Goal: Task Accomplishment & Management: Use online tool/utility

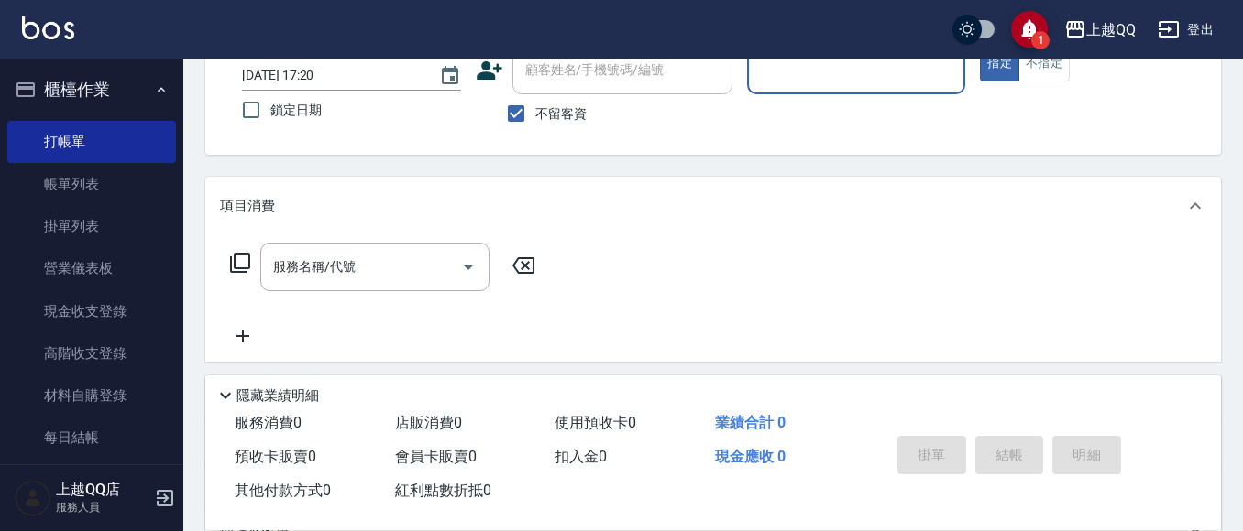
scroll to position [92, 0]
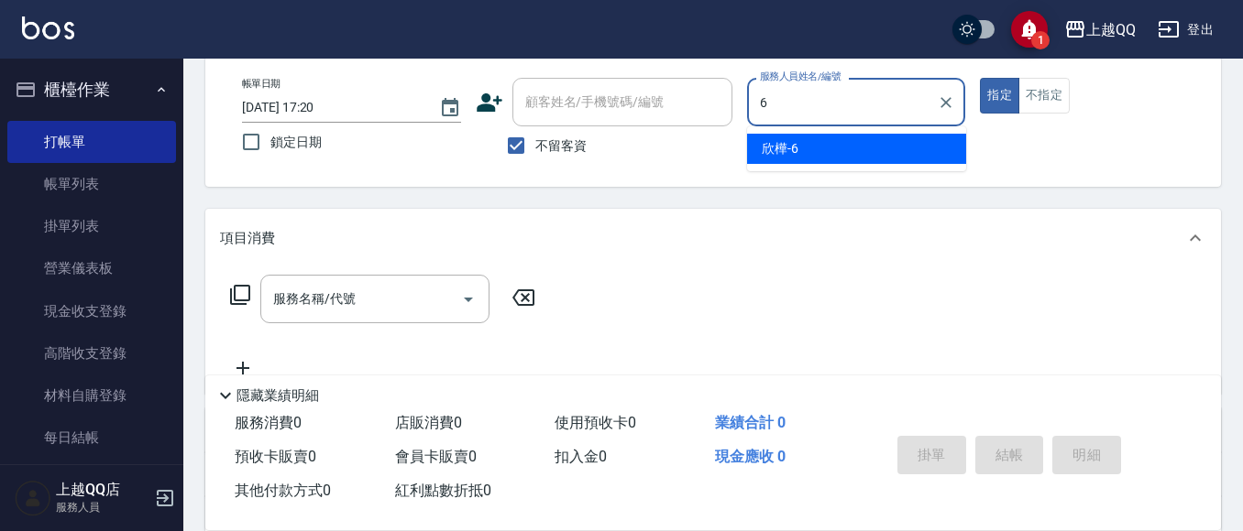
type input "6"
type button "true"
type input "欣樺-6"
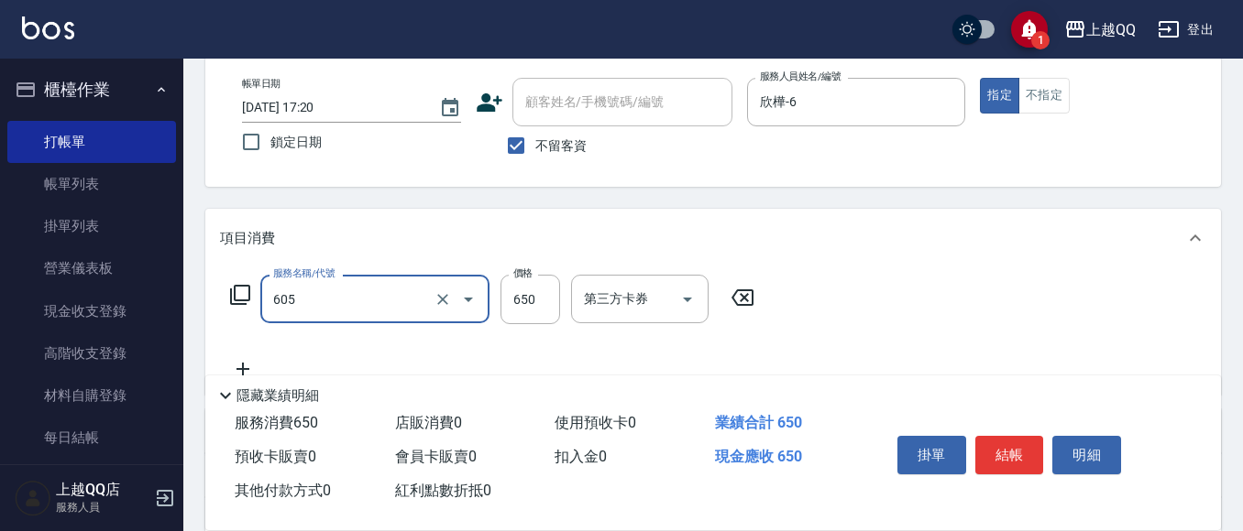
type input "[PERSON_NAME]頭皮冰鎮舒活洗髮(605)"
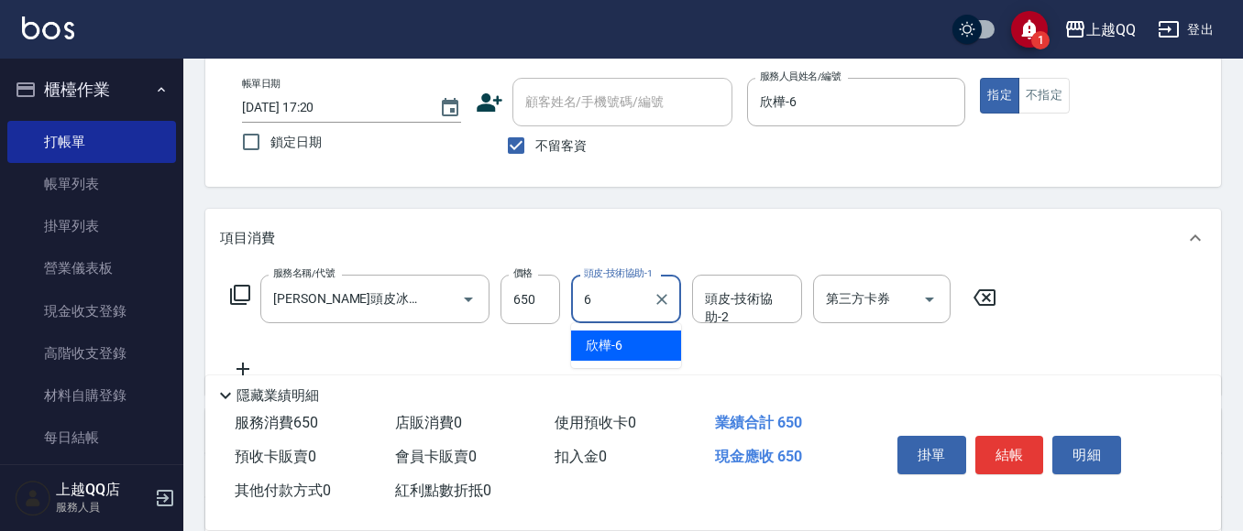
type input "欣樺-6"
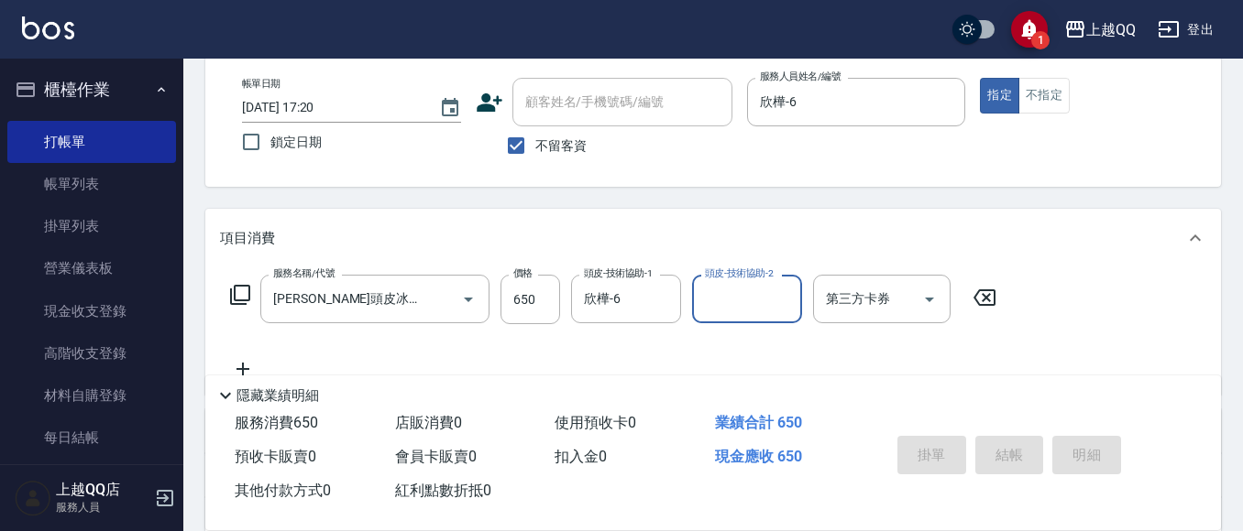
type input "[DATE] 18:18"
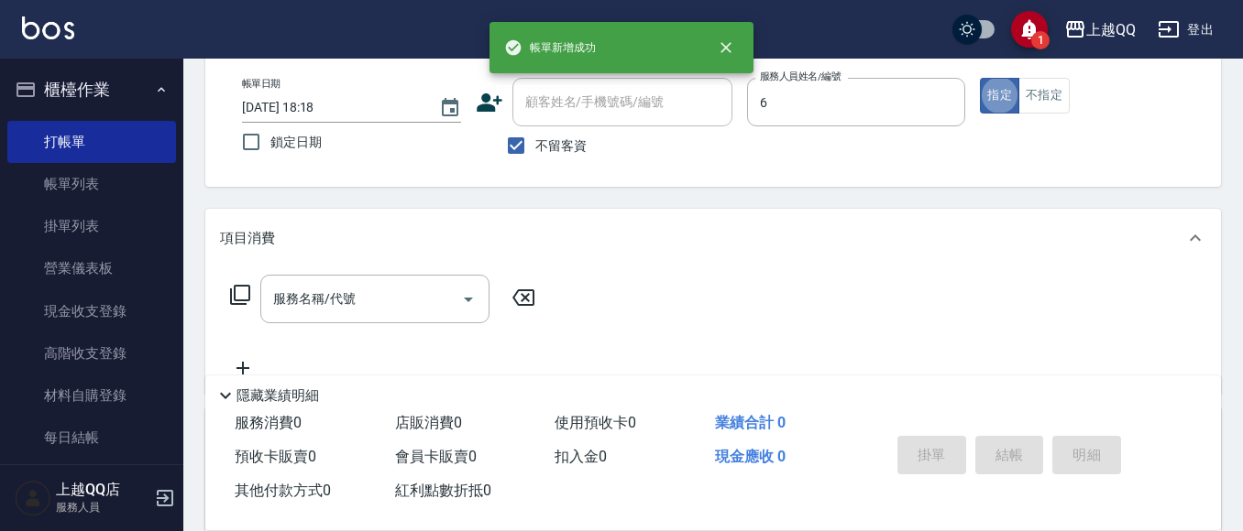
type input "欣樺-6"
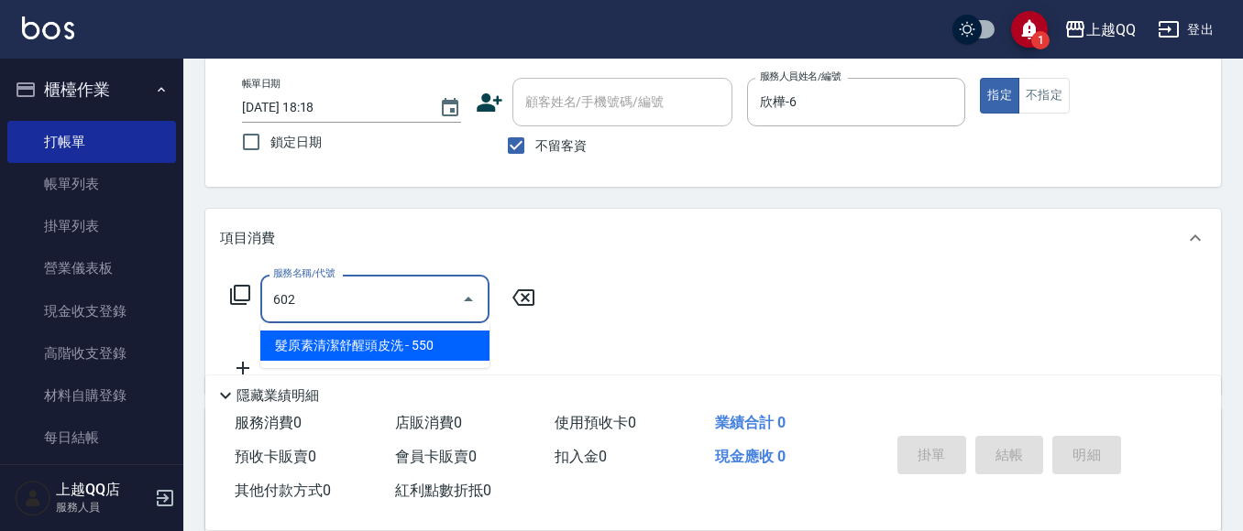
type input "髮原素清潔舒醒頭皮洗(602)"
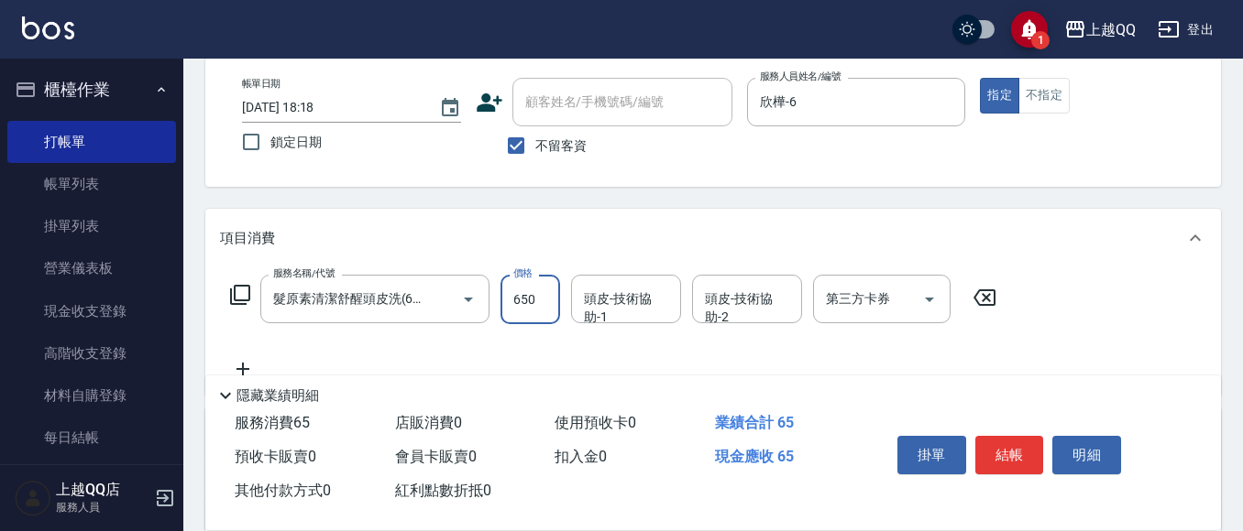
type input "650"
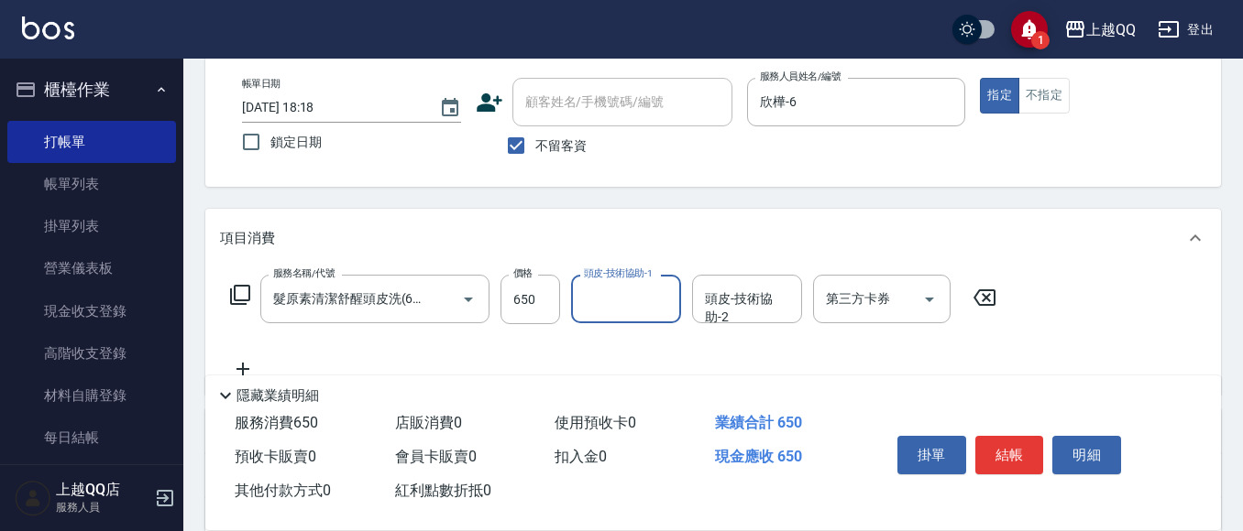
type input "6"
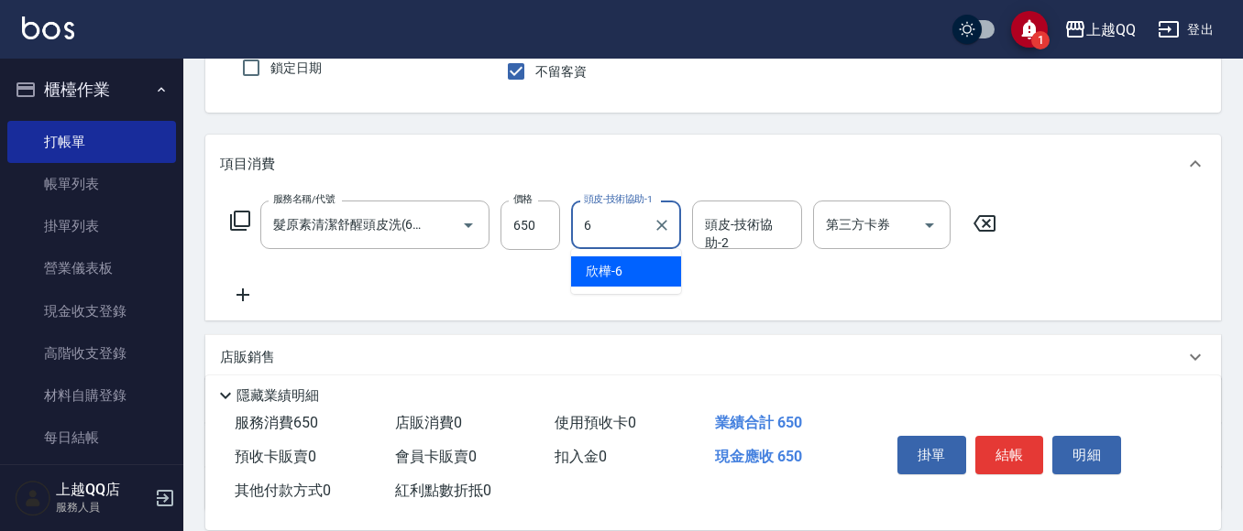
scroll to position [275, 0]
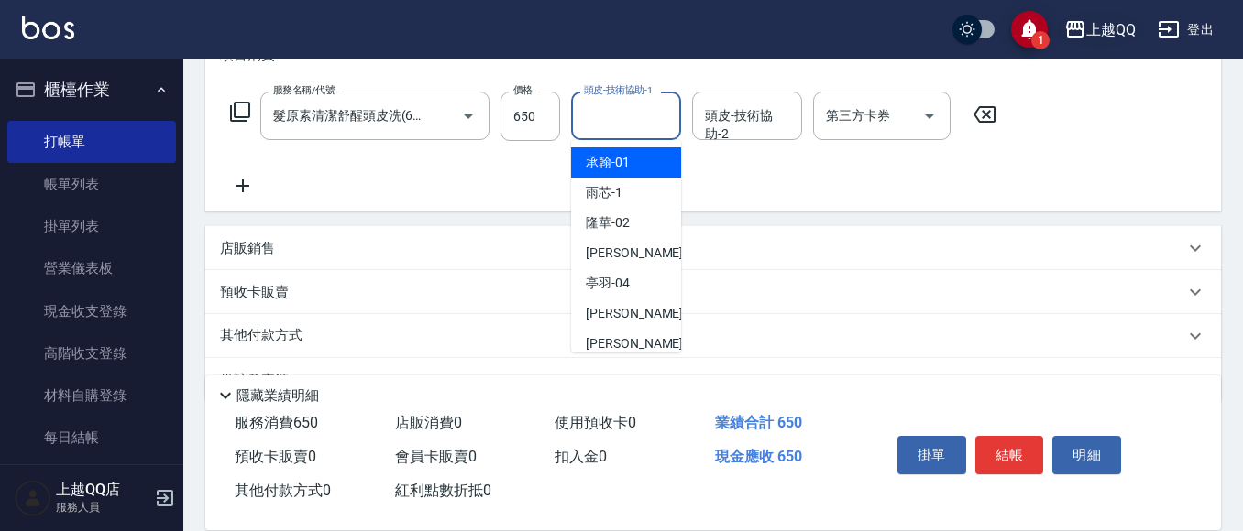
type input "1"
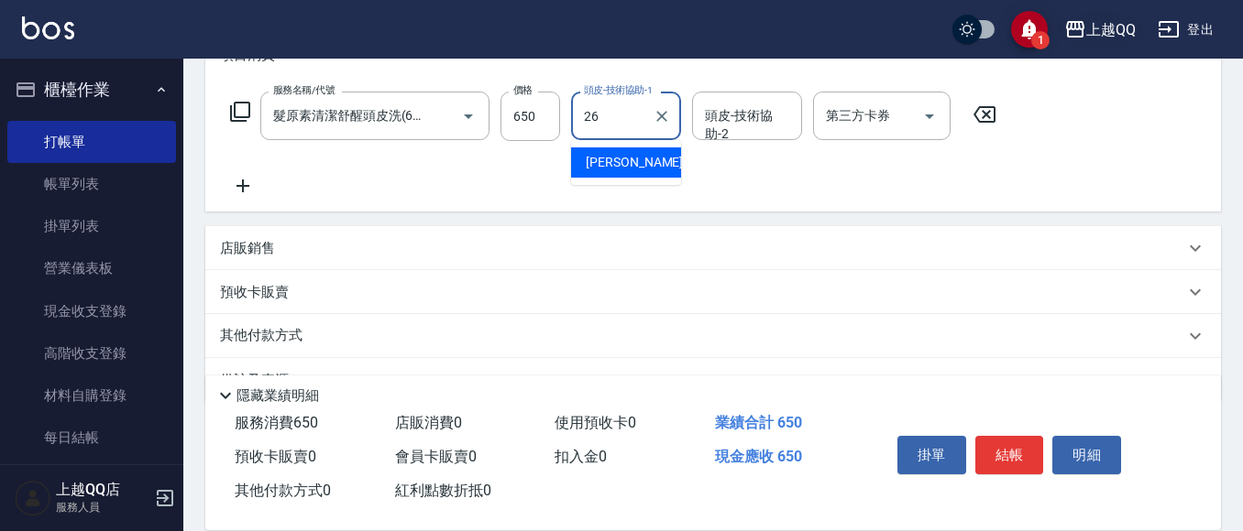
type input "[PERSON_NAME]-26"
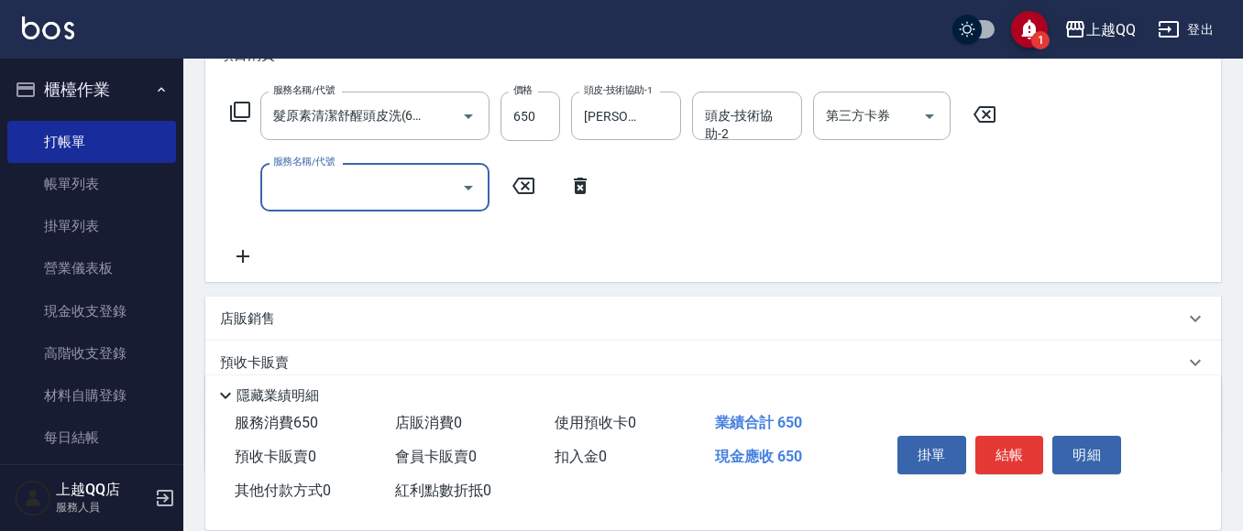
scroll to position [0, 0]
type input "自備護髮(502)"
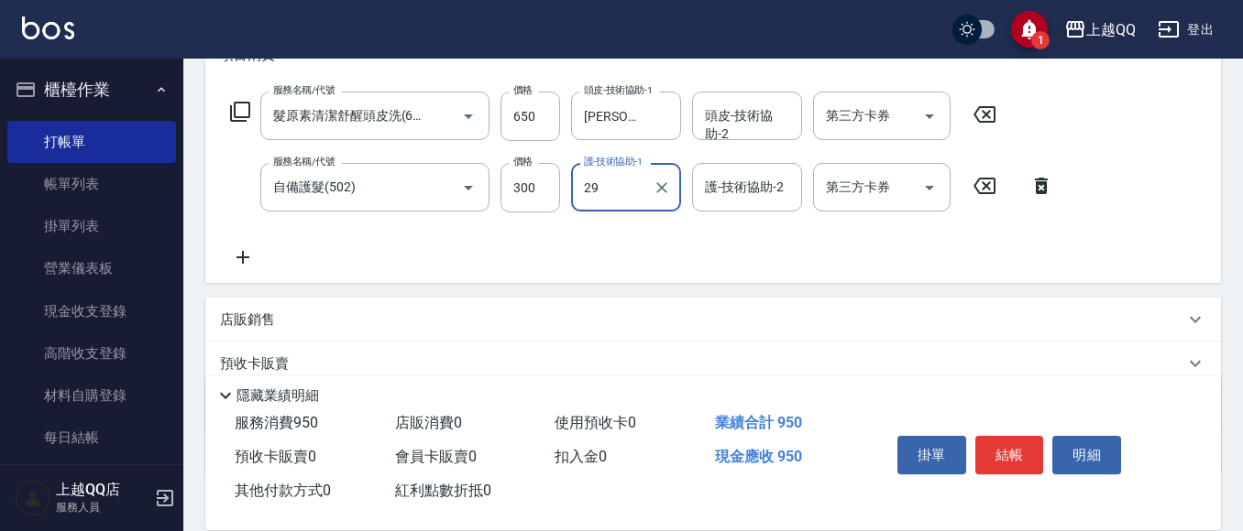
type input "2"
type input "[PERSON_NAME]-26"
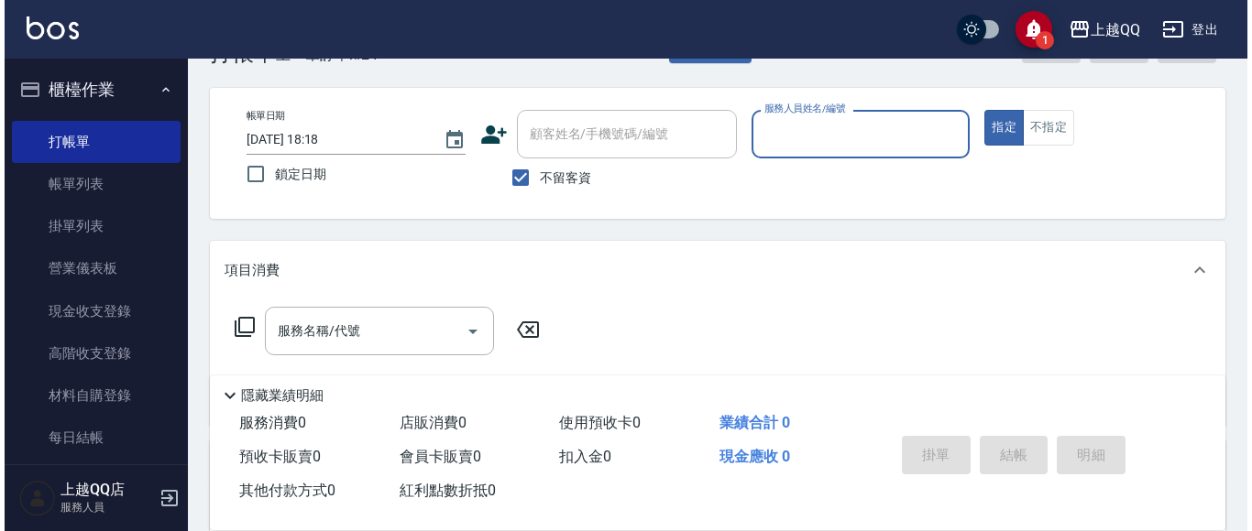
scroll to position [92, 0]
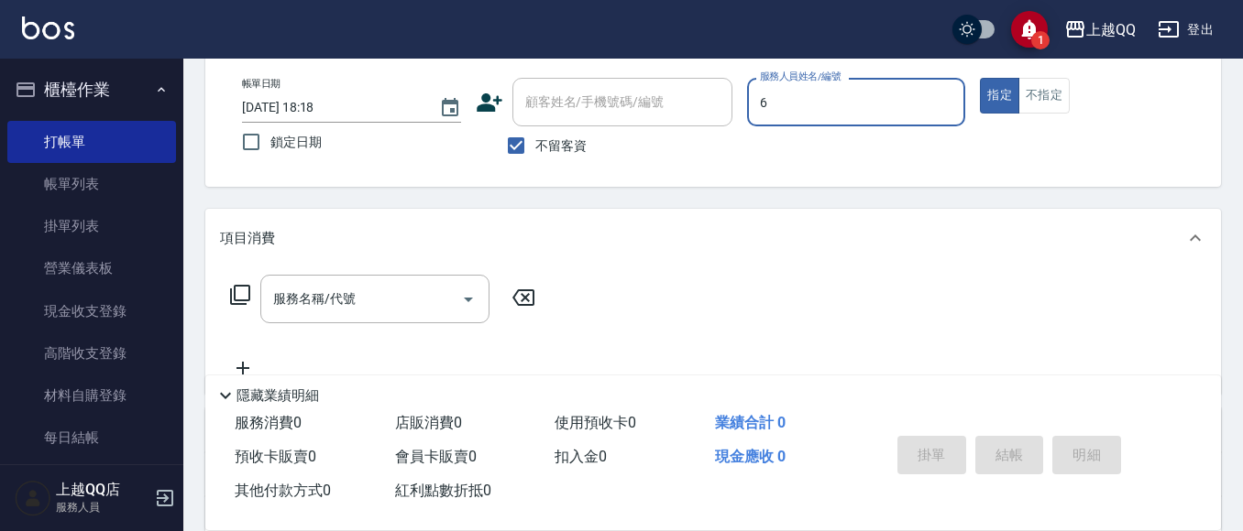
type input "欣樺-6"
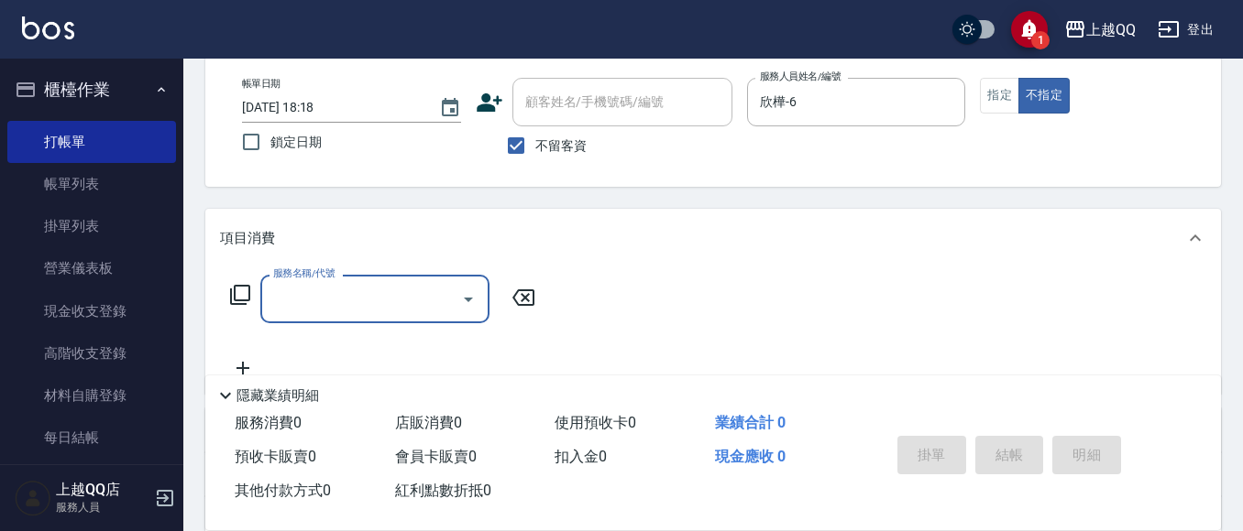
click at [228, 296] on div "服務名稱/代號 服務名稱/代號" at bounding box center [383, 299] width 326 height 49
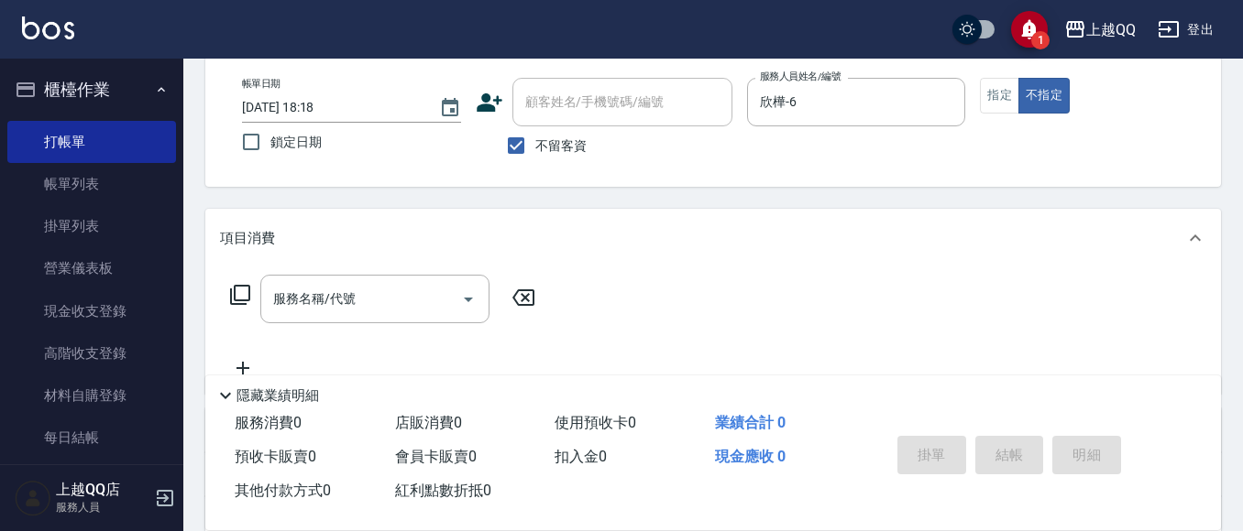
click at [243, 293] on icon at bounding box center [240, 295] width 22 height 22
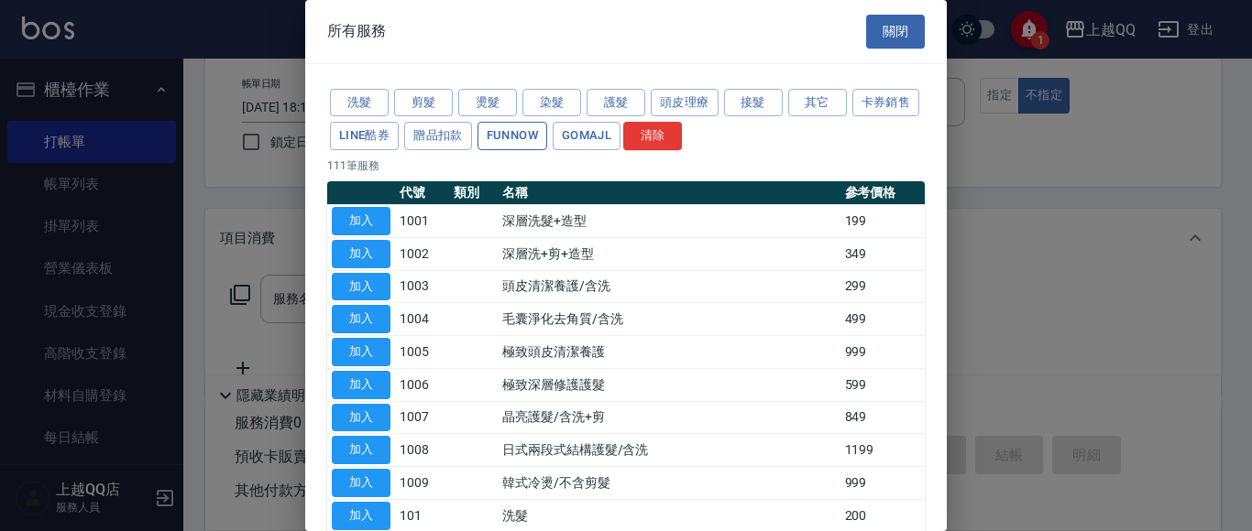
click at [547, 132] on button "FUNNOW" at bounding box center [512, 136] width 70 height 28
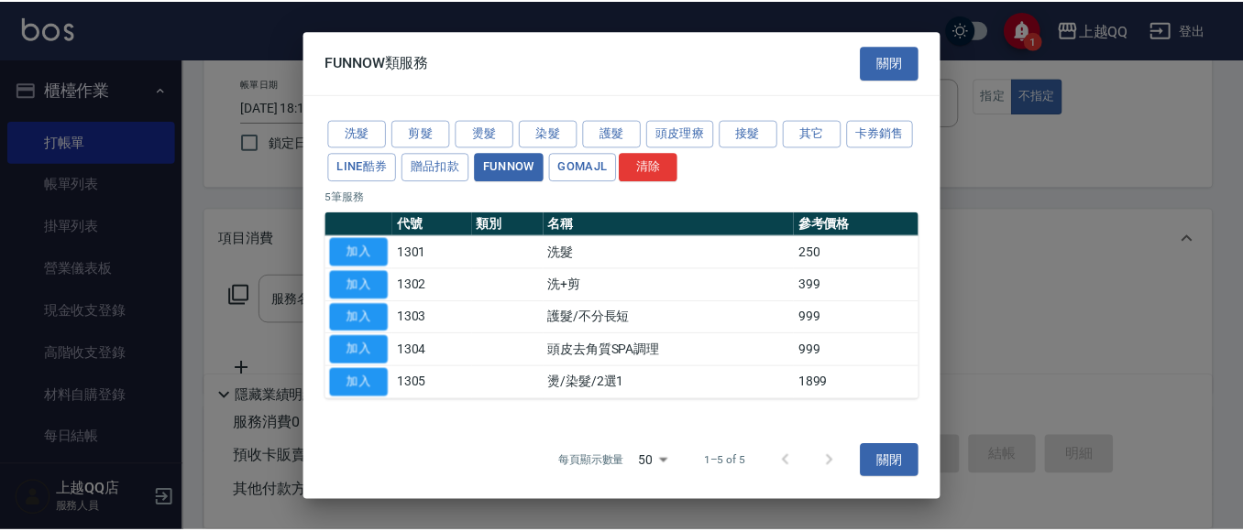
scroll to position [0, 0]
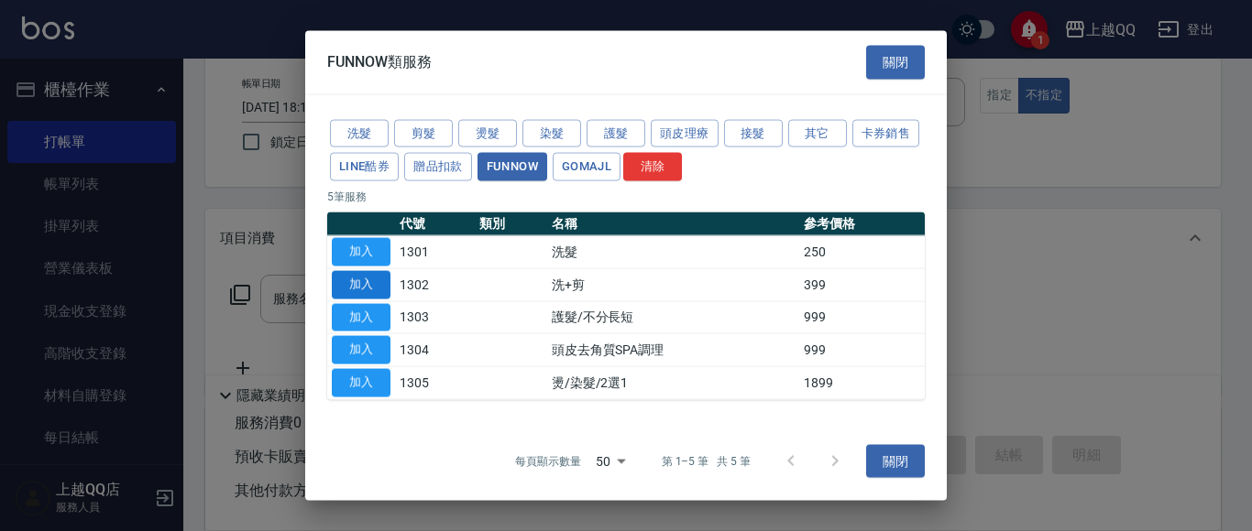
click at [380, 282] on button "加入" at bounding box center [361, 284] width 59 height 28
type input "洗+剪(1302)"
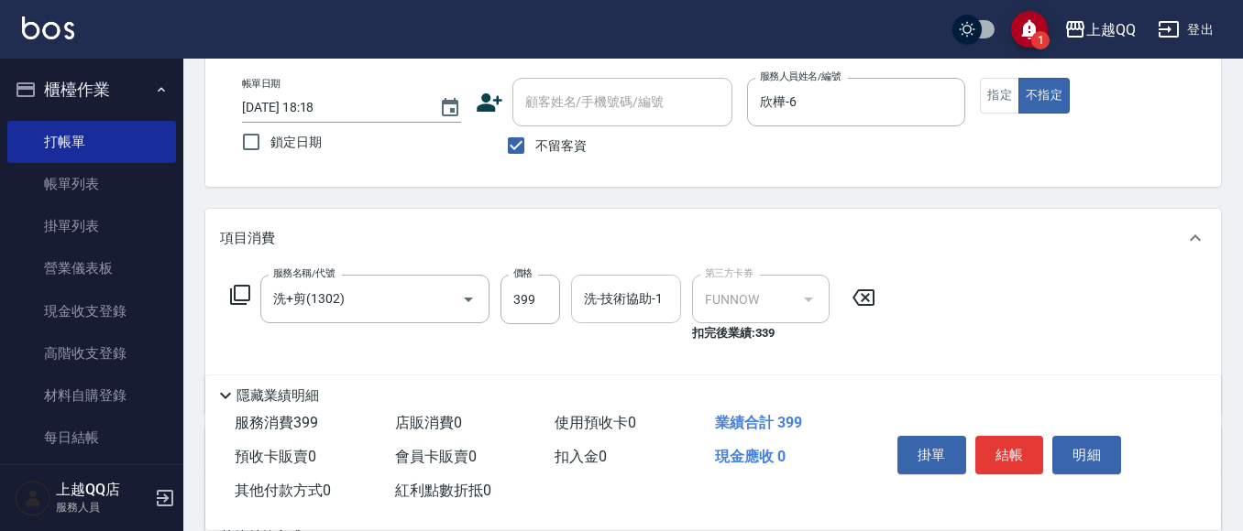
click at [615, 291] on div "洗-技術協助-1 洗-技術協助-1" at bounding box center [626, 299] width 110 height 49
type input "[PERSON_NAME]-26"
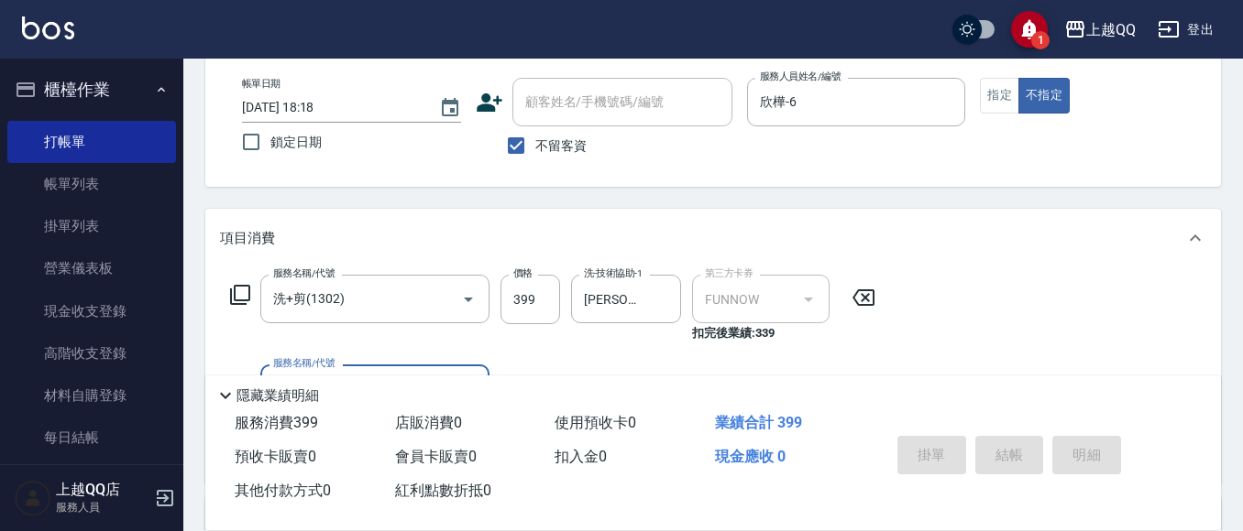
type input "[DATE] 18:19"
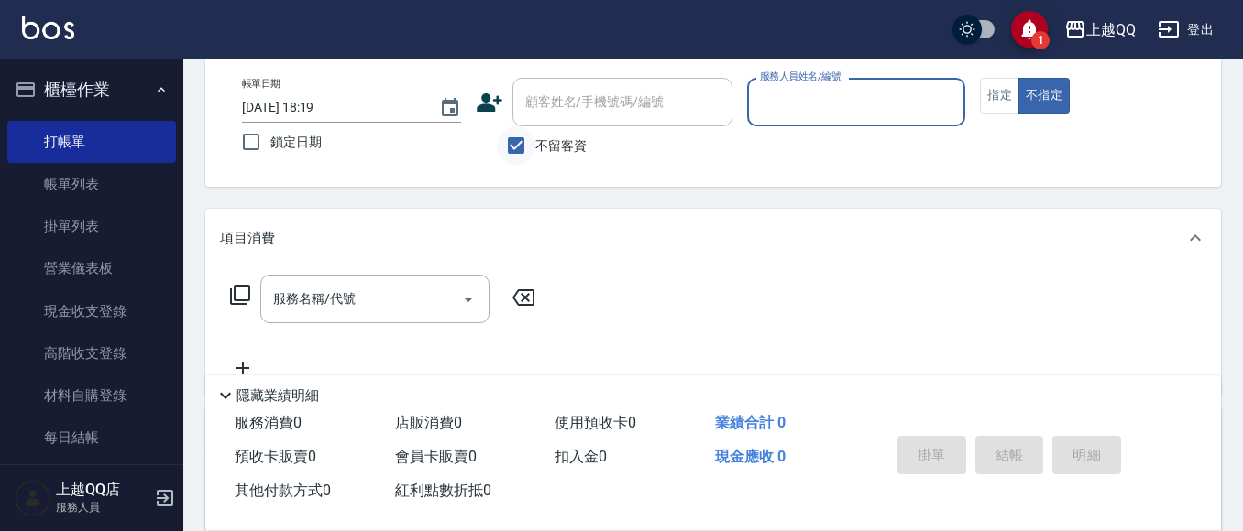
click at [520, 131] on input "不留客資" at bounding box center [516, 145] width 38 height 38
checkbox input "false"
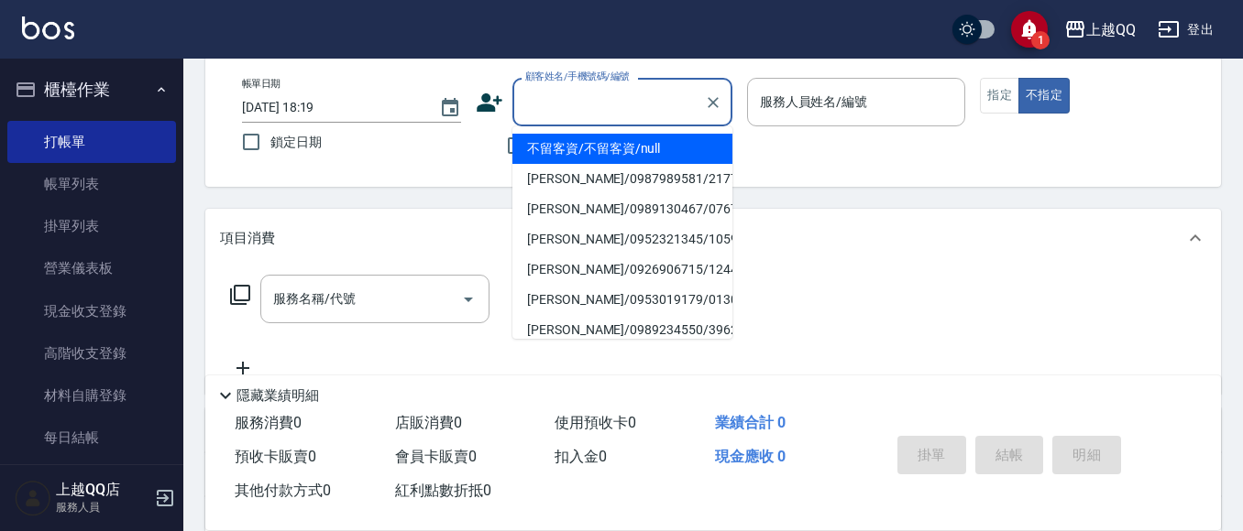
click at [544, 99] on div "顧客姓名/手機號碼/編號 顧客姓名/手機號碼/編號" at bounding box center [622, 102] width 220 height 49
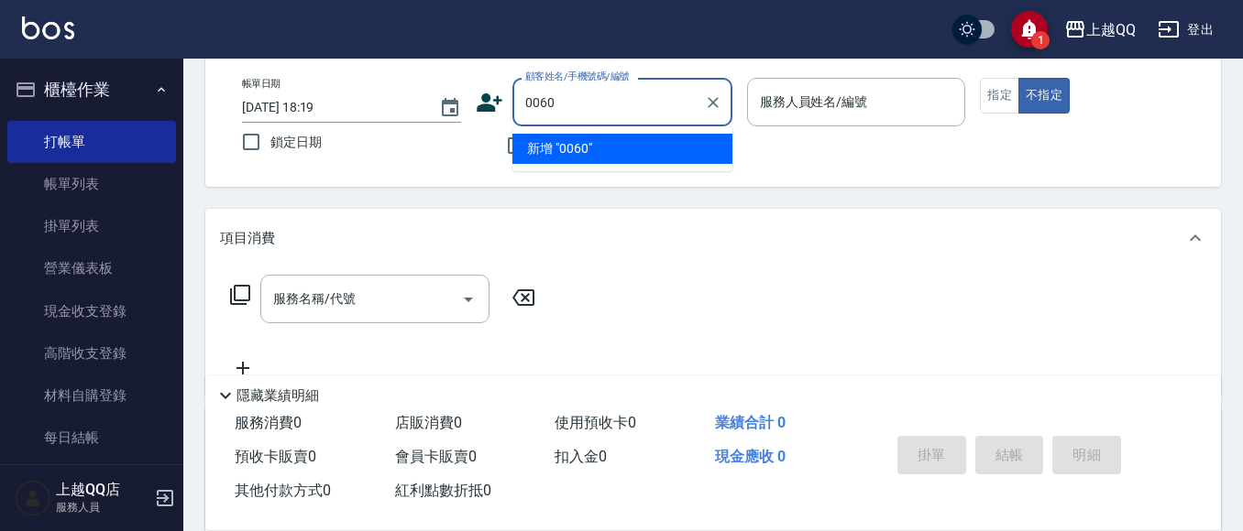
type input "0060"
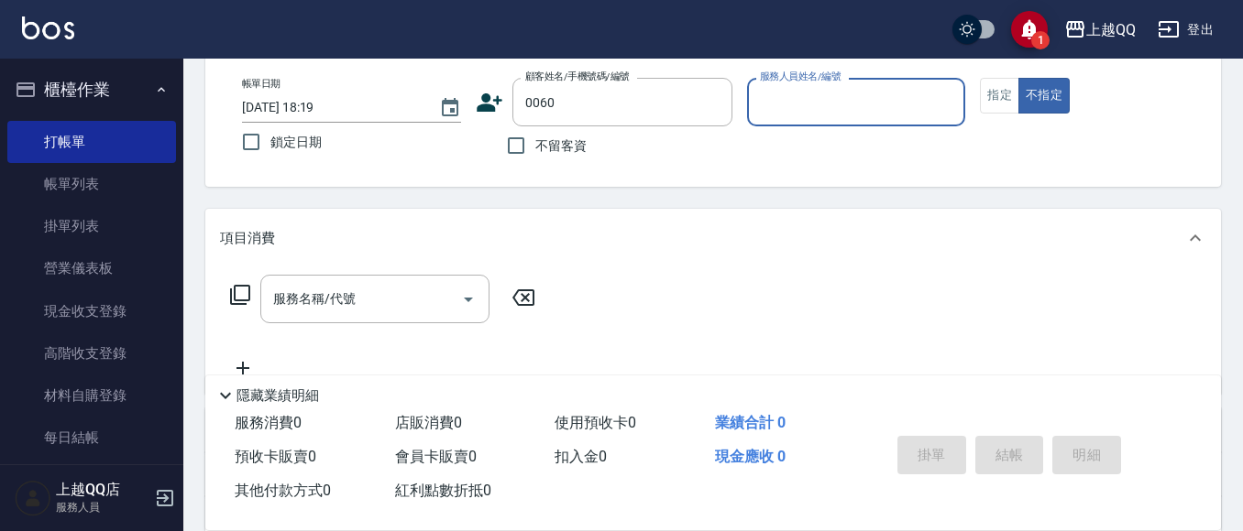
click at [1018, 78] on button "不指定" at bounding box center [1043, 96] width 51 height 36
type button "false"
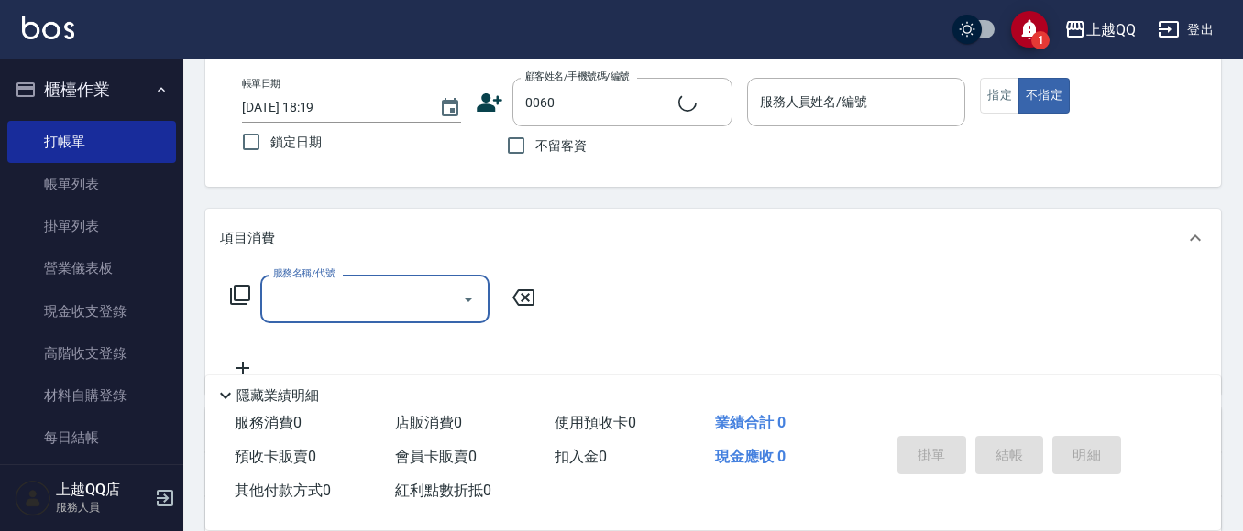
type input "[PERSON_NAME]/0918968932/0060"
type input "欣樺-6"
click at [989, 86] on button "指定" at bounding box center [999, 96] width 39 height 36
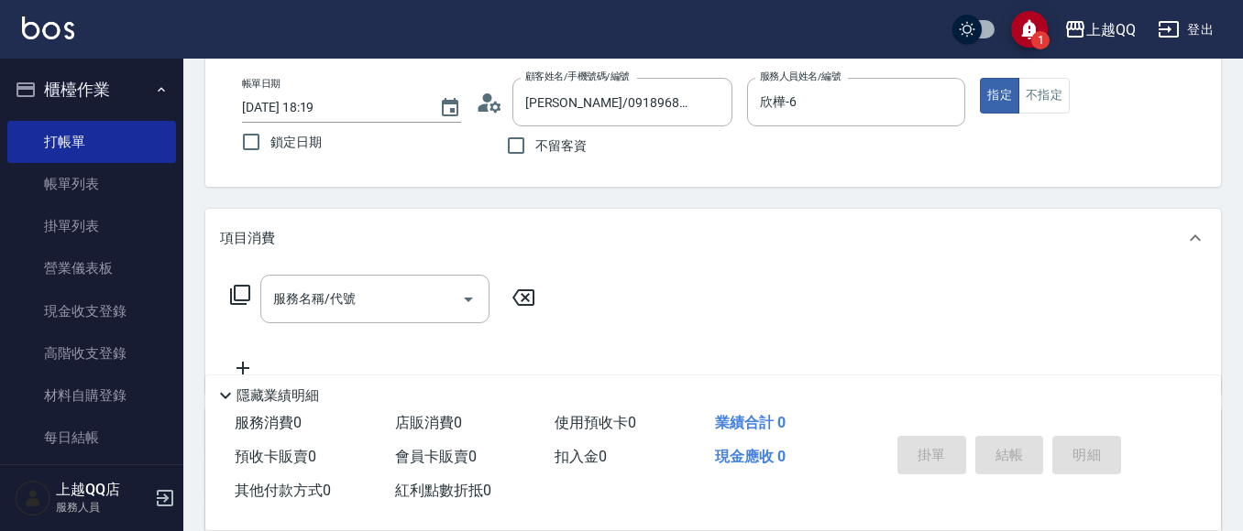
drag, startPoint x: 324, startPoint y: 276, endPoint x: 332, endPoint y: 284, distance: 11.0
click at [327, 282] on div "服務名稱/代號" at bounding box center [374, 299] width 229 height 49
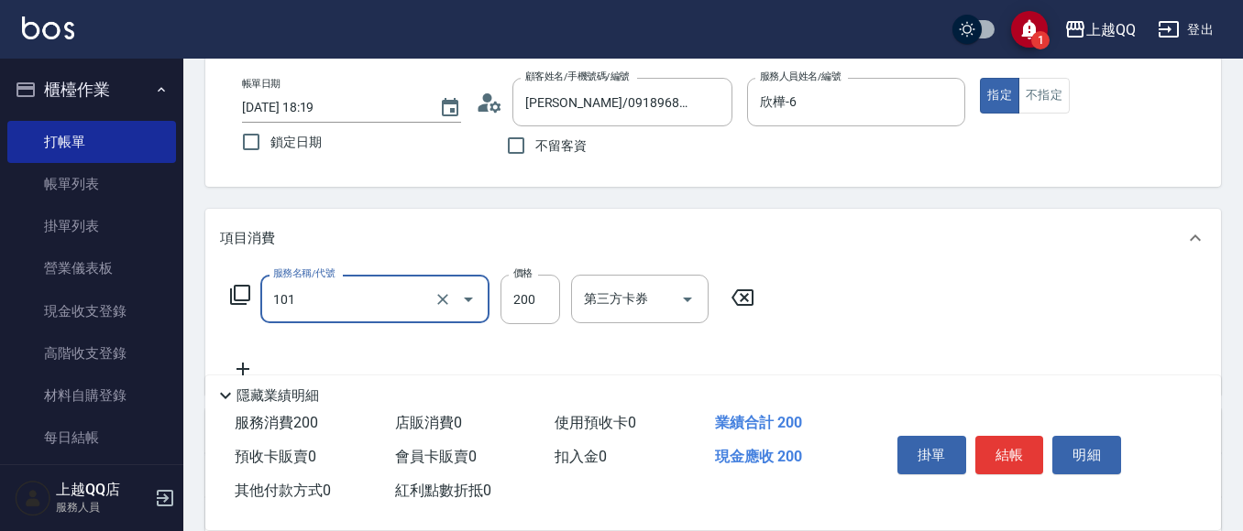
type input "洗髮(101)"
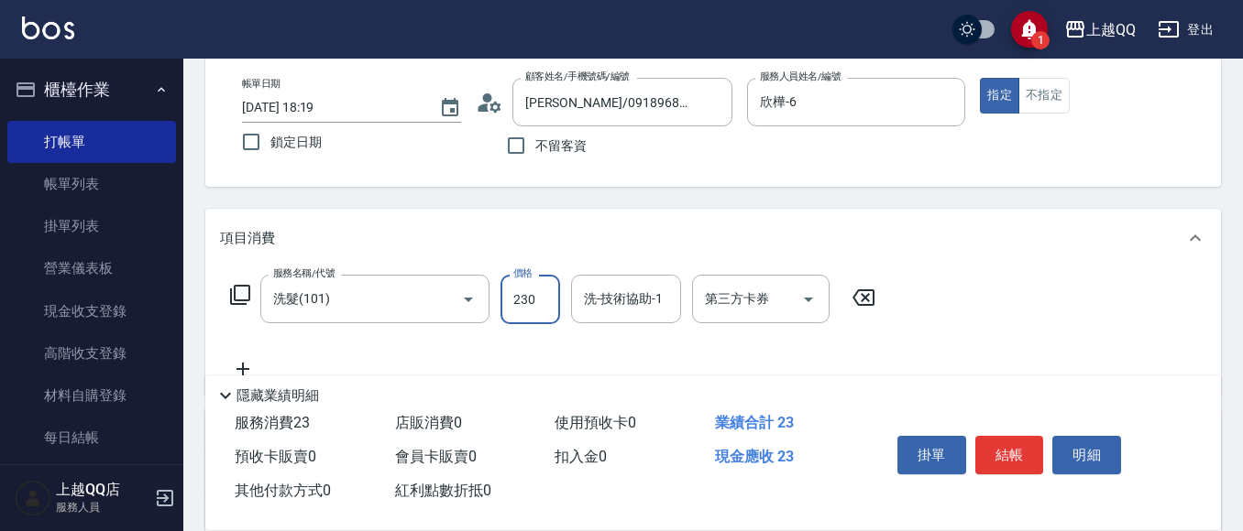
type input "230"
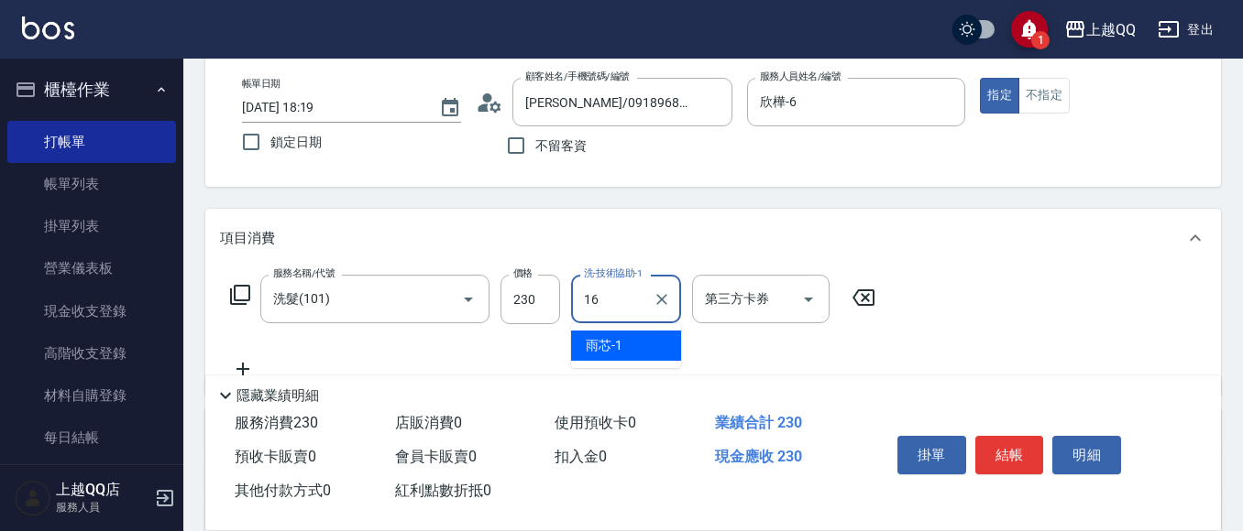
type input "[PERSON_NAME]-16"
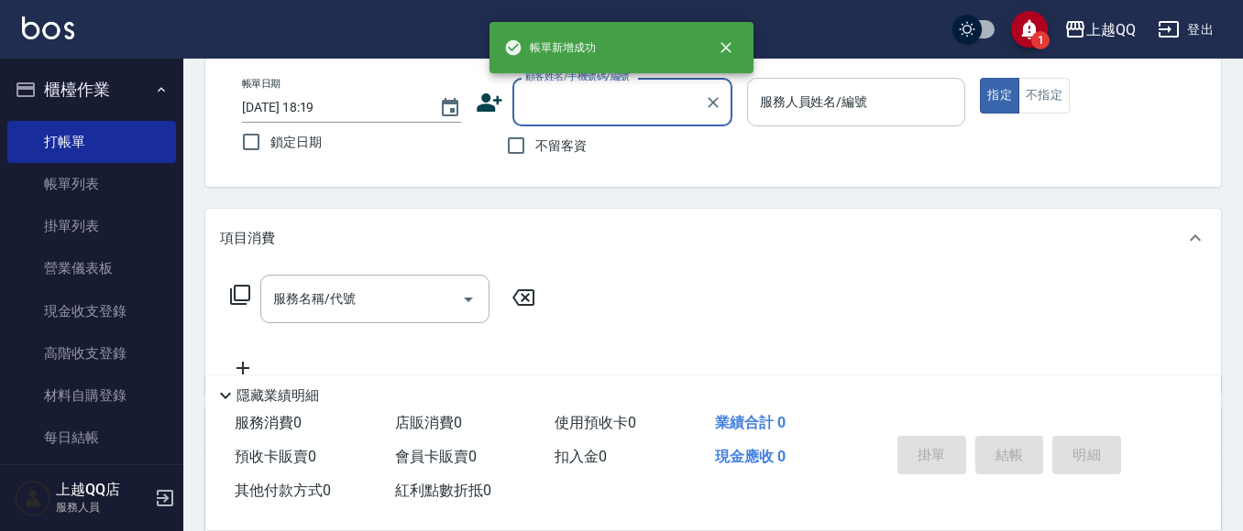
drag, startPoint x: 531, startPoint y: 150, endPoint x: 883, endPoint y: 82, distance: 359.4
click at [536, 148] on label "不留客資" at bounding box center [542, 145] width 90 height 38
click at [535, 148] on input "不留客資" at bounding box center [516, 145] width 38 height 38
checkbox input "true"
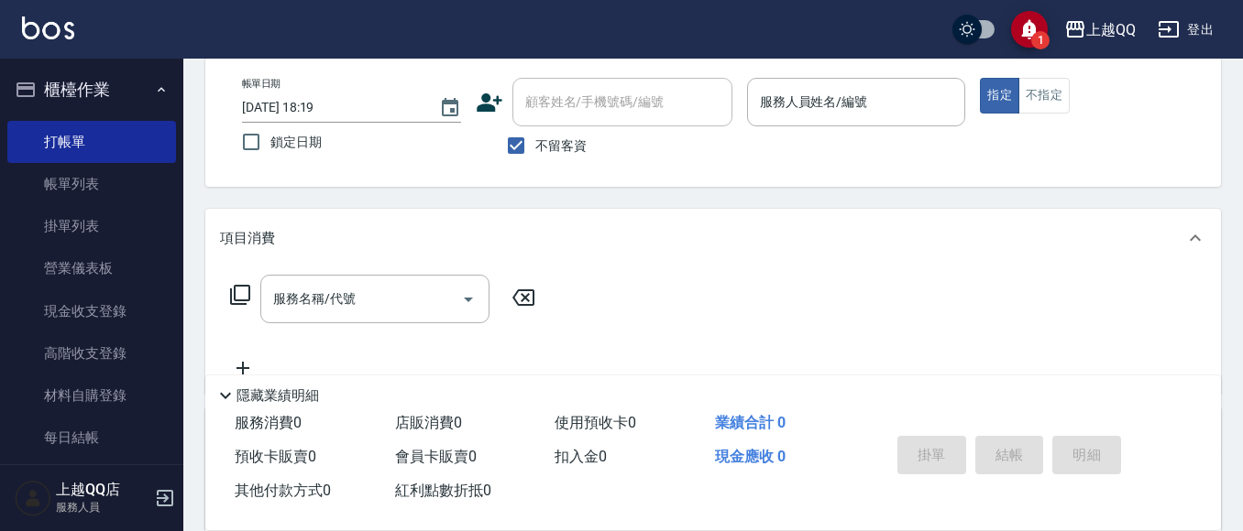
drag, startPoint x: 900, startPoint y: 75, endPoint x: 949, endPoint y: 12, distance: 80.3
click at [898, 72] on div "帳單日期 [DATE] 18:19 鎖定日期 顧客姓名/手機號碼/編號 顧客姓名/手機號碼/編號 不留客資 服務人員姓名/編號 服務人員姓名/編號 指定 不指定" at bounding box center [712, 121] width 1015 height 131
click at [780, 82] on div "服務人員姓名/編號" at bounding box center [856, 102] width 219 height 49
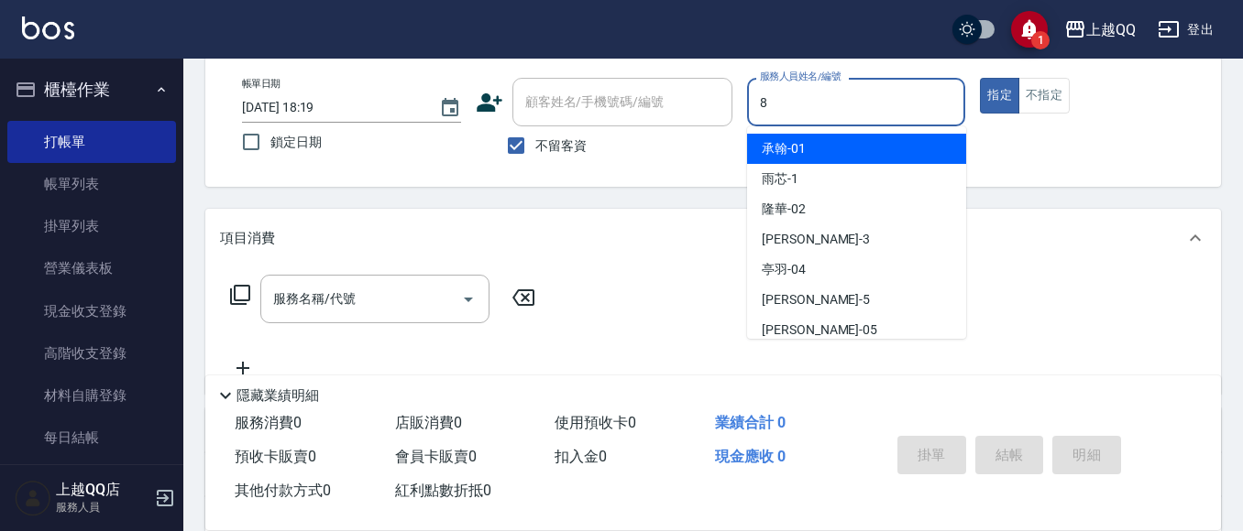
type input "[PERSON_NAME]-8"
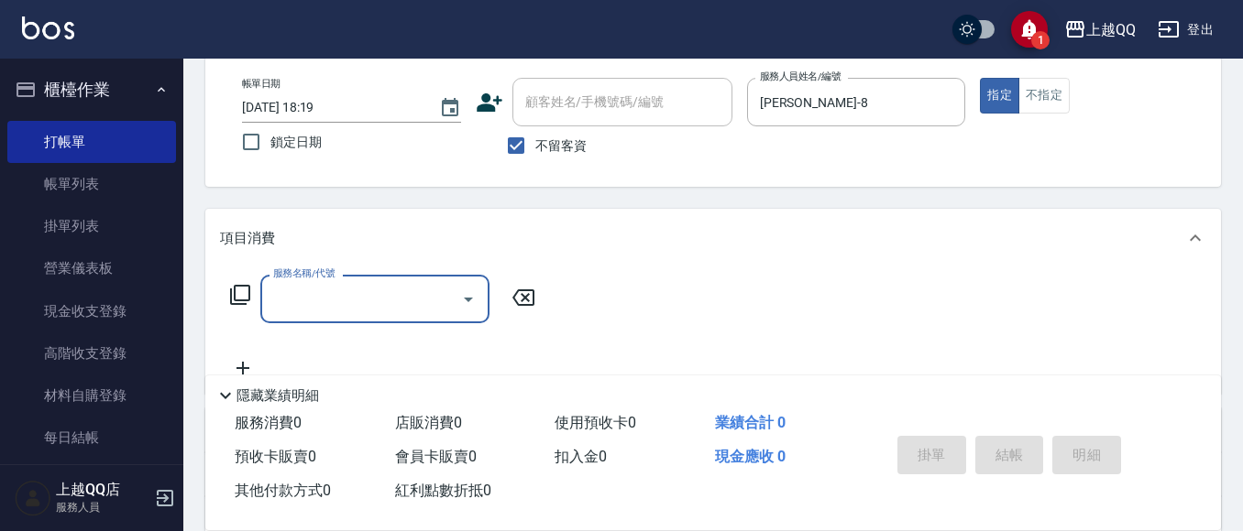
click at [251, 290] on div "服務名稱/代號 服務名稱/代號" at bounding box center [383, 299] width 326 height 49
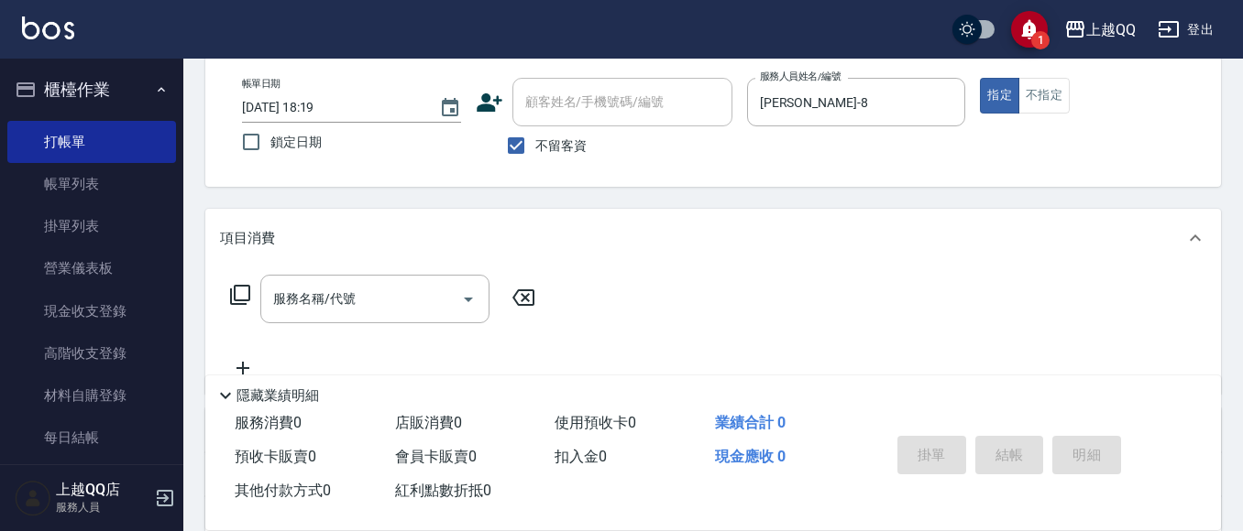
click at [245, 285] on icon at bounding box center [240, 295] width 22 height 22
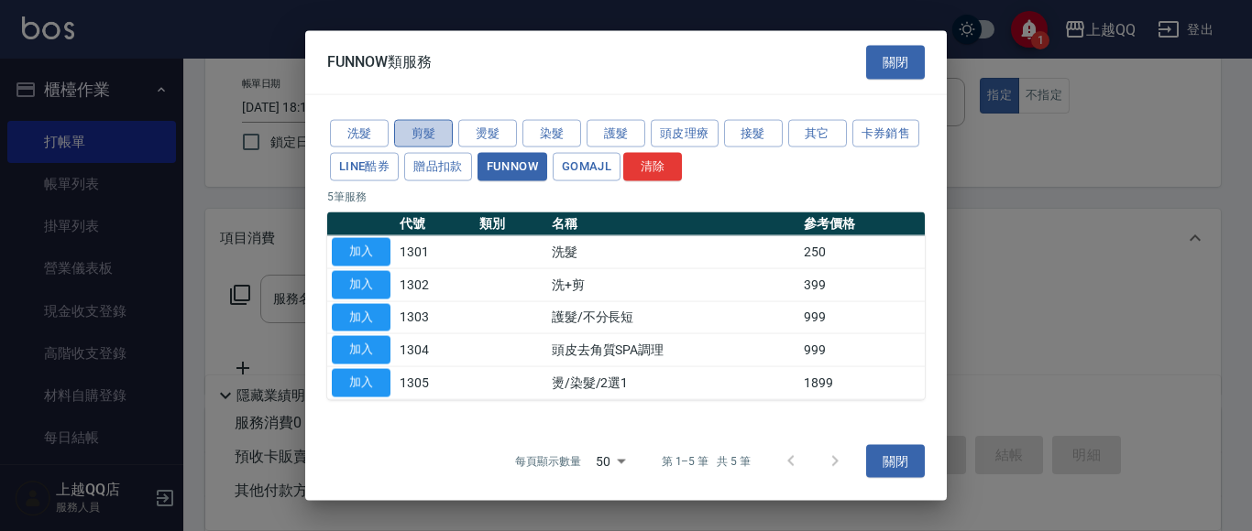
click at [438, 125] on button "剪髮" at bounding box center [423, 133] width 59 height 28
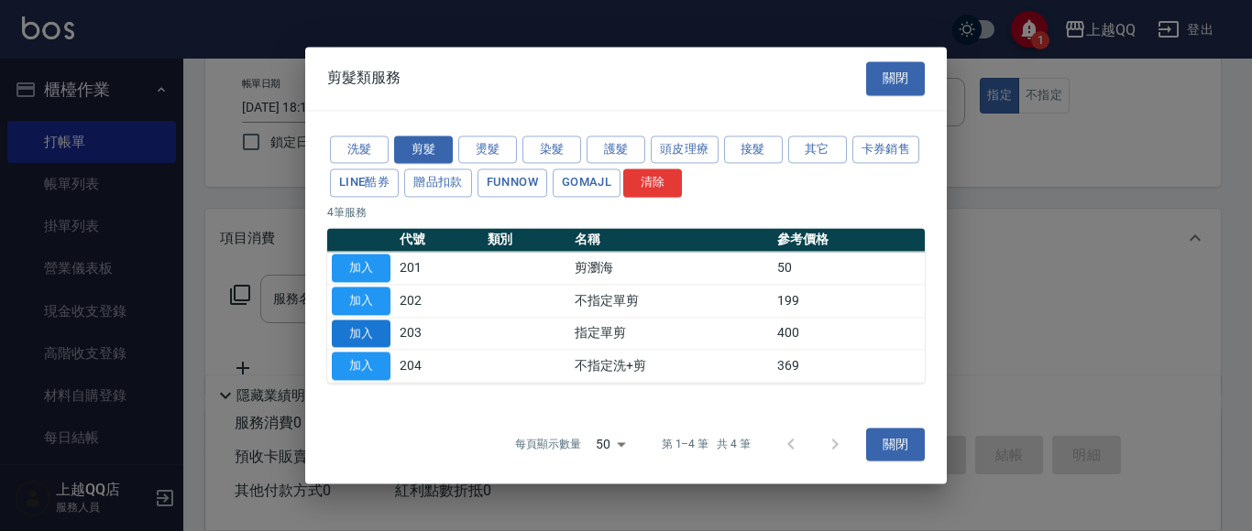
click at [368, 335] on button "加入" at bounding box center [361, 334] width 59 height 28
type input "指定單剪(203)"
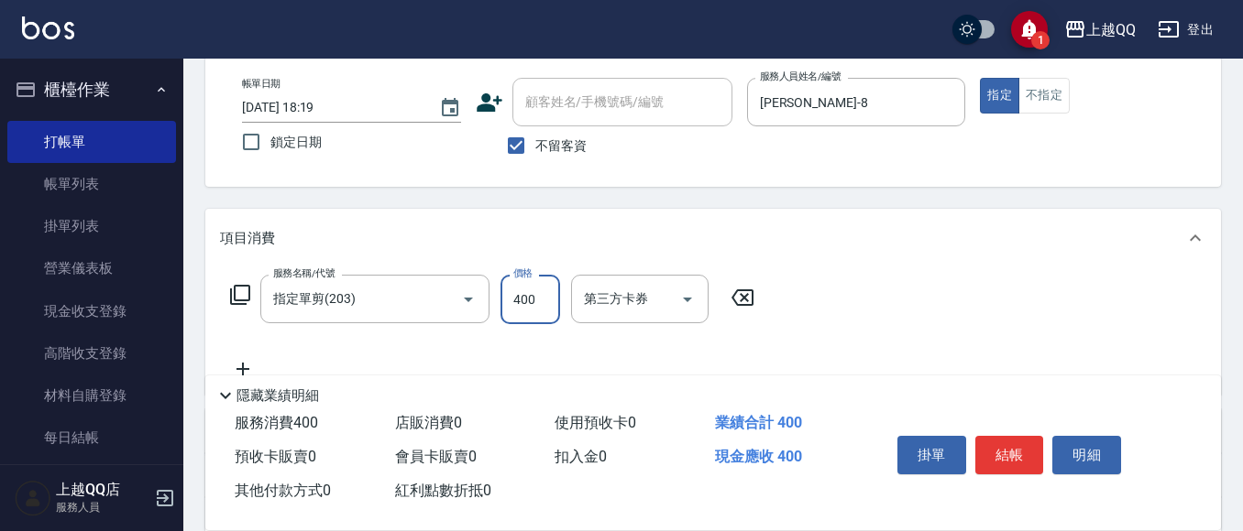
click at [541, 296] on input "400" at bounding box center [530, 299] width 60 height 49
type input "300"
click at [987, 445] on button "結帳" at bounding box center [1009, 455] width 69 height 38
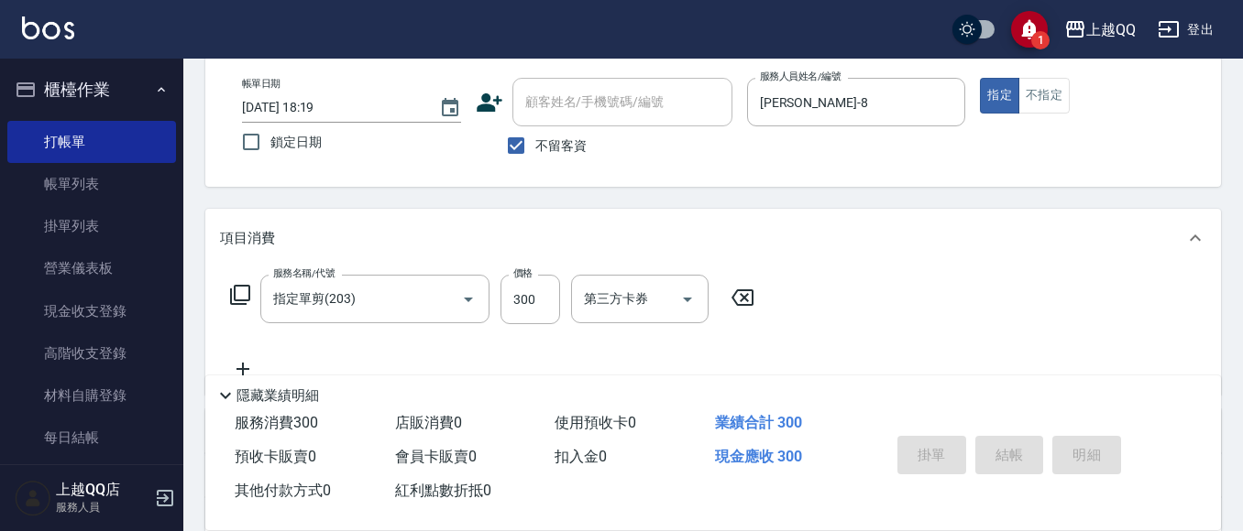
type input "[DATE] 18:20"
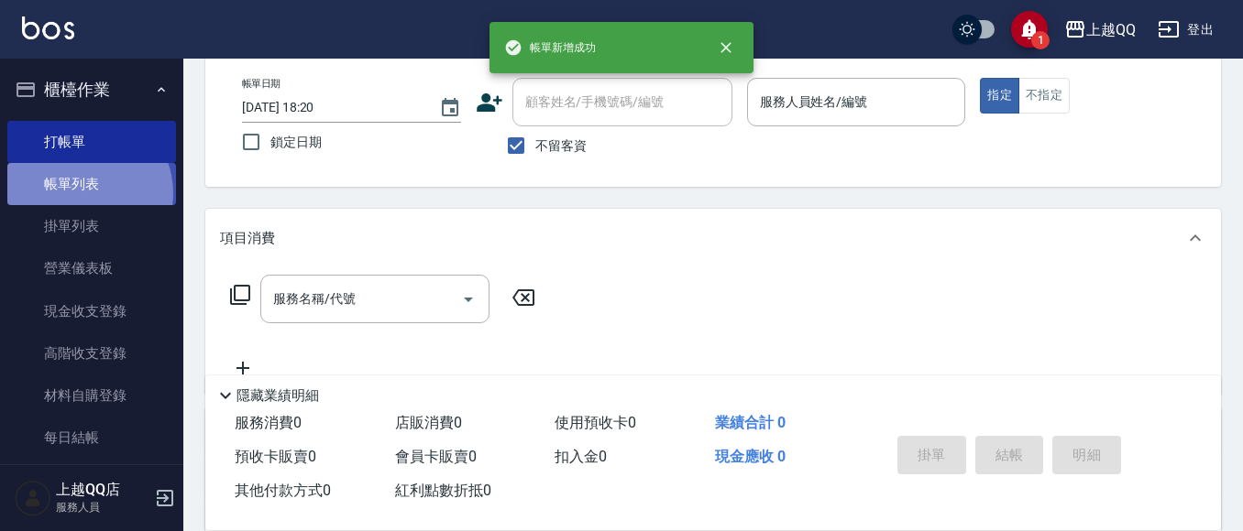
click at [82, 193] on link "帳單列表" at bounding box center [91, 184] width 169 height 42
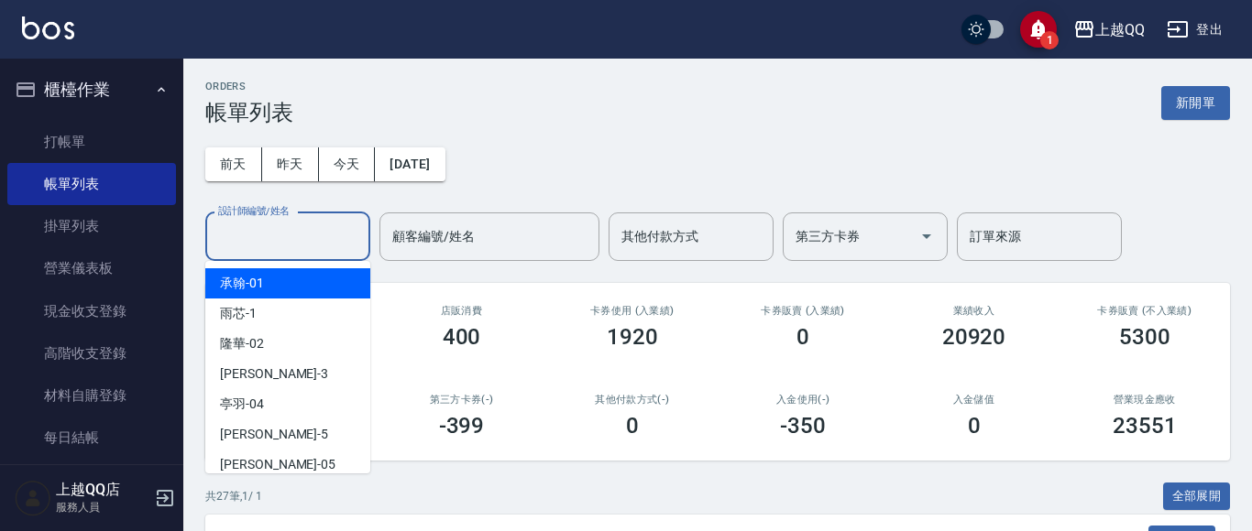
click at [277, 240] on input "設計師編號/姓名" at bounding box center [288, 237] width 148 height 32
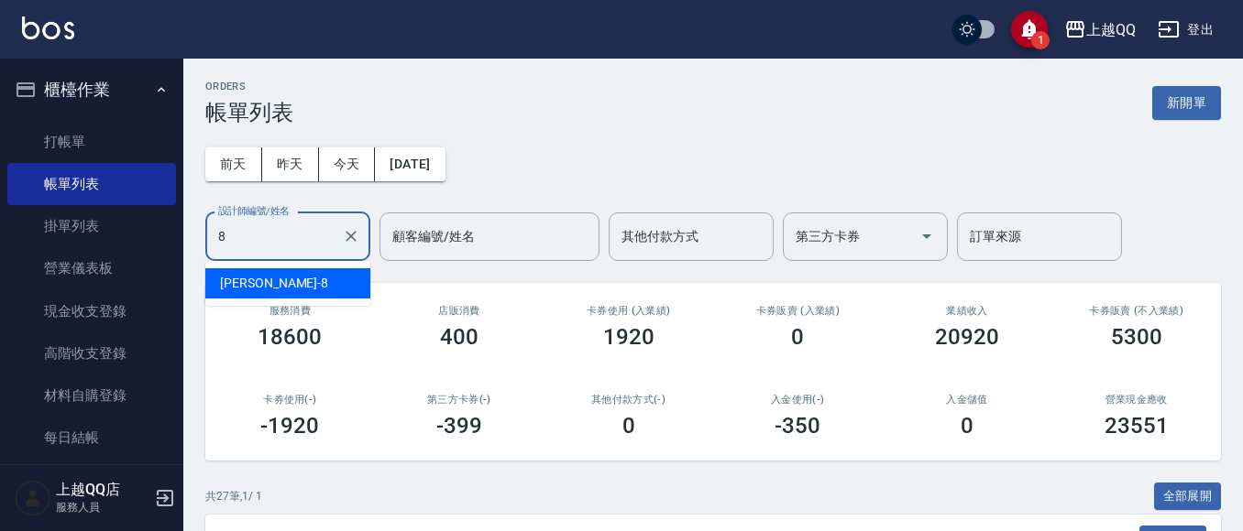
click at [306, 294] on div "[PERSON_NAME] -8" at bounding box center [287, 283] width 165 height 30
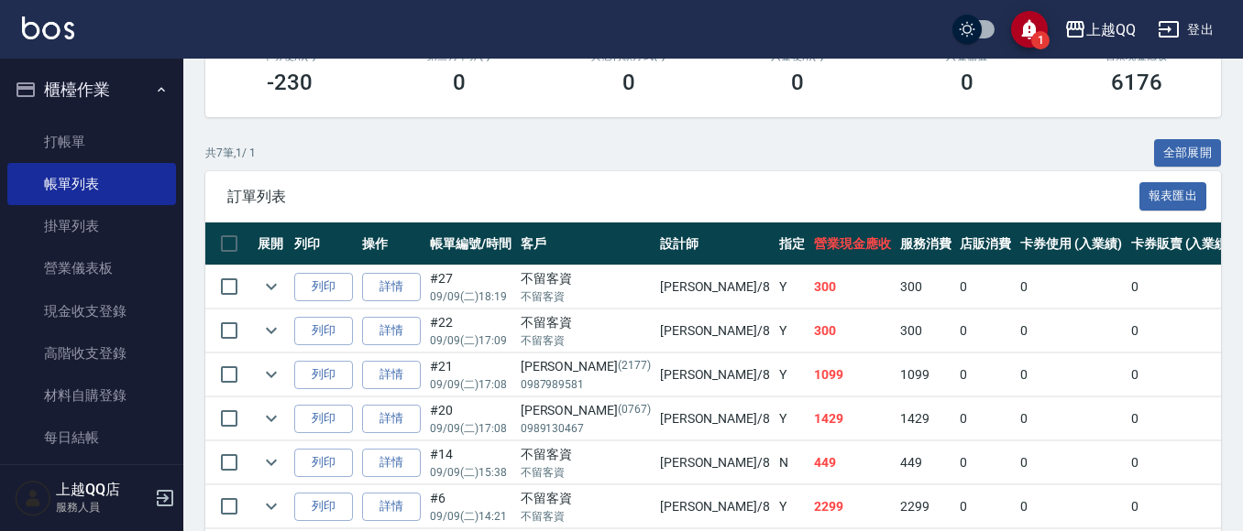
scroll to position [430, 0]
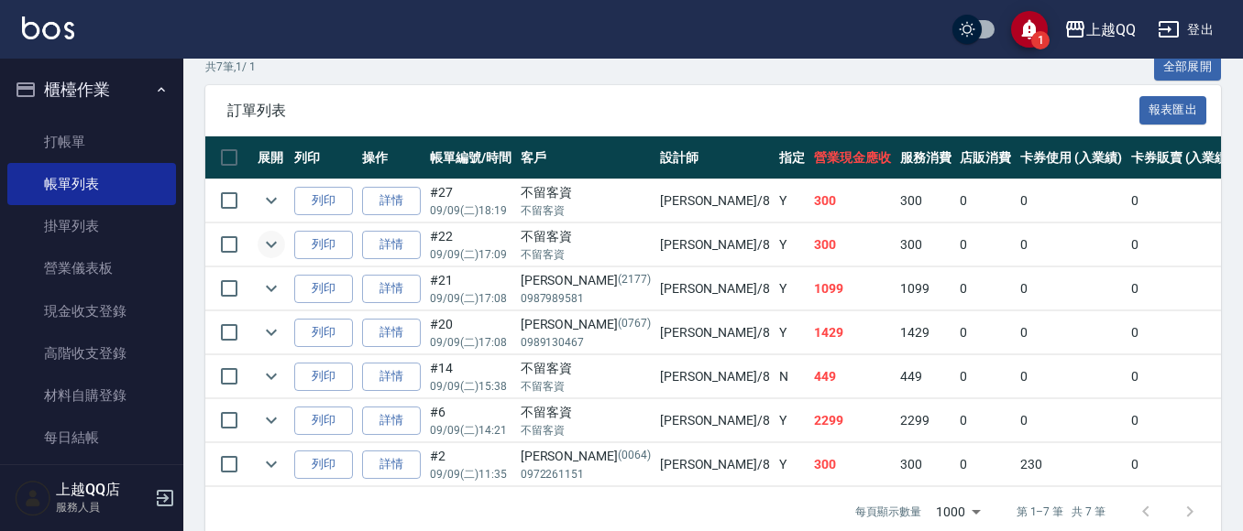
type input "[PERSON_NAME]-8"
click at [271, 243] on icon "expand row" at bounding box center [271, 245] width 22 height 22
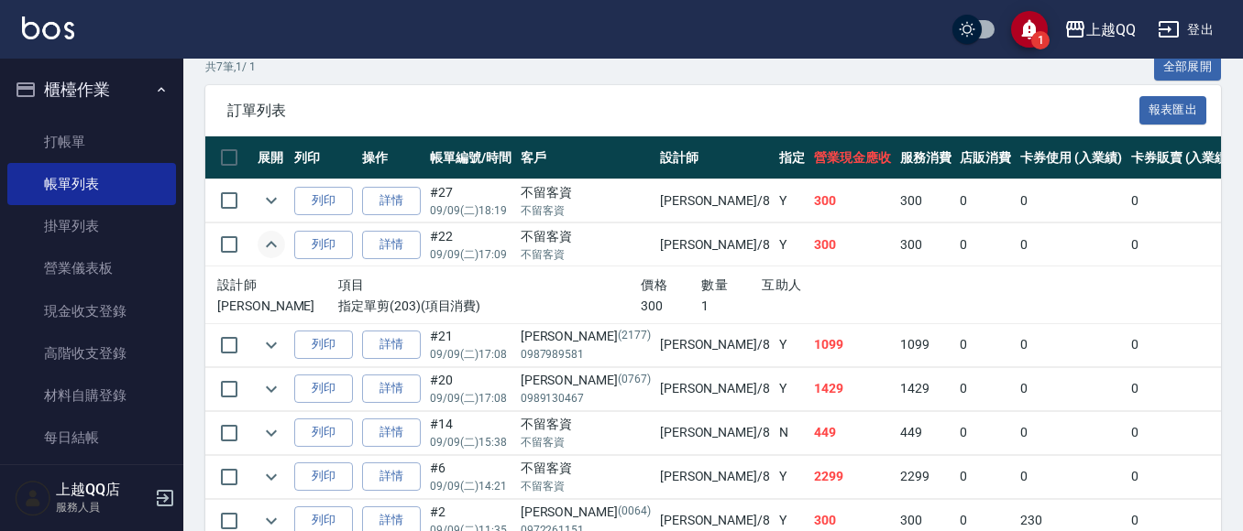
click at [272, 244] on icon "expand row" at bounding box center [271, 244] width 11 height 6
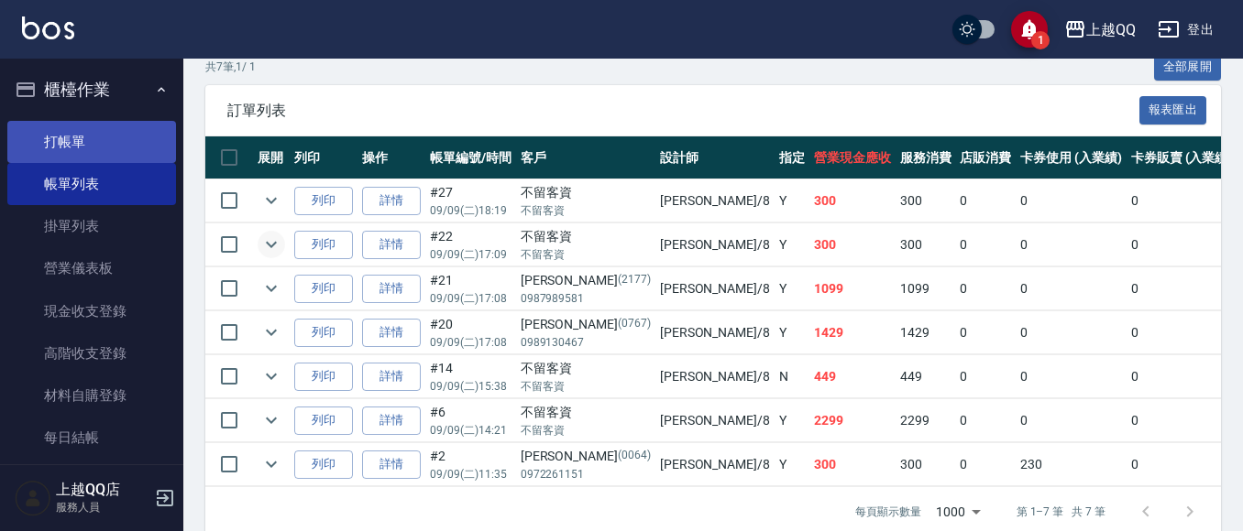
click at [43, 139] on link "打帳單" at bounding box center [91, 142] width 169 height 42
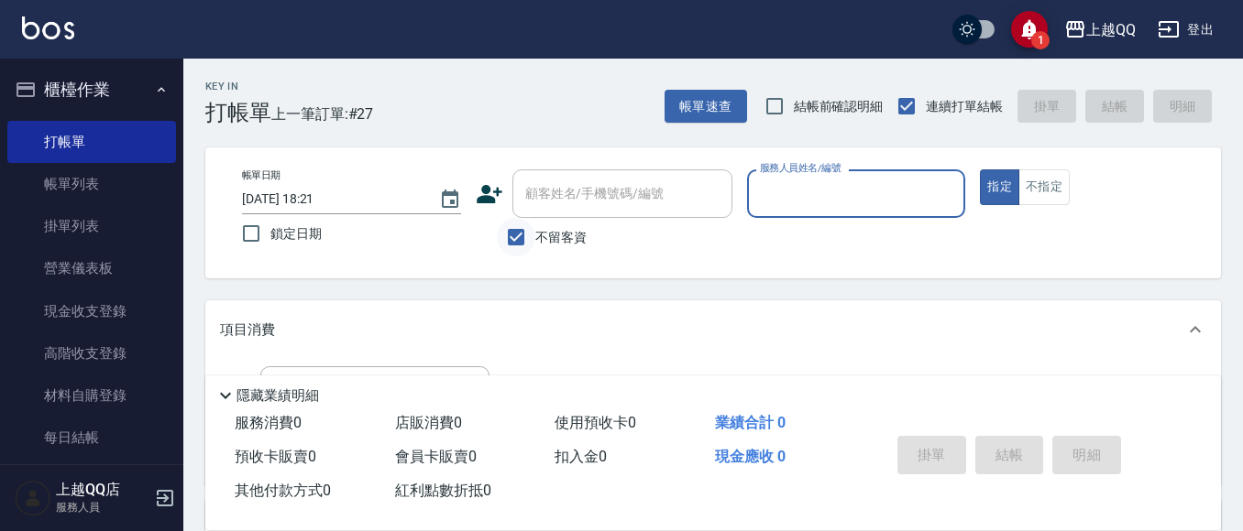
click at [514, 235] on input "不留客資" at bounding box center [516, 237] width 38 height 38
checkbox input "false"
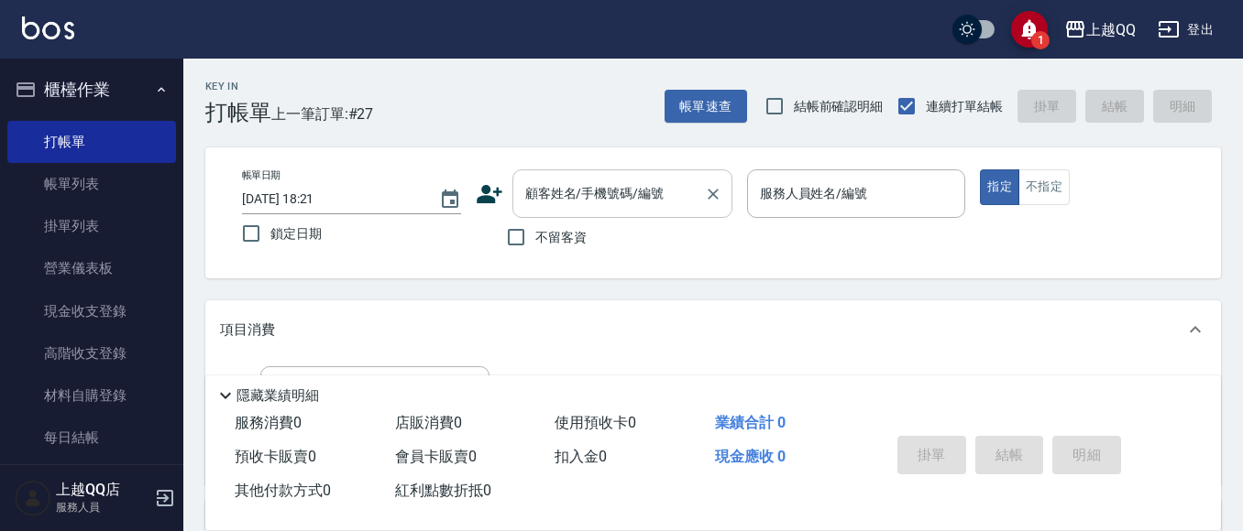
click at [520, 194] on input "顧客姓名/手機號碼/編號" at bounding box center [608, 194] width 176 height 32
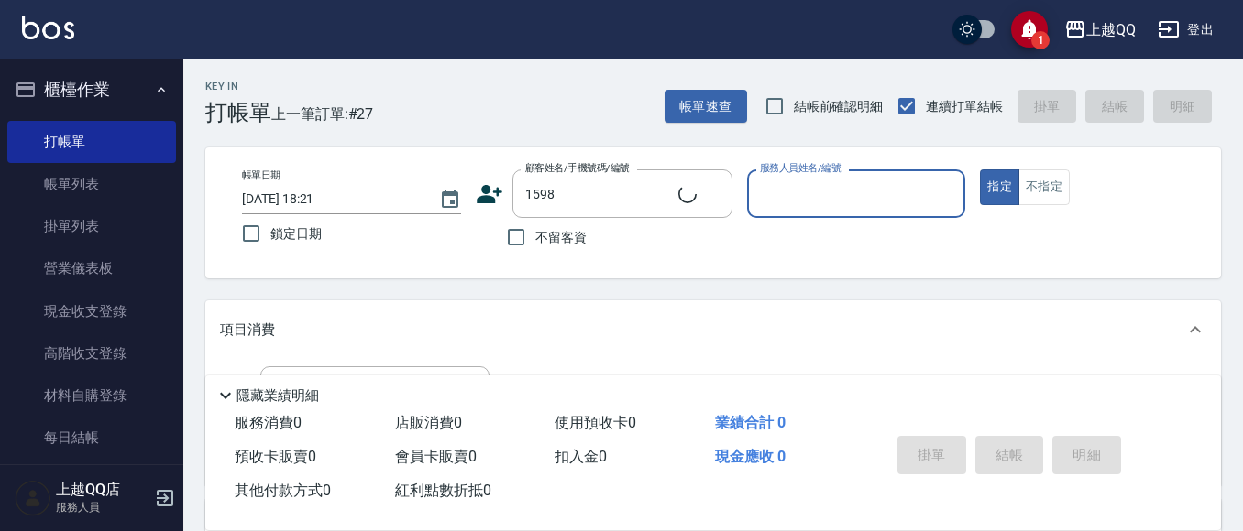
type input "[PERSON_NAME]/0920252260/1598"
type input "[PERSON_NAME]-8"
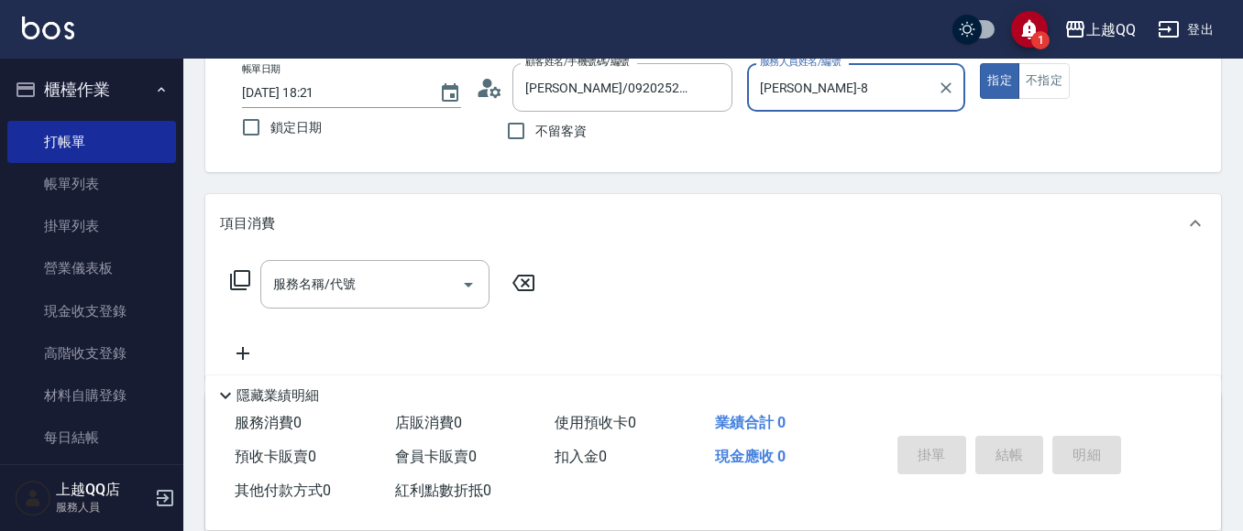
scroll to position [158, 0]
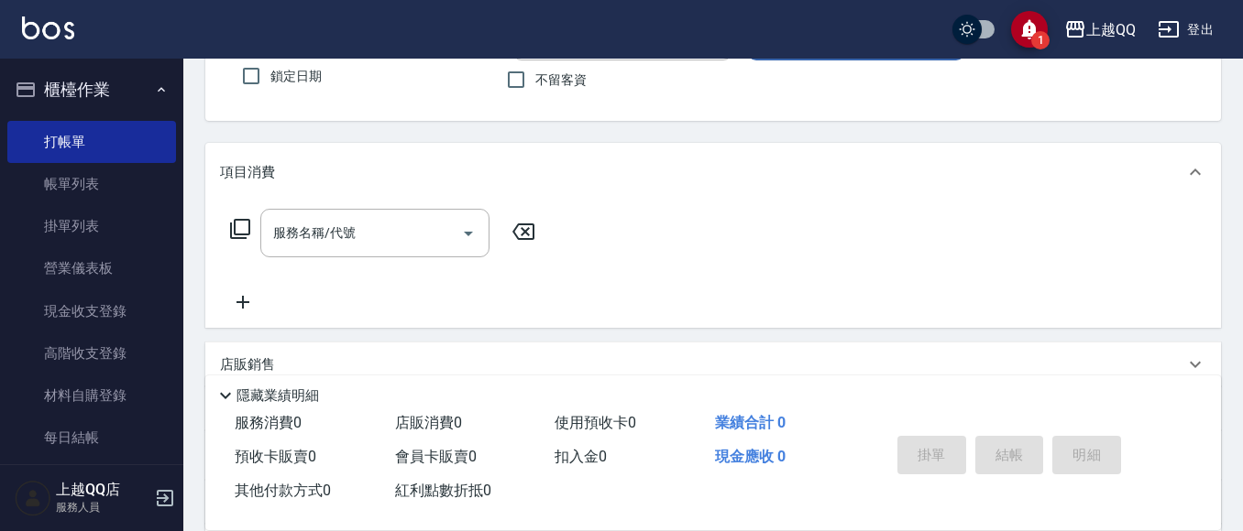
click at [237, 225] on icon at bounding box center [240, 229] width 22 height 22
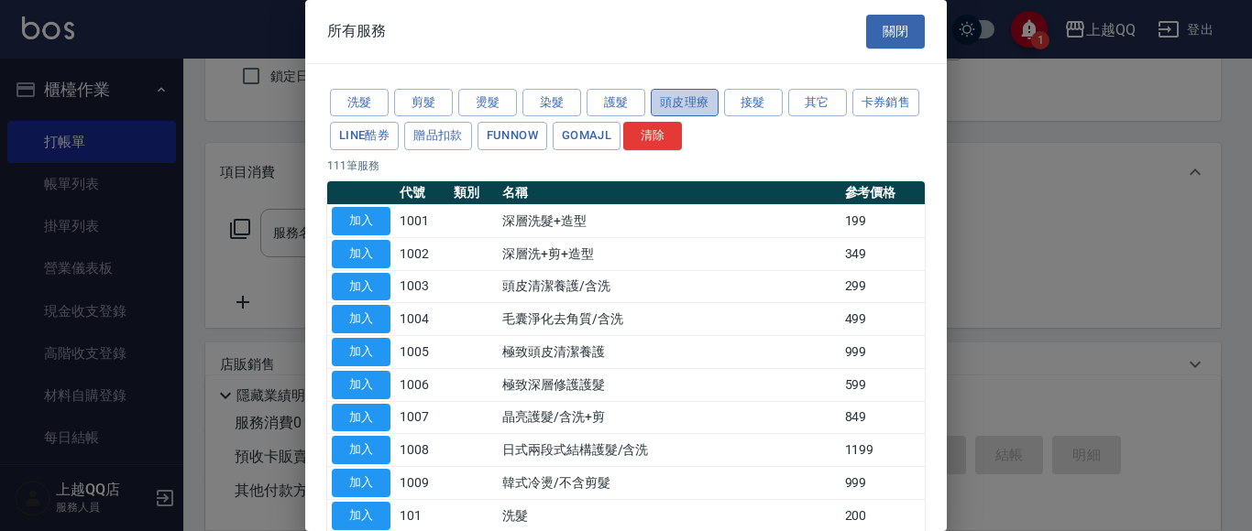
click at [669, 102] on button "頭皮理療" at bounding box center [685, 103] width 68 height 28
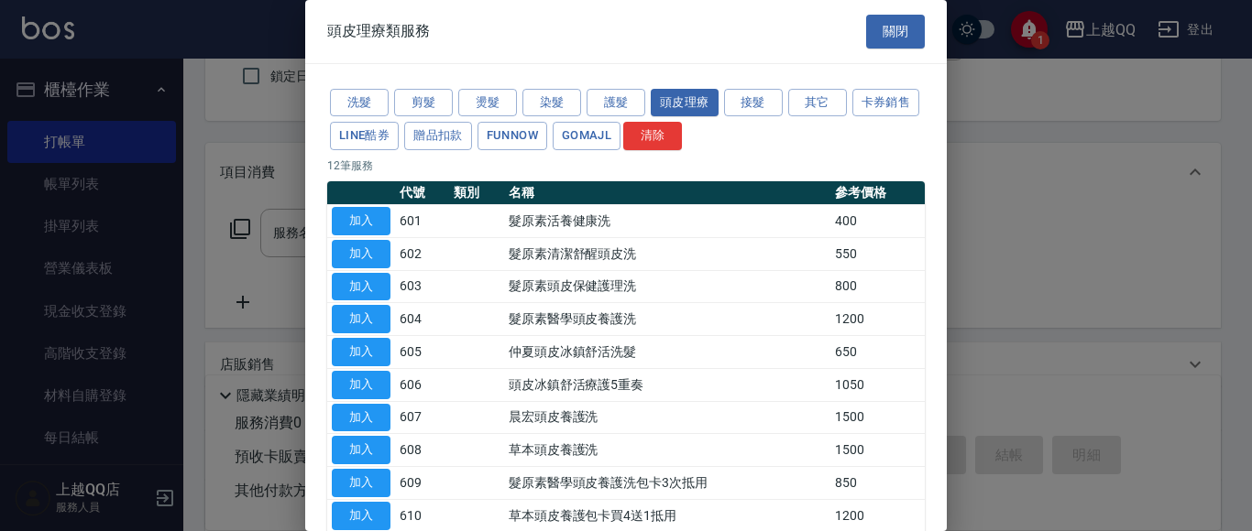
click at [391, 217] on td "加入" at bounding box center [361, 221] width 68 height 33
click at [370, 216] on button "加入" at bounding box center [361, 221] width 59 height 28
type input "髮原素活養健康洗(601)"
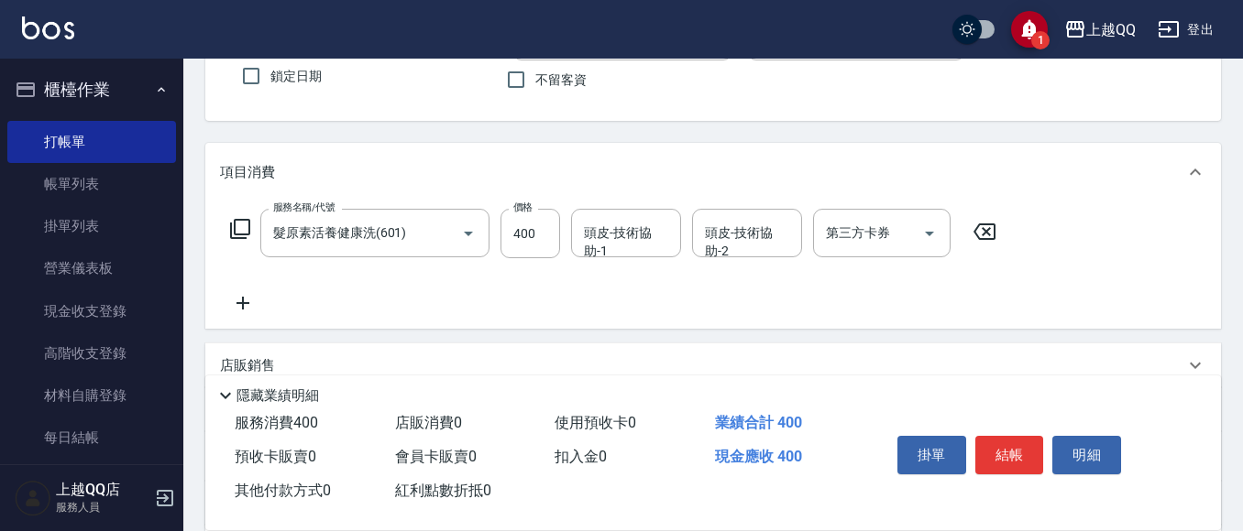
click at [240, 226] on icon at bounding box center [240, 229] width 22 height 22
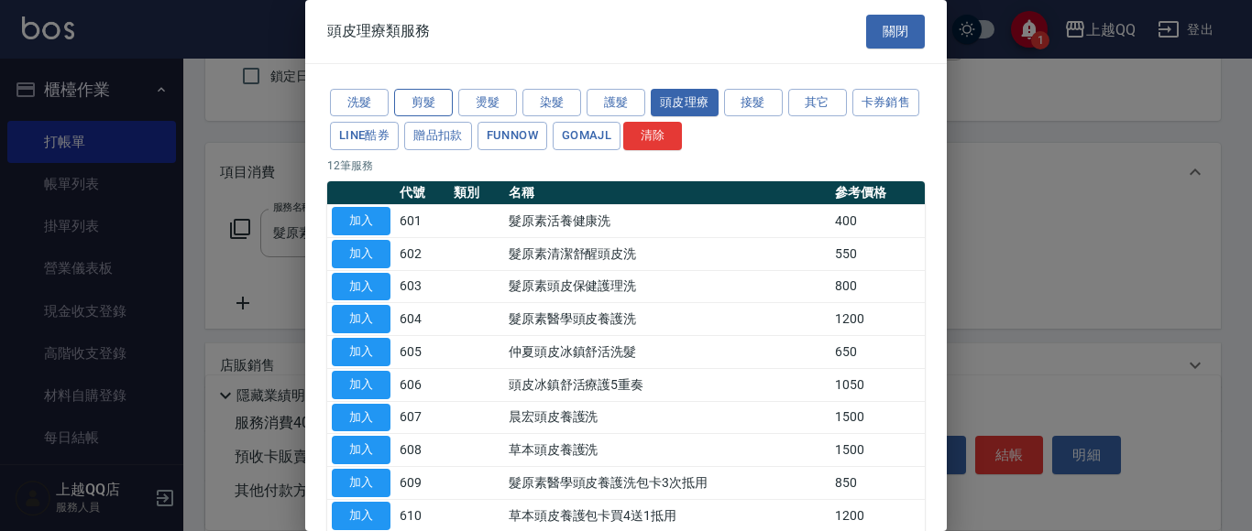
click at [435, 99] on button "剪髮" at bounding box center [423, 103] width 59 height 28
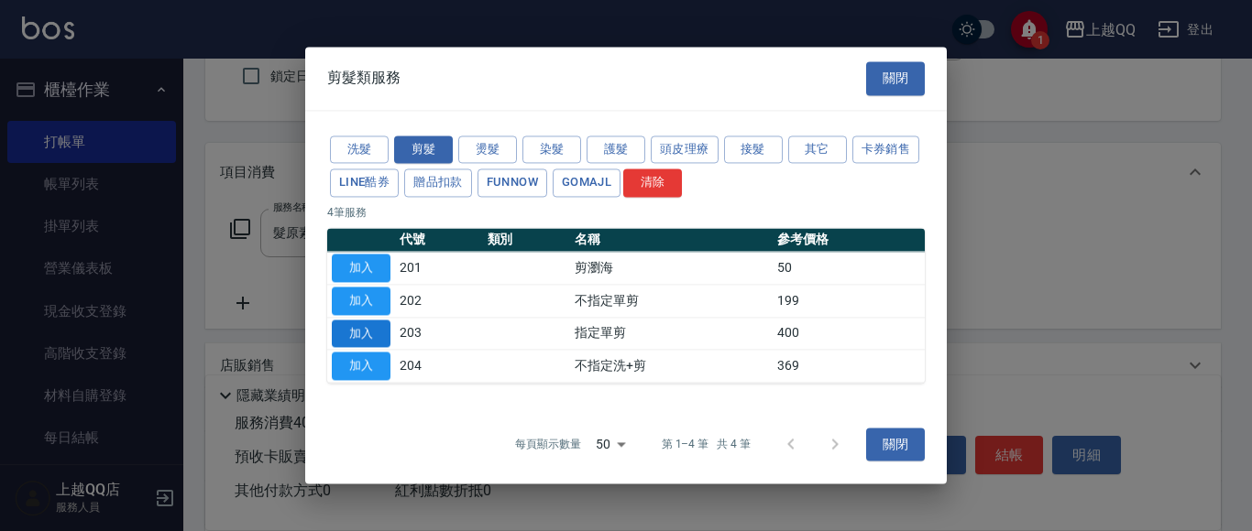
click at [347, 332] on button "加入" at bounding box center [361, 334] width 59 height 28
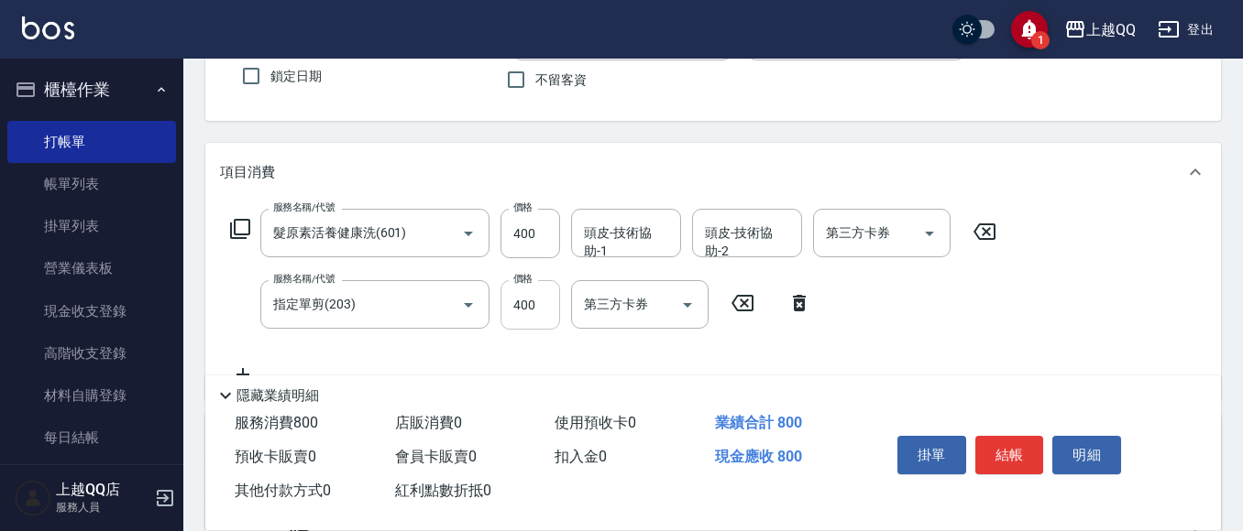
click at [537, 303] on input "400" at bounding box center [530, 304] width 60 height 49
type input "50"
click at [589, 238] on input "頭皮-技術協助-1" at bounding box center [625, 233] width 93 height 32
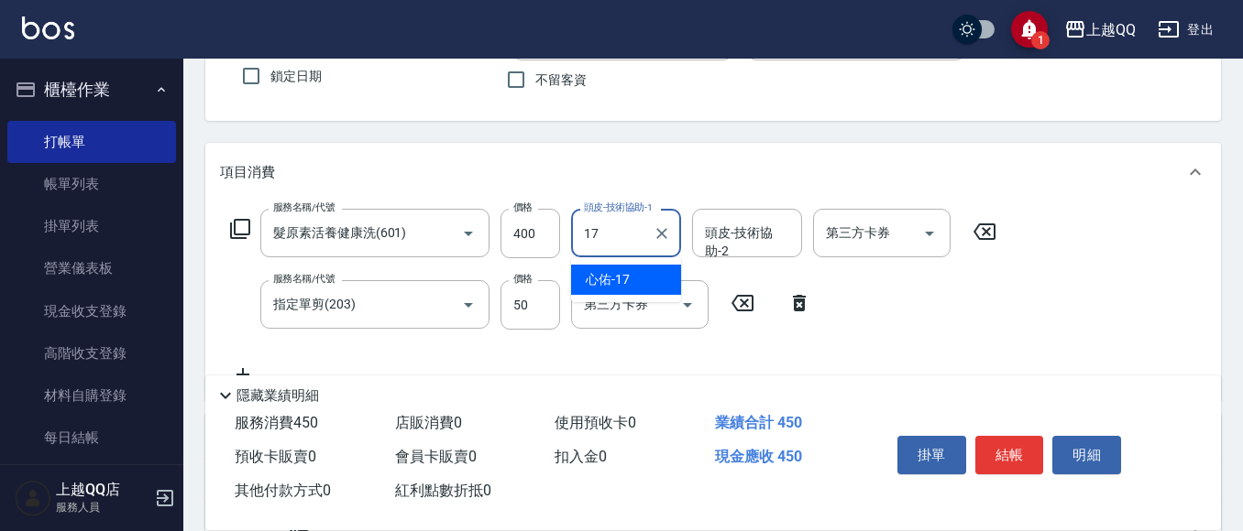
click at [602, 276] on span "心佑 -17" at bounding box center [608, 279] width 44 height 19
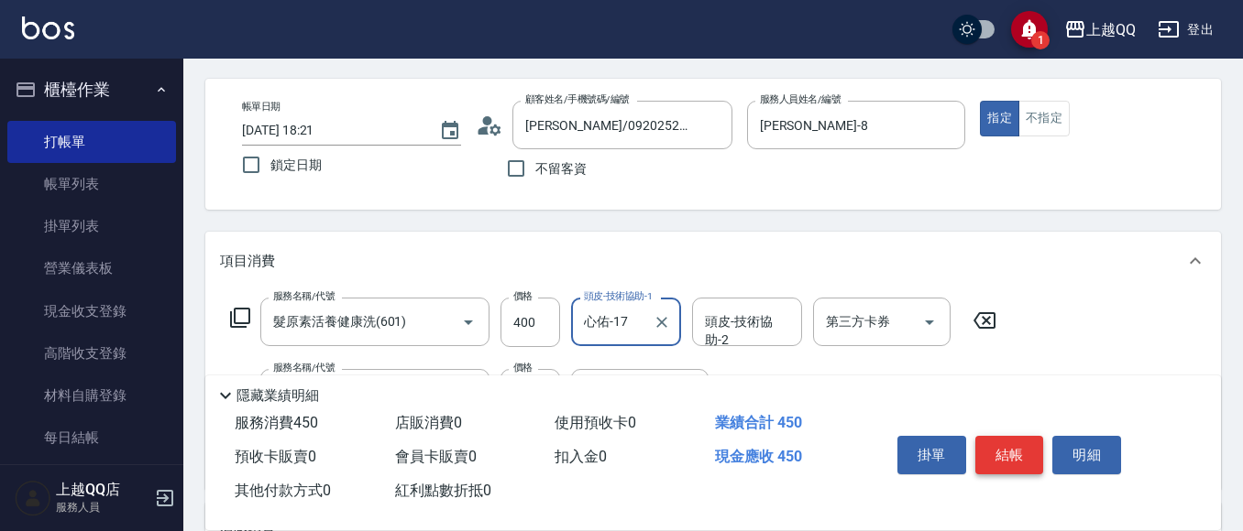
type input "心佑-17"
click at [1016, 441] on button "結帳" at bounding box center [1009, 455] width 69 height 38
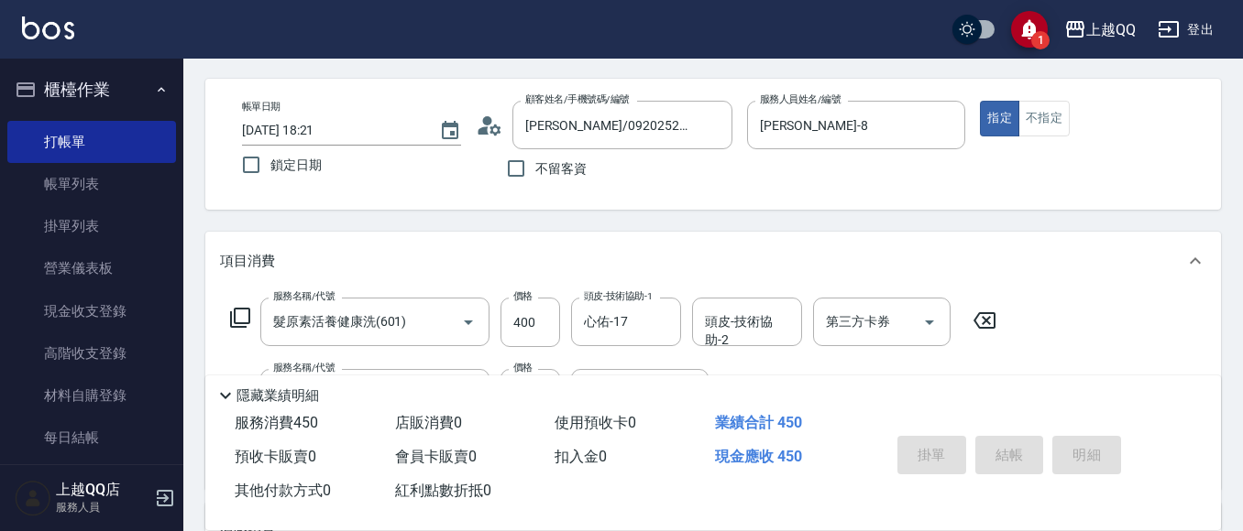
type input "[DATE] 18:41"
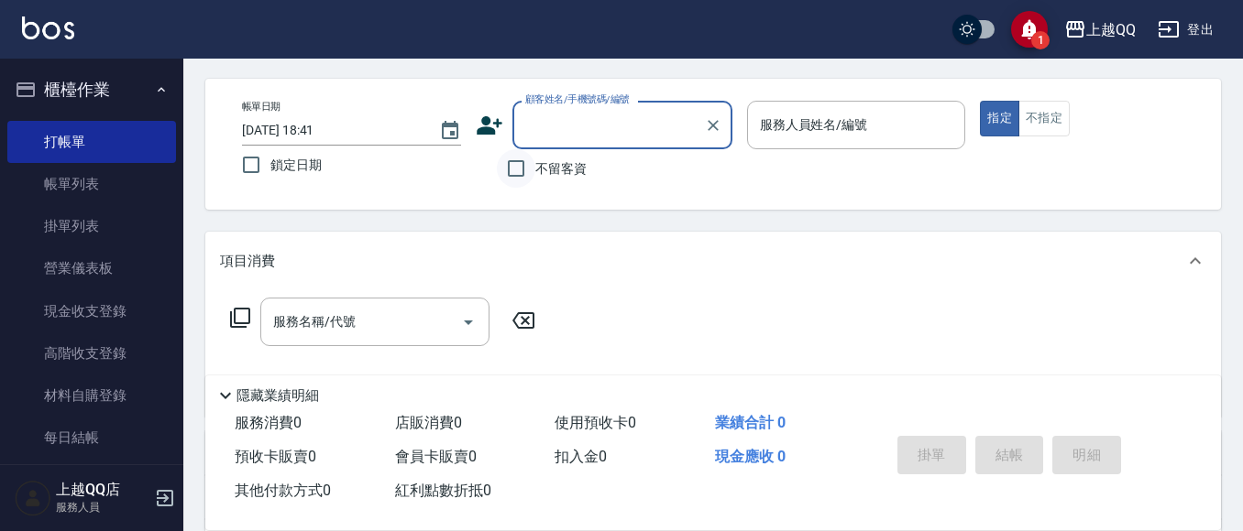
click at [522, 159] on input "不留客資" at bounding box center [516, 168] width 38 height 38
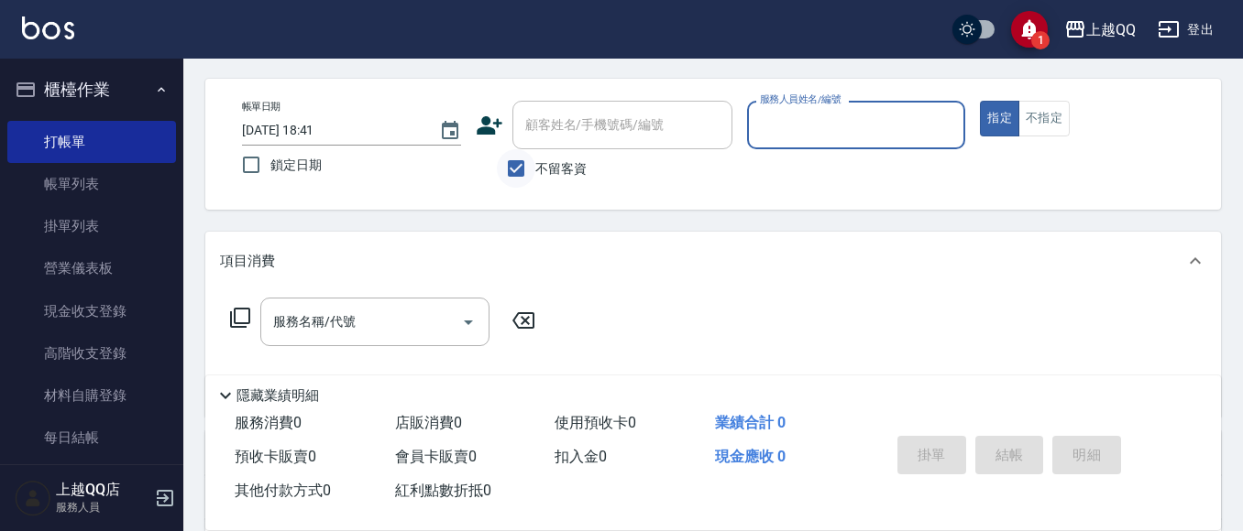
click at [513, 165] on input "不留客資" at bounding box center [516, 168] width 38 height 38
checkbox input "false"
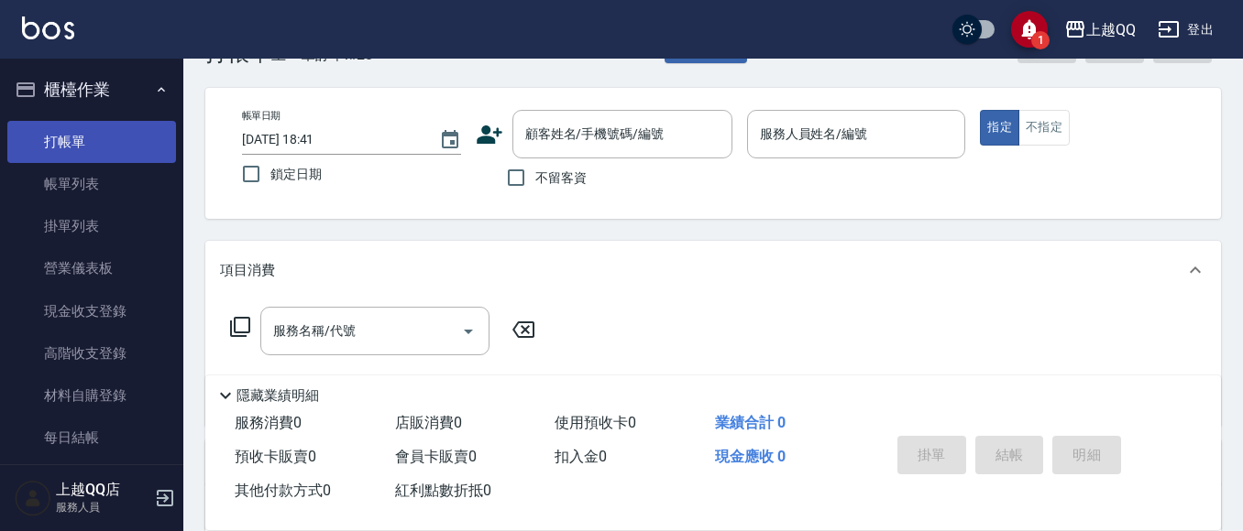
scroll to position [92, 0]
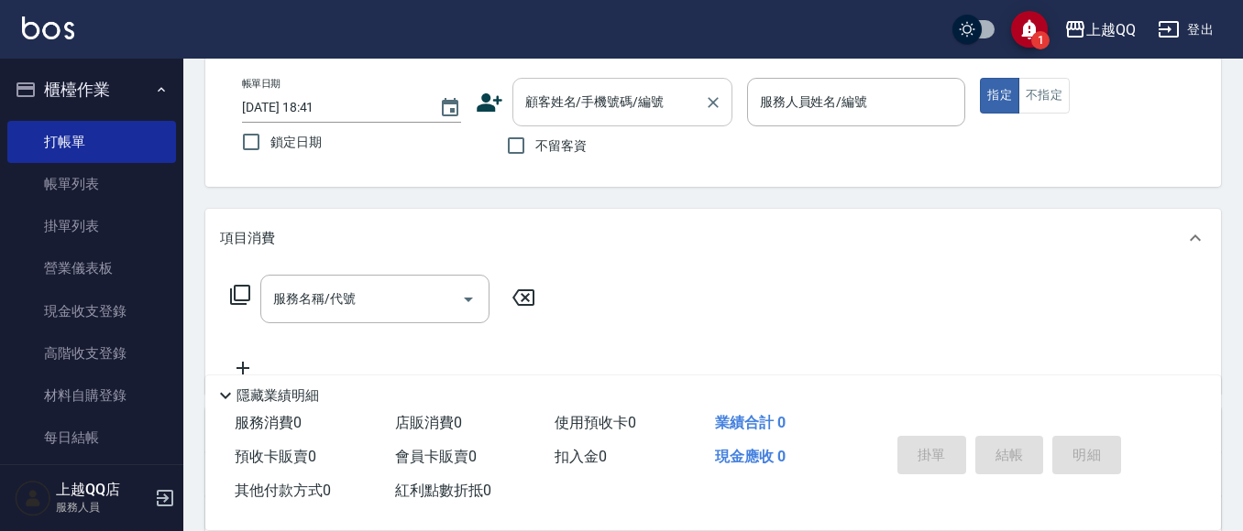
click at [573, 113] on input "顧客姓名/手機號碼/編號" at bounding box center [608, 102] width 176 height 32
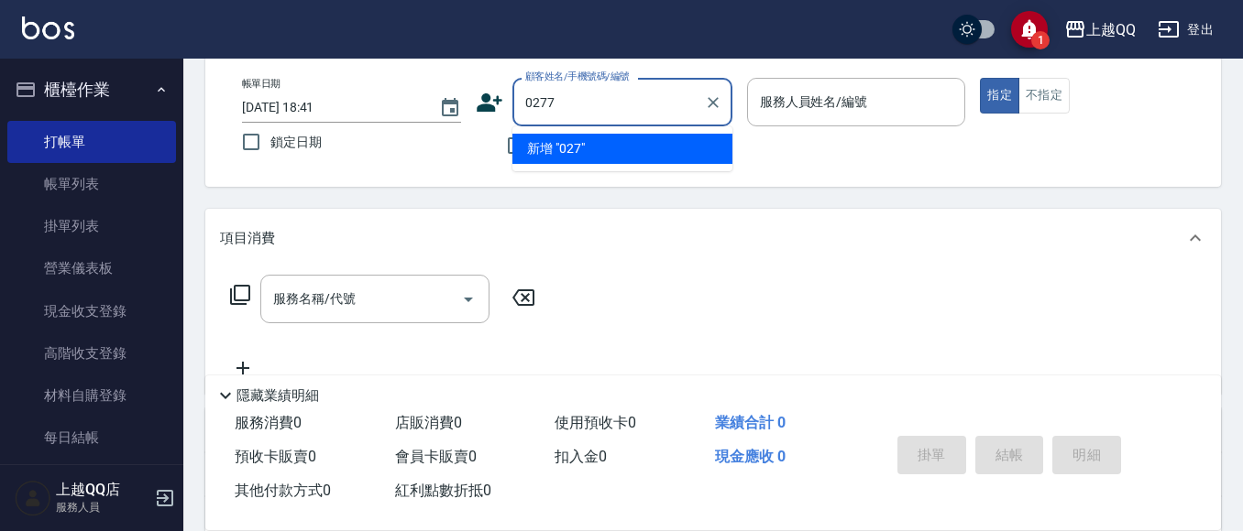
type input "0277"
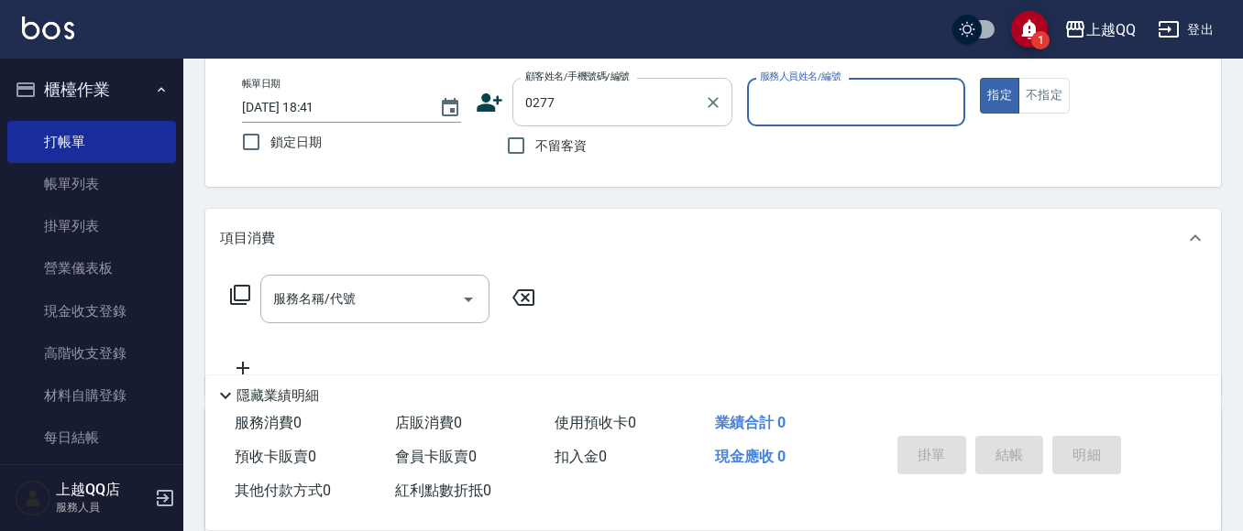
click at [980, 78] on button "指定" at bounding box center [999, 96] width 39 height 36
type button "true"
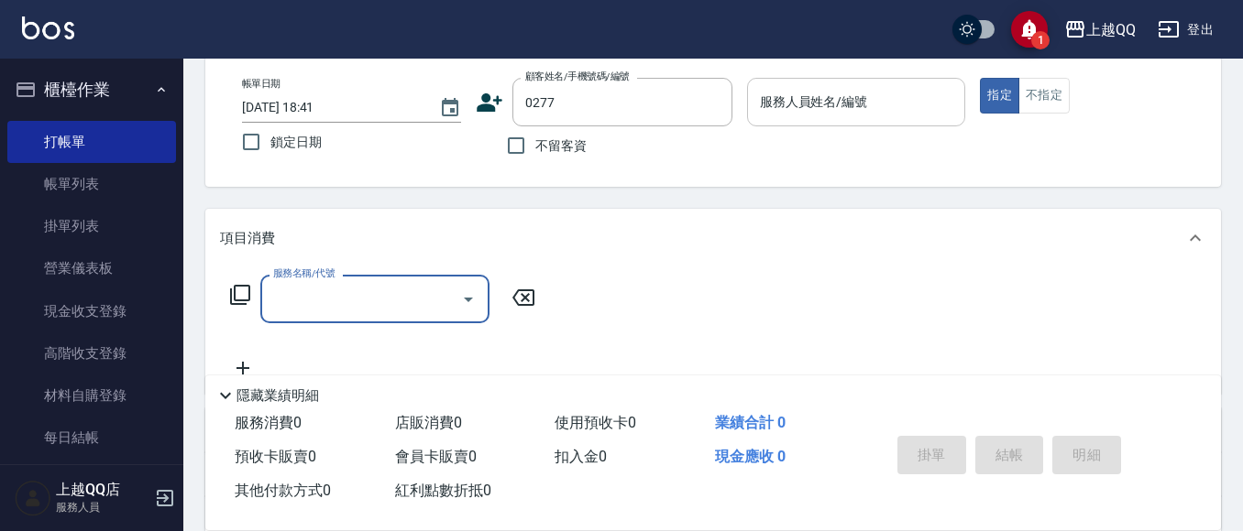
type input "[PERSON_NAME]/0987504288/0277"
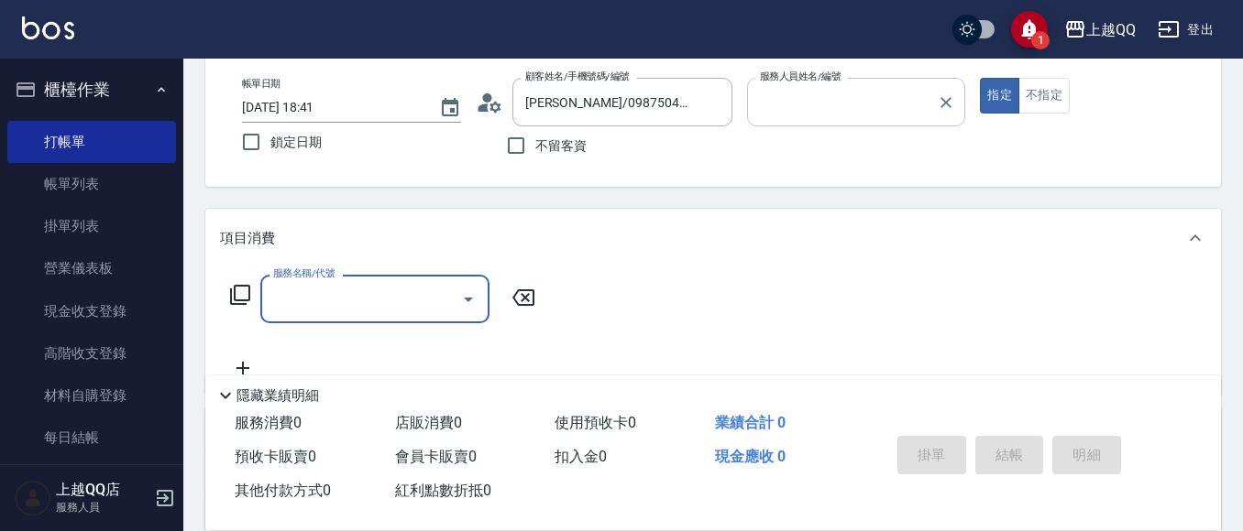
type input "欣樺-6"
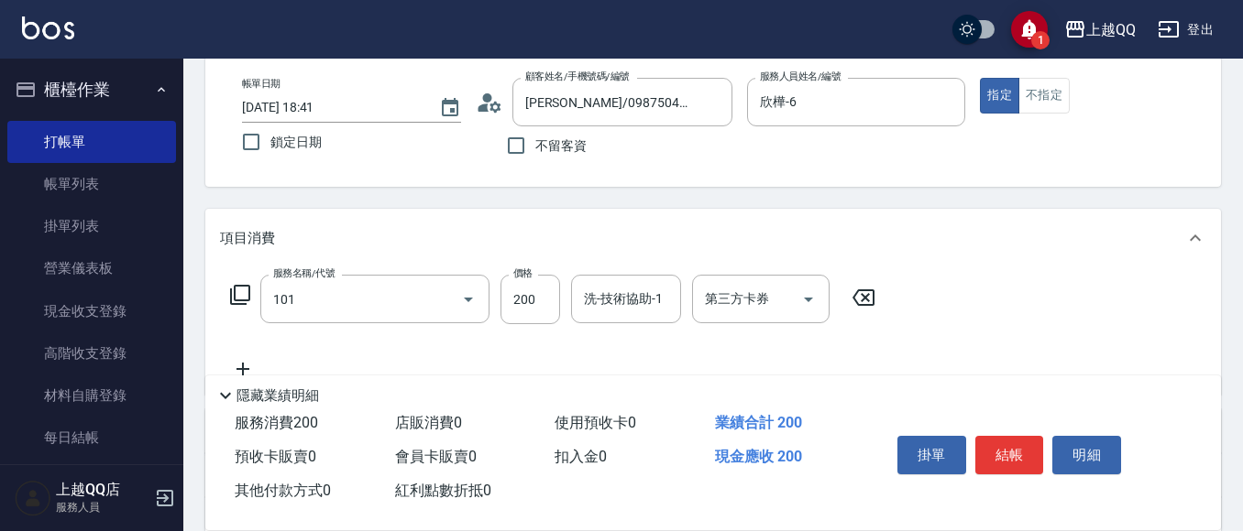
type input "洗髮(101)"
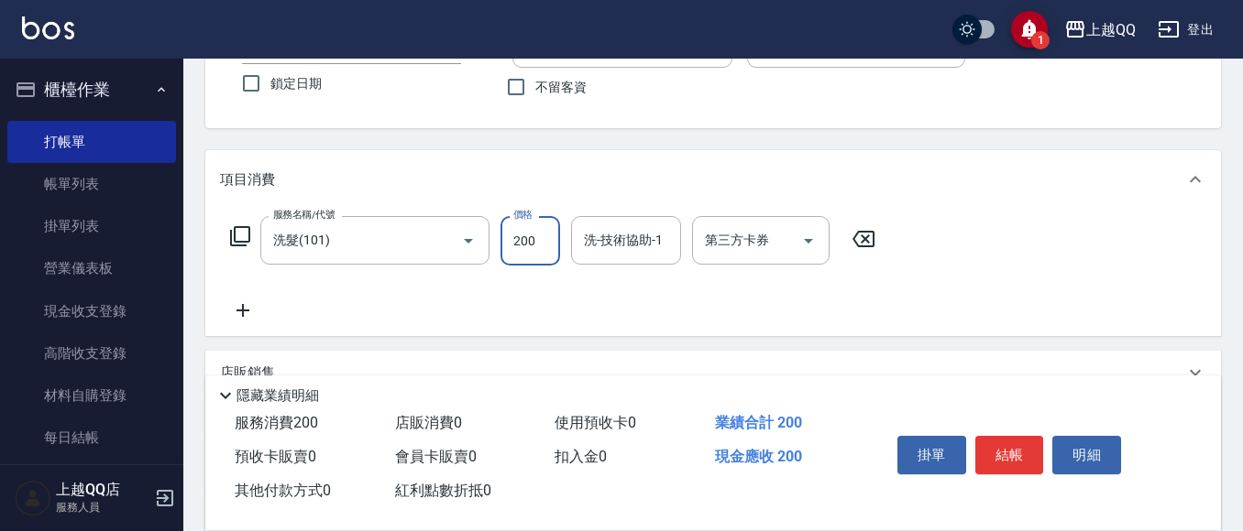
scroll to position [183, 0]
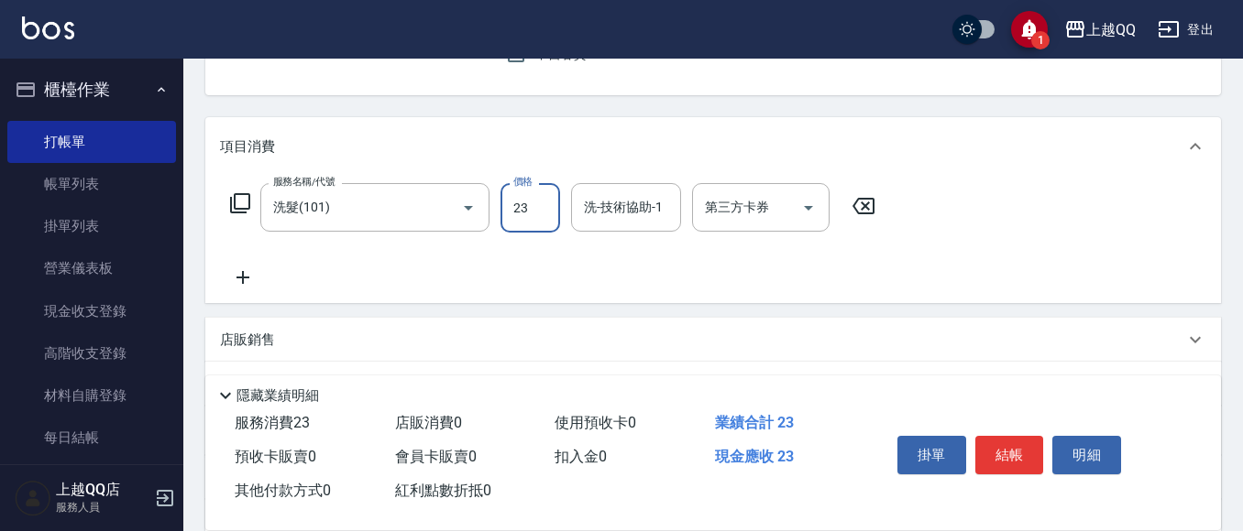
type input "230"
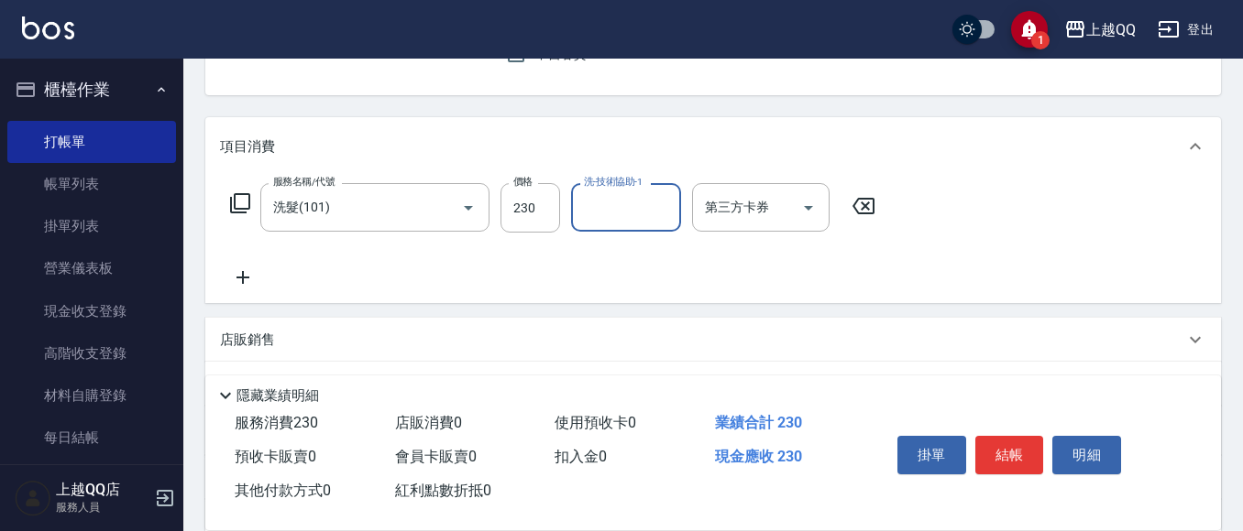
type input "6"
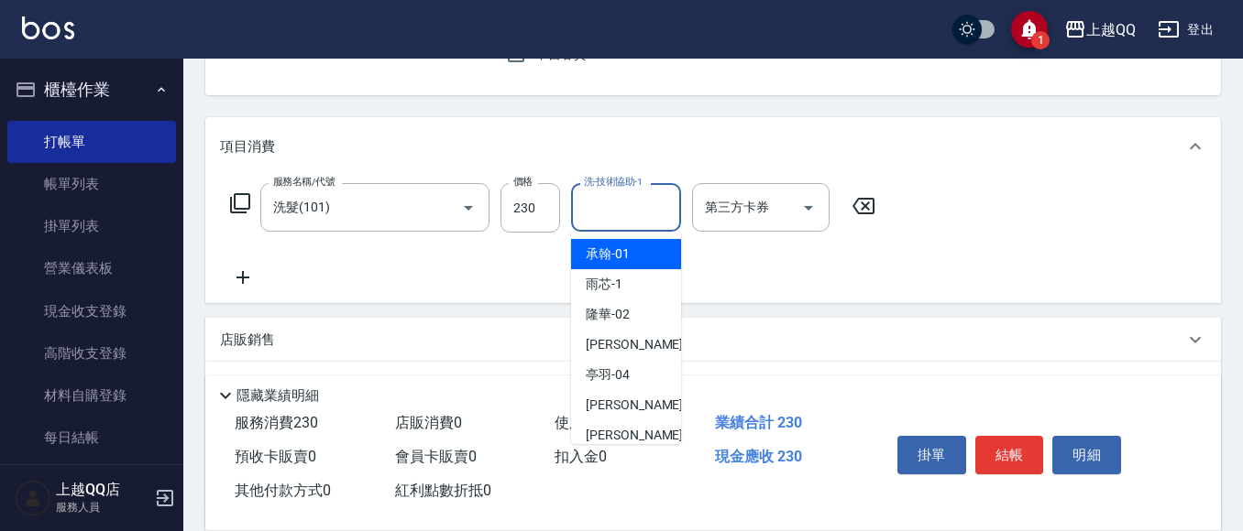
type input "6"
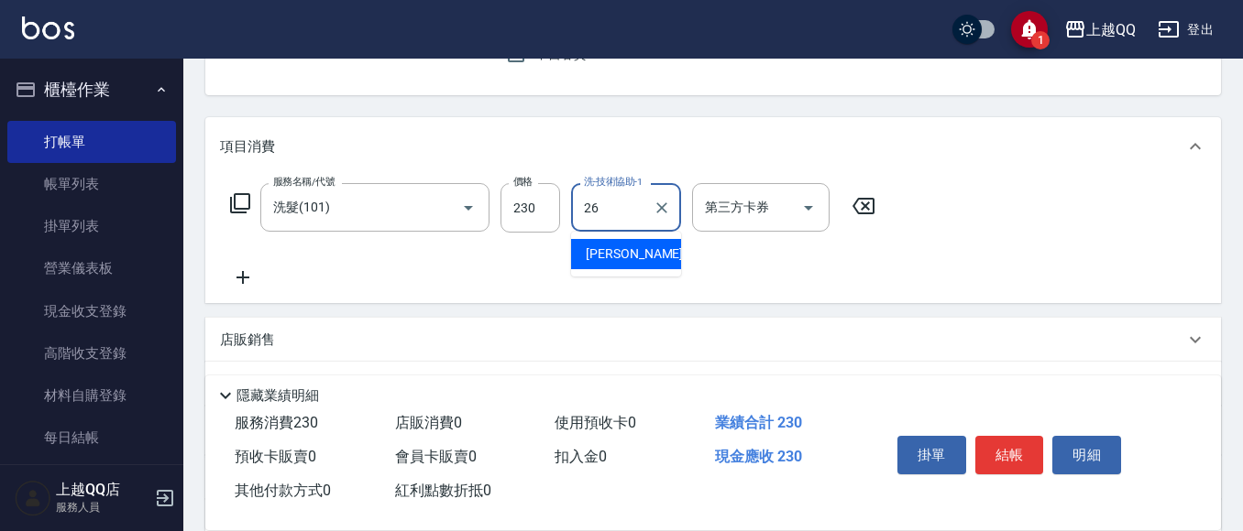
type input "[PERSON_NAME]-26"
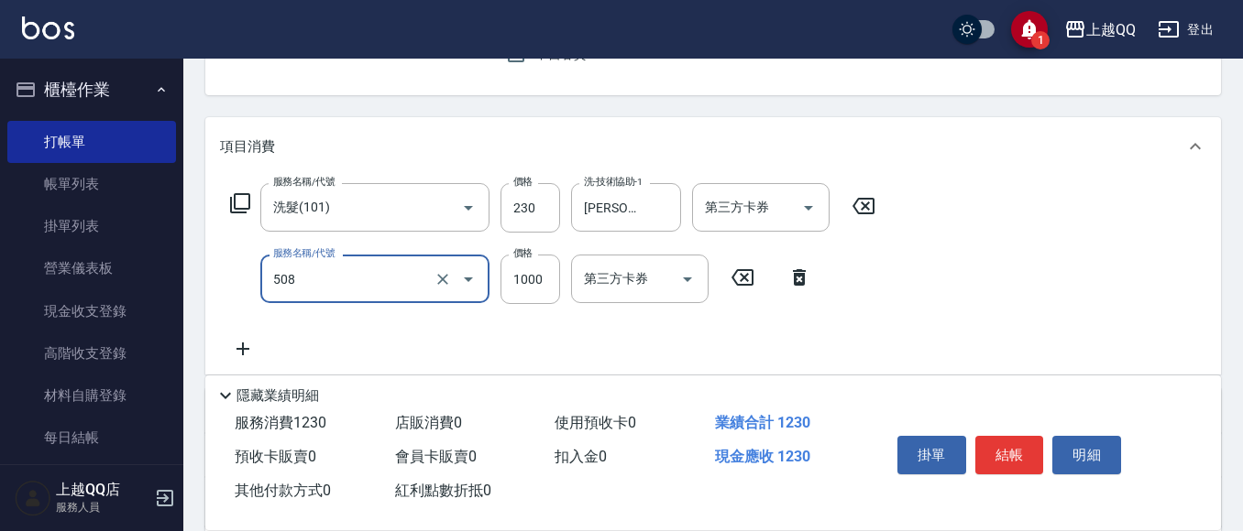
type input "PH.5髪療重建護髮(508)"
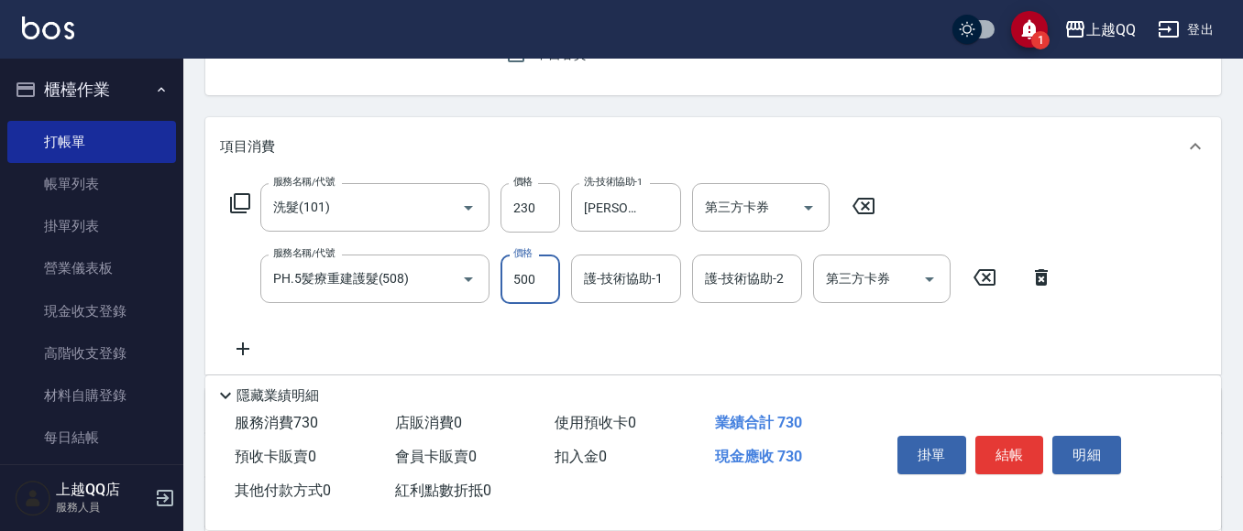
type input "500"
type input "[PERSON_NAME]-26"
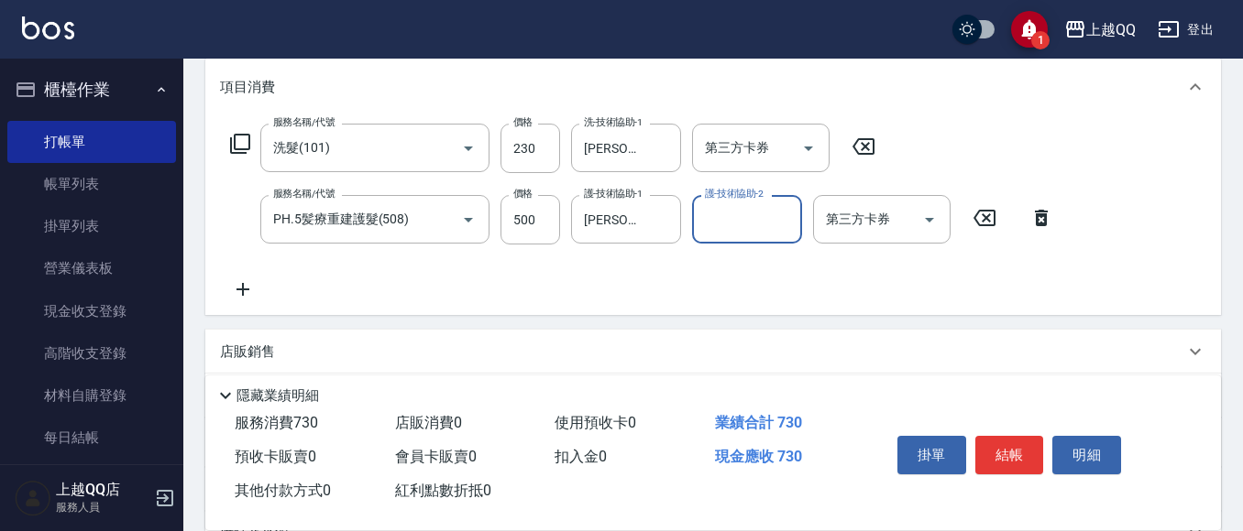
scroll to position [275, 0]
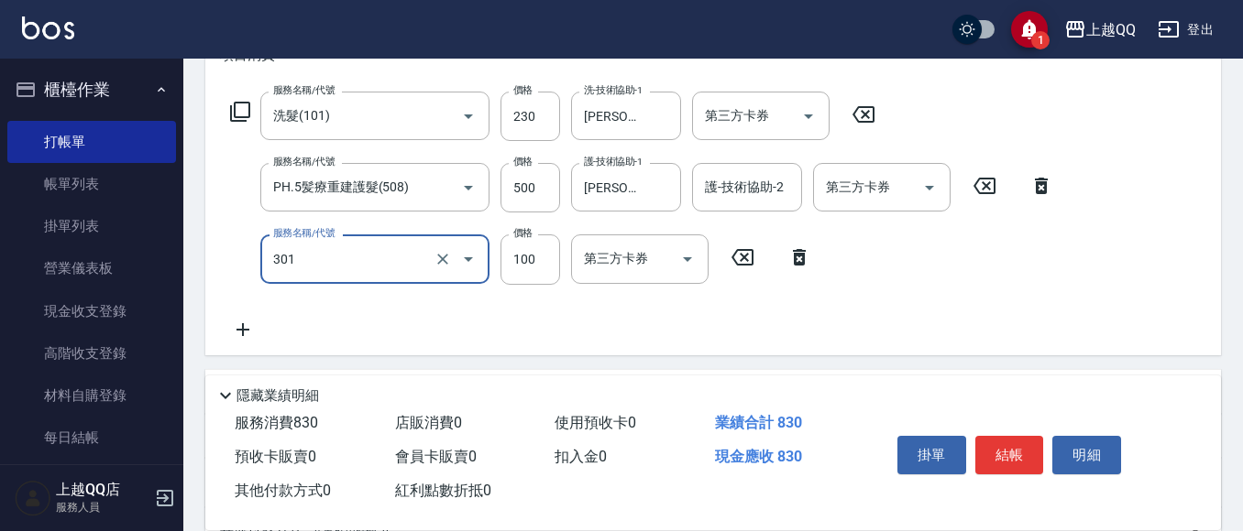
type input "補燙(301)"
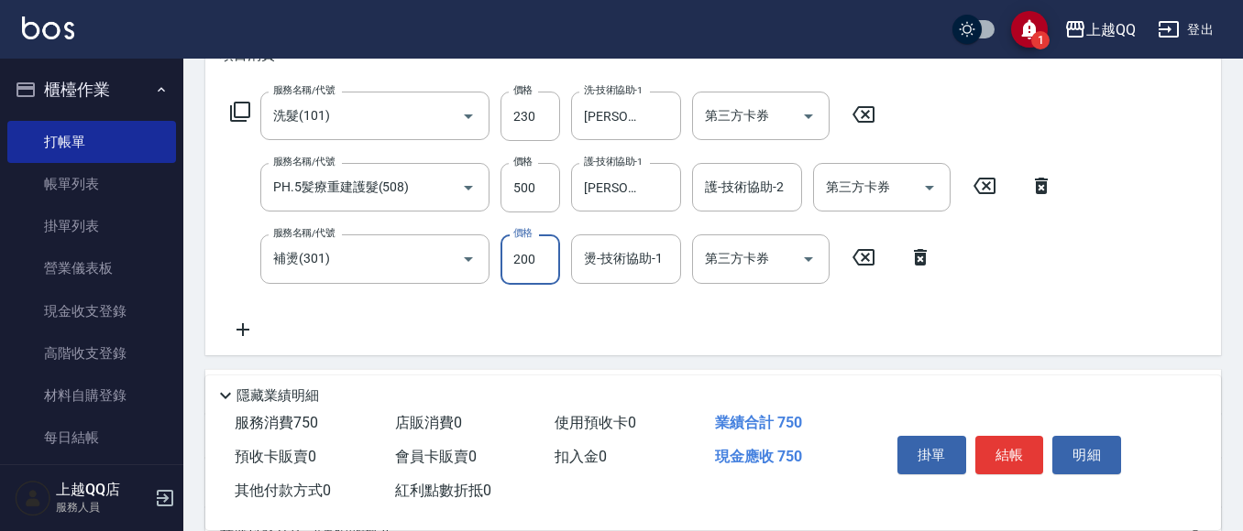
type input "200"
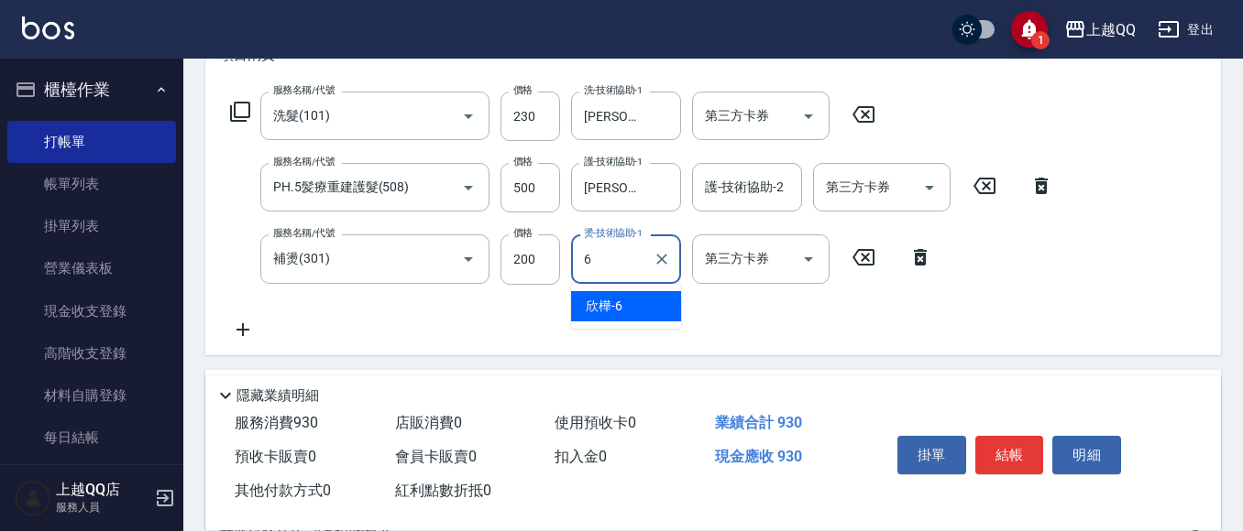
type input "欣樺-6"
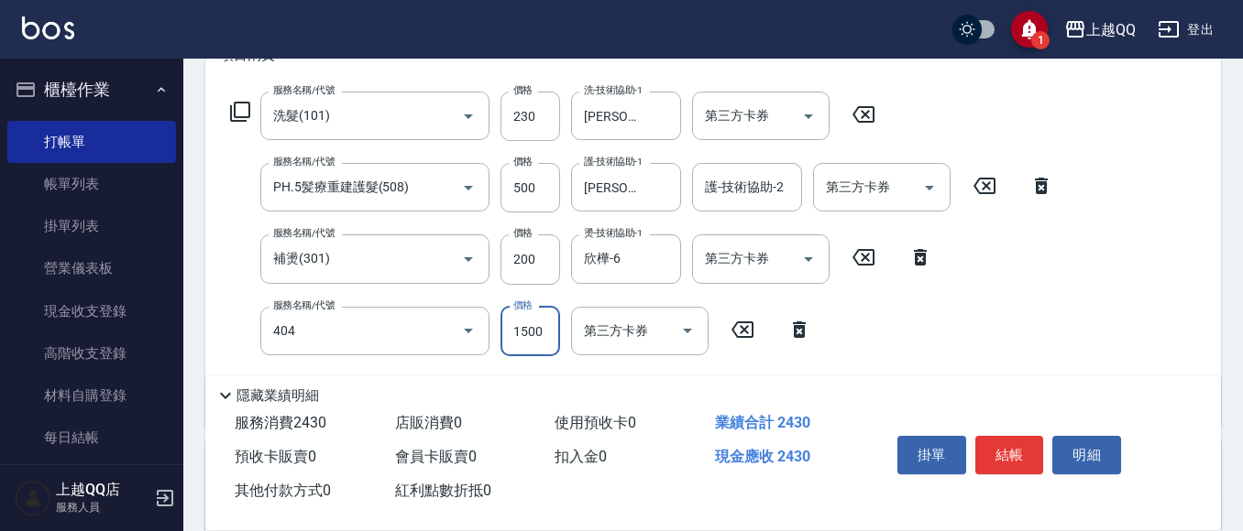
type input "設計染髮(404)"
type input "1599"
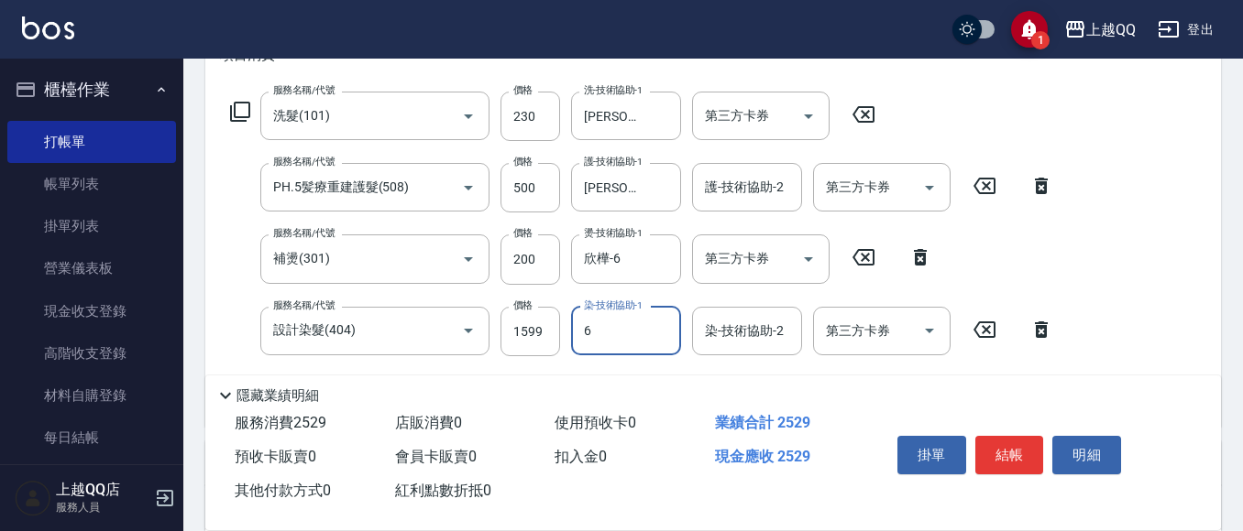
type input "欣樺-6"
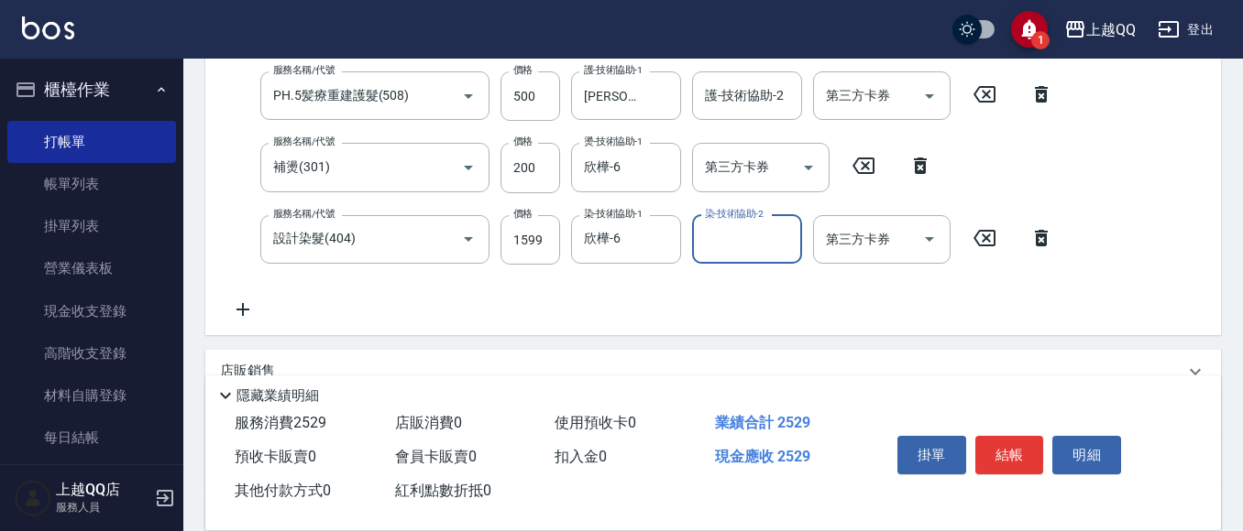
scroll to position [183, 0]
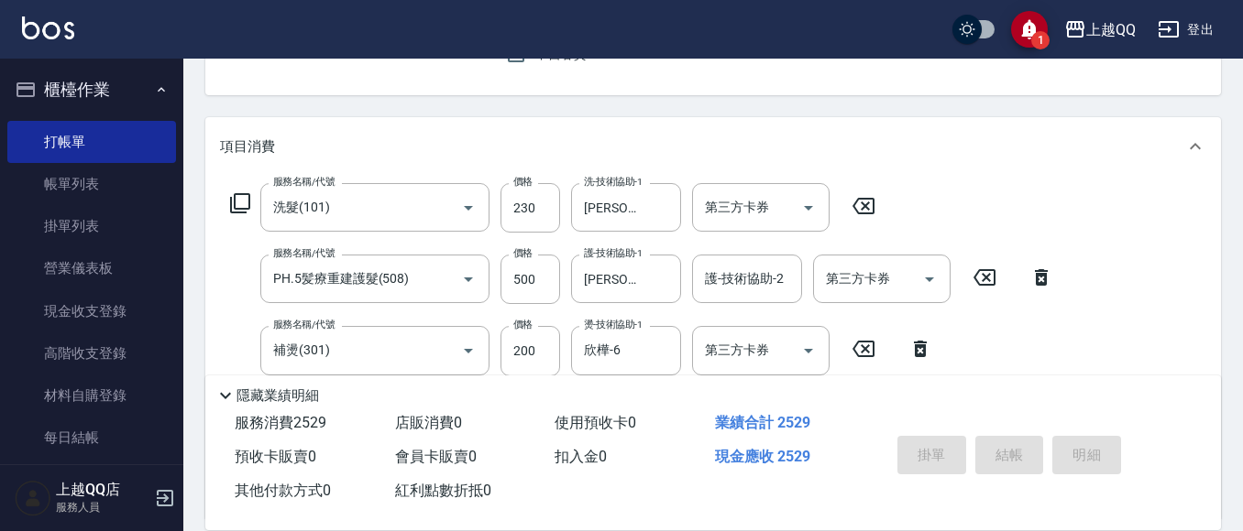
type input "[DATE] 18:49"
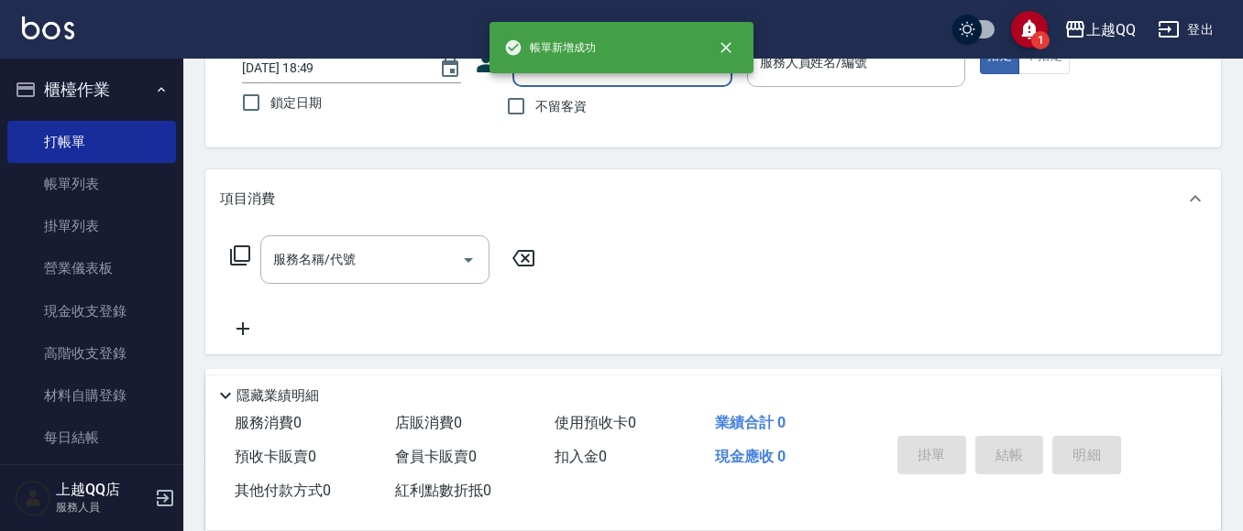
scroll to position [86, 0]
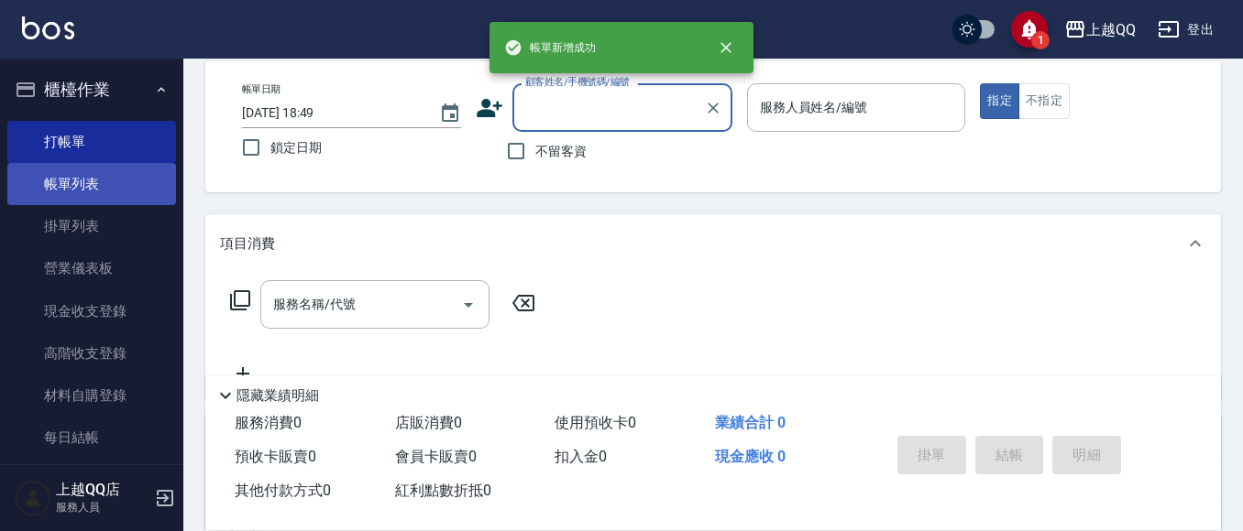
click at [39, 182] on link "帳單列表" at bounding box center [91, 184] width 169 height 42
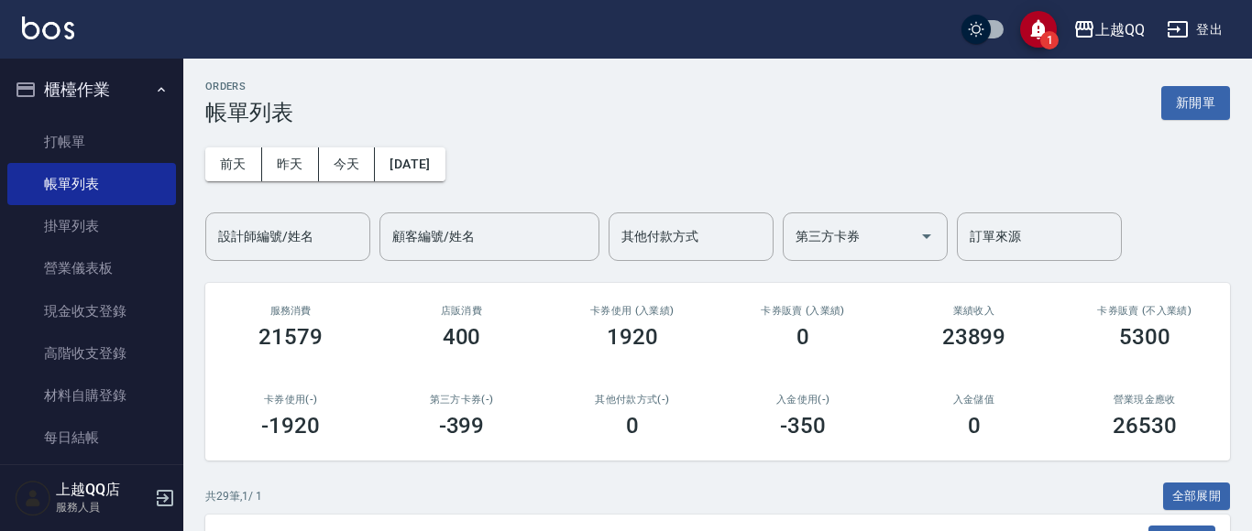
click at [98, 106] on button "櫃檯作業" at bounding box center [91, 90] width 169 height 48
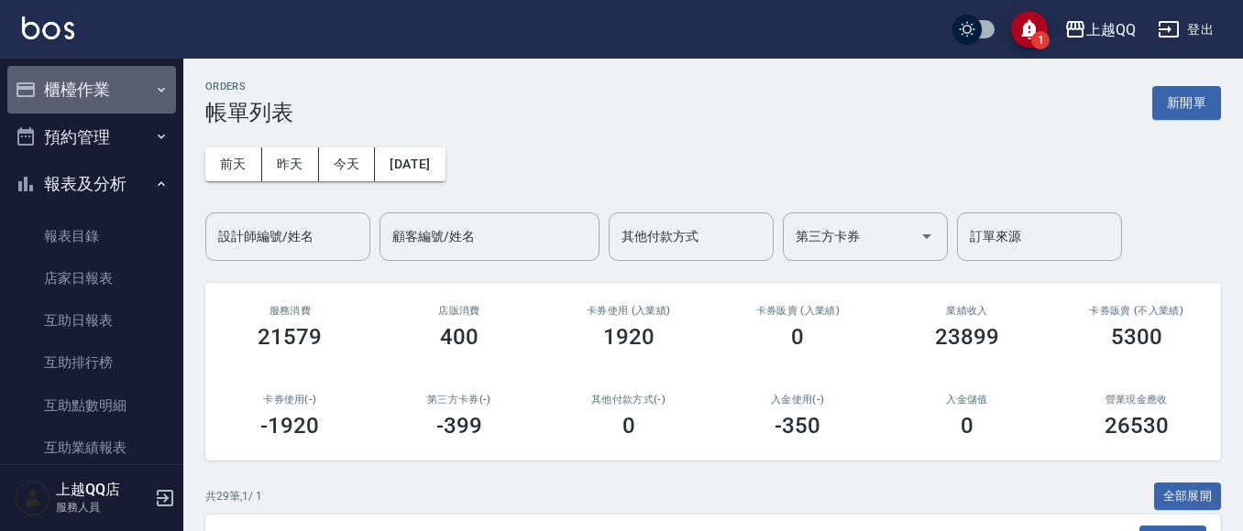
click at [91, 85] on button "櫃檯作業" at bounding box center [91, 90] width 169 height 48
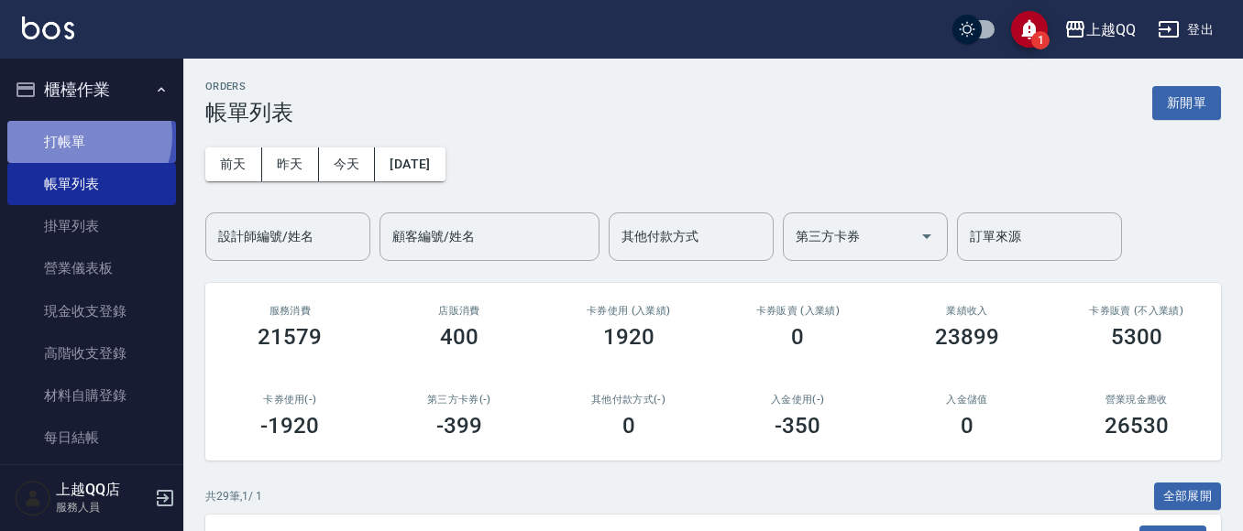
click at [80, 136] on link "打帳單" at bounding box center [91, 142] width 169 height 42
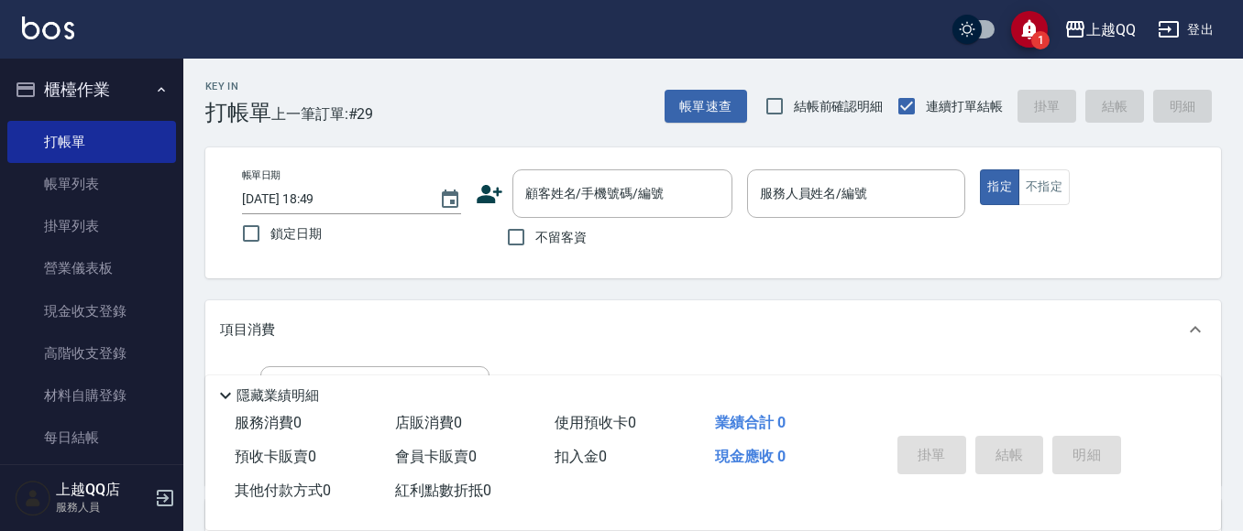
click at [554, 238] on span "不留客資" at bounding box center [560, 237] width 51 height 19
click at [535, 238] on input "不留客資" at bounding box center [516, 237] width 38 height 38
checkbox input "true"
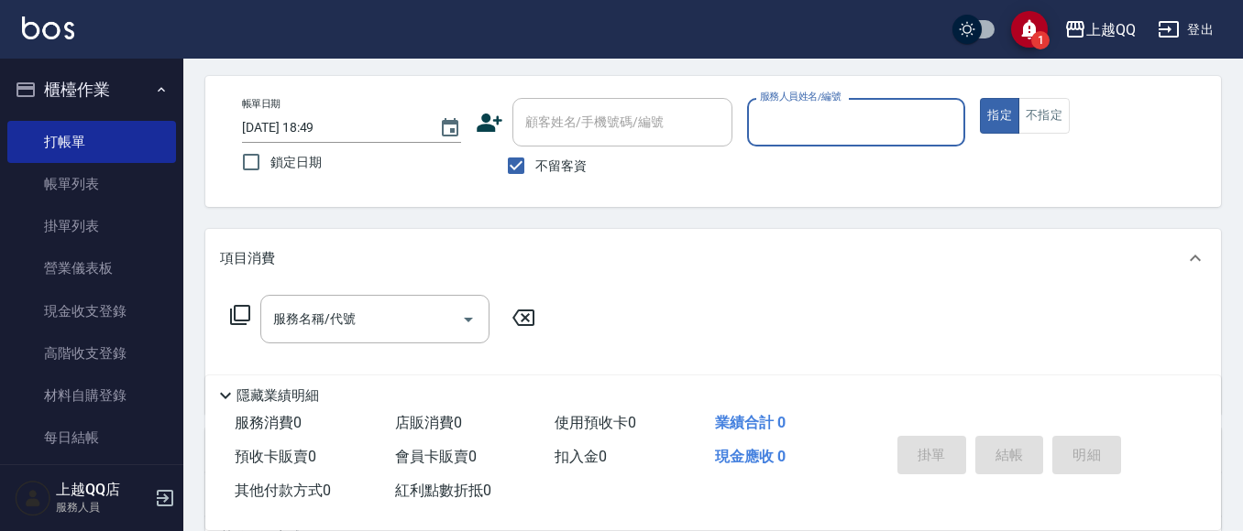
scroll to position [92, 0]
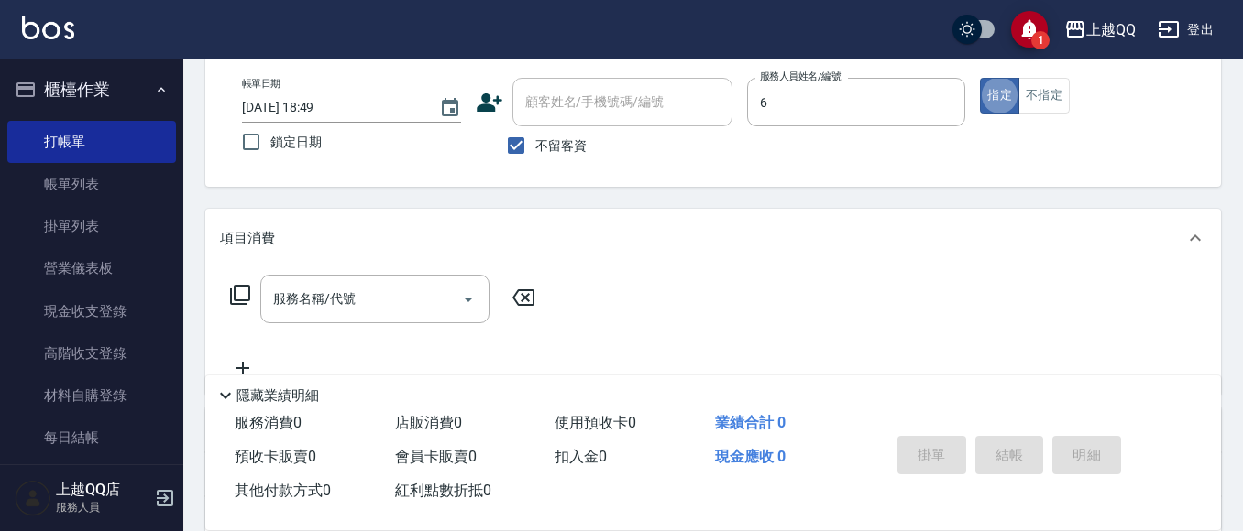
type input "欣樺-6"
type button "true"
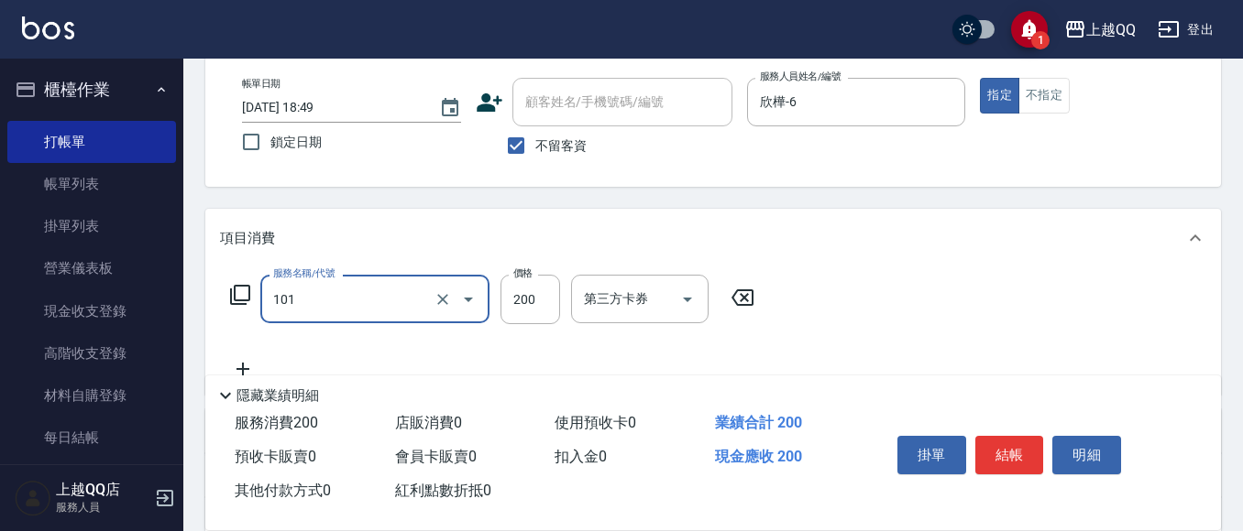
type input "洗髮(101)"
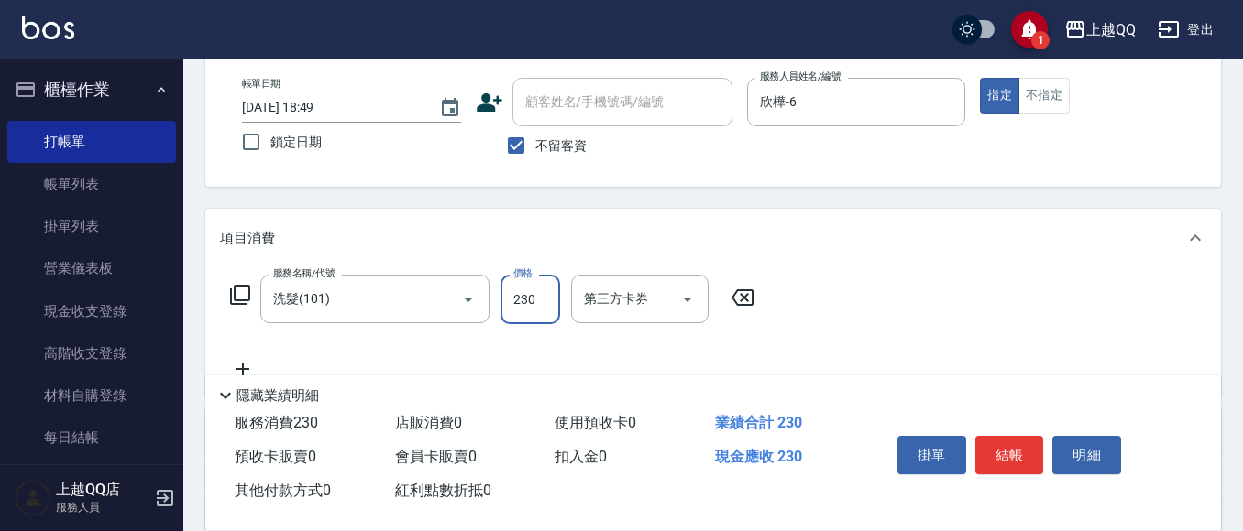
type input "230"
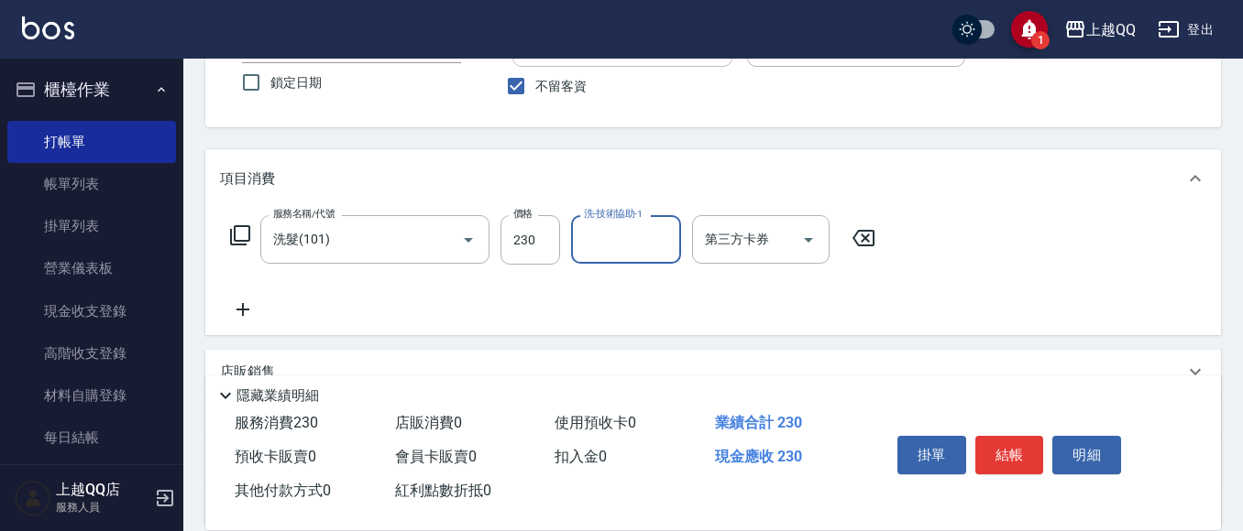
scroll to position [183, 0]
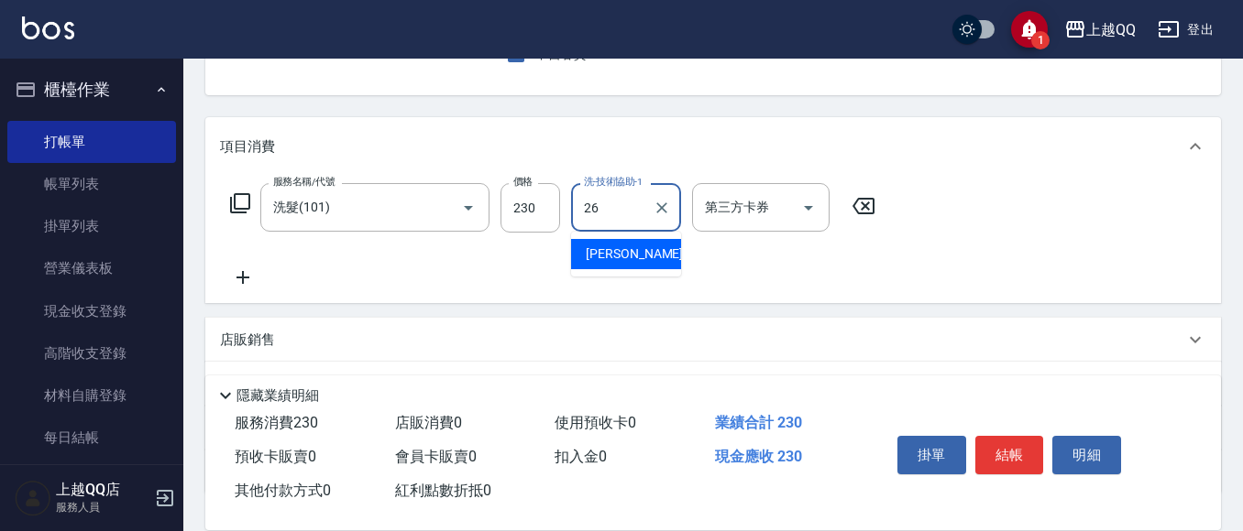
type input "2"
type input "[PERSON_NAME]-16"
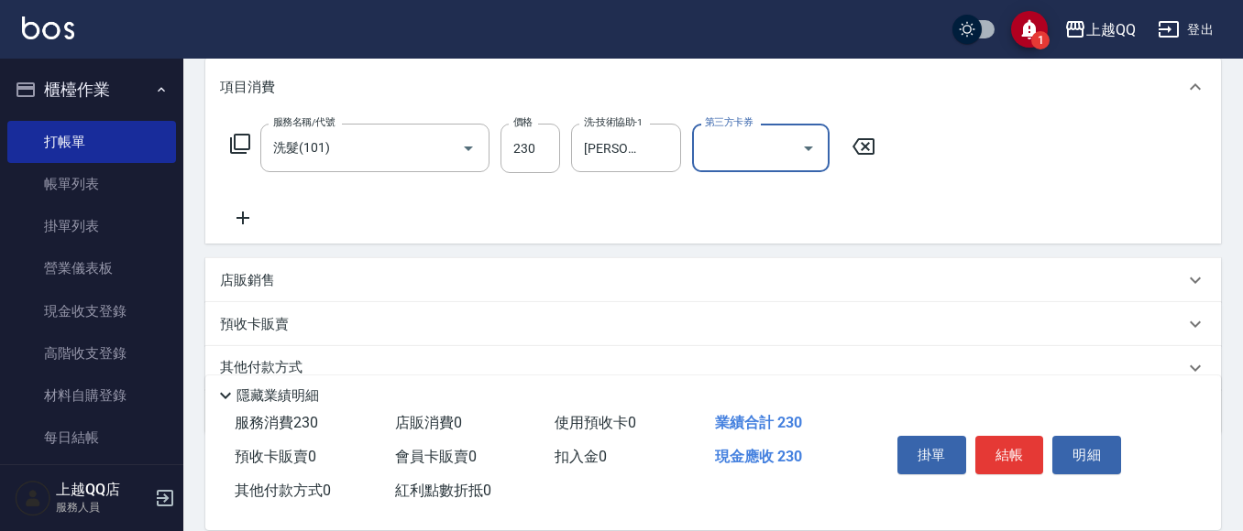
scroll to position [322, 0]
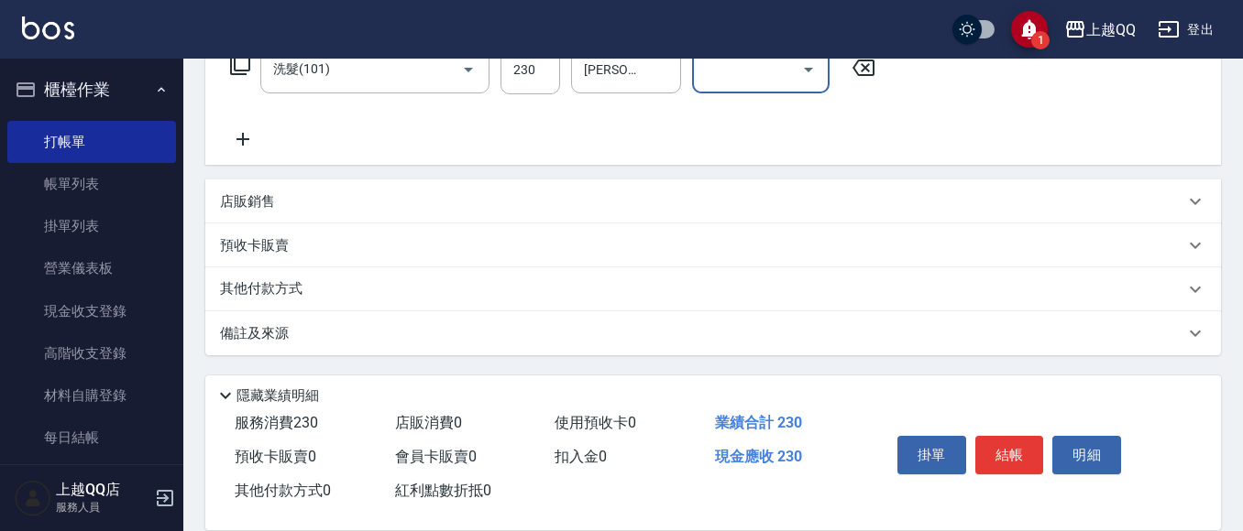
click at [258, 204] on p "店販銷售" at bounding box center [247, 201] width 55 height 19
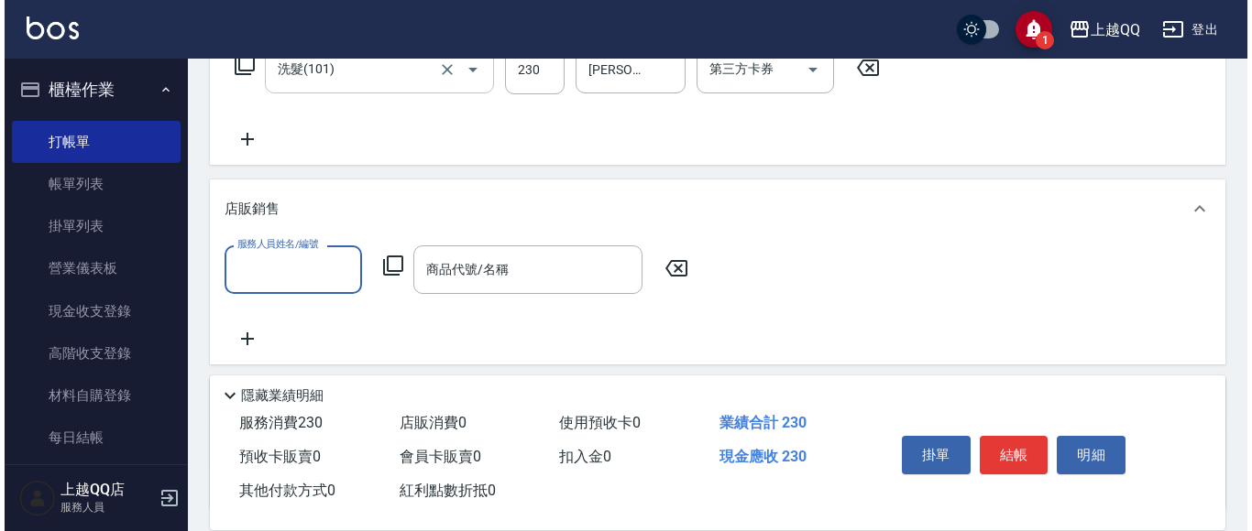
scroll to position [0, 0]
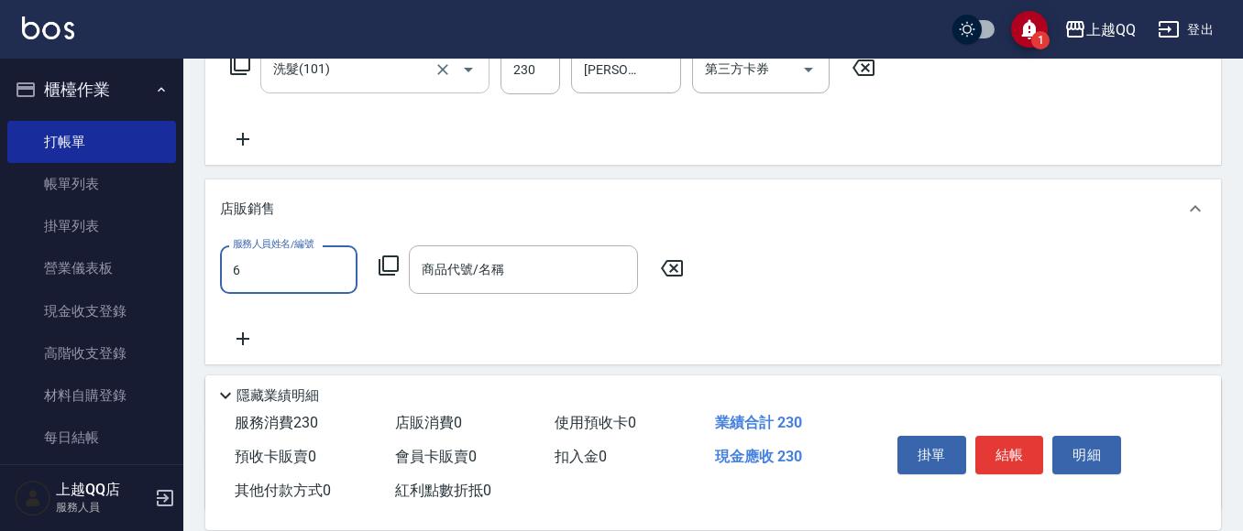
type input "欣樺-6"
click at [378, 270] on icon at bounding box center [389, 266] width 22 height 22
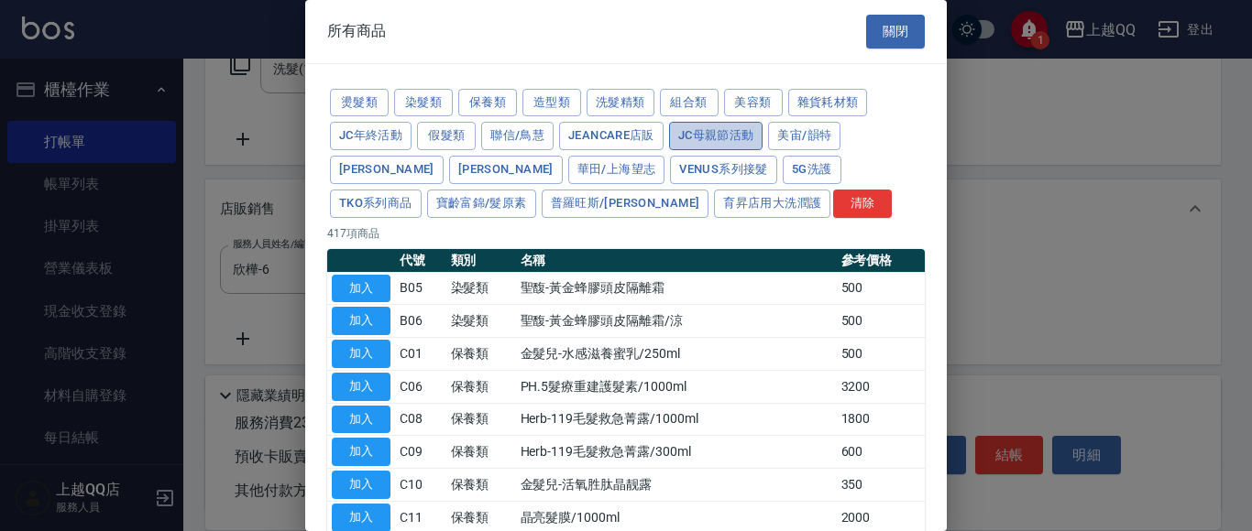
click at [673, 127] on button "JC母親節活動" at bounding box center [716, 136] width 94 height 28
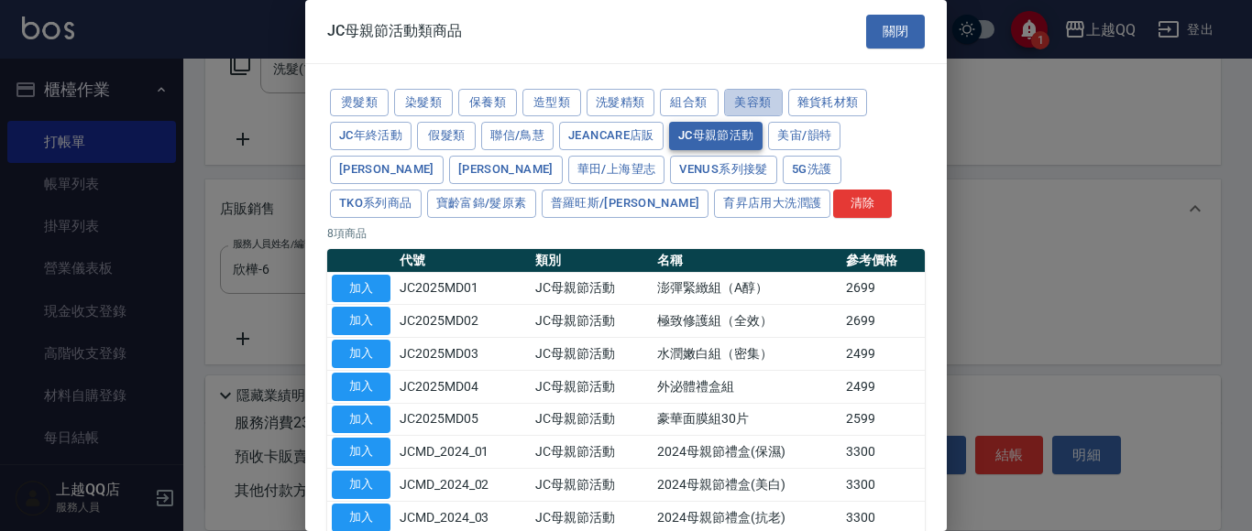
drag, startPoint x: 761, startPoint y: 95, endPoint x: 684, endPoint y: 126, distance: 83.9
click at [762, 95] on button "美容類" at bounding box center [753, 103] width 59 height 28
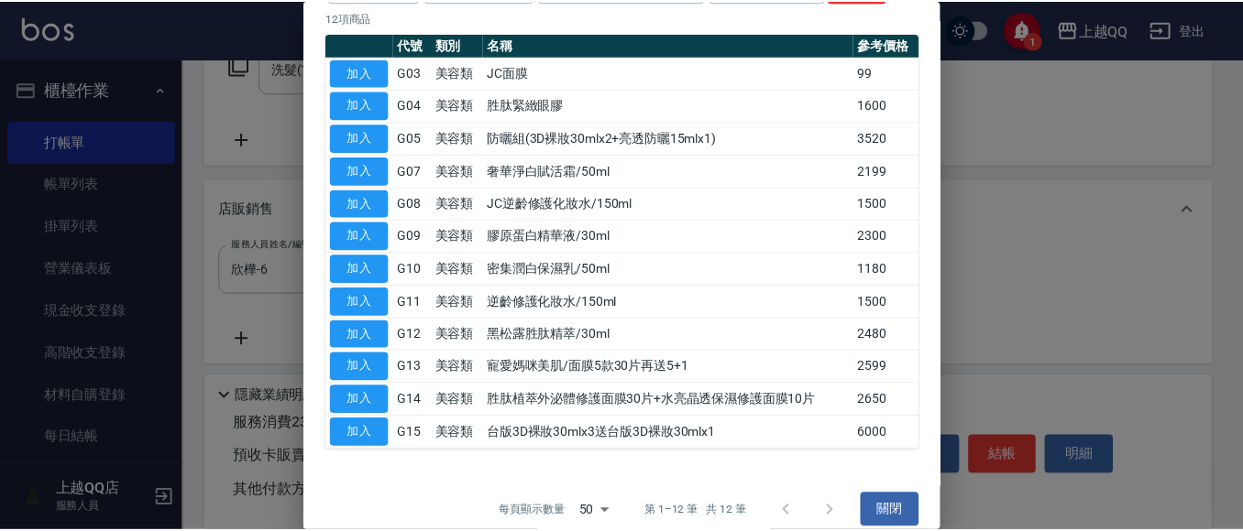
scroll to position [235, 0]
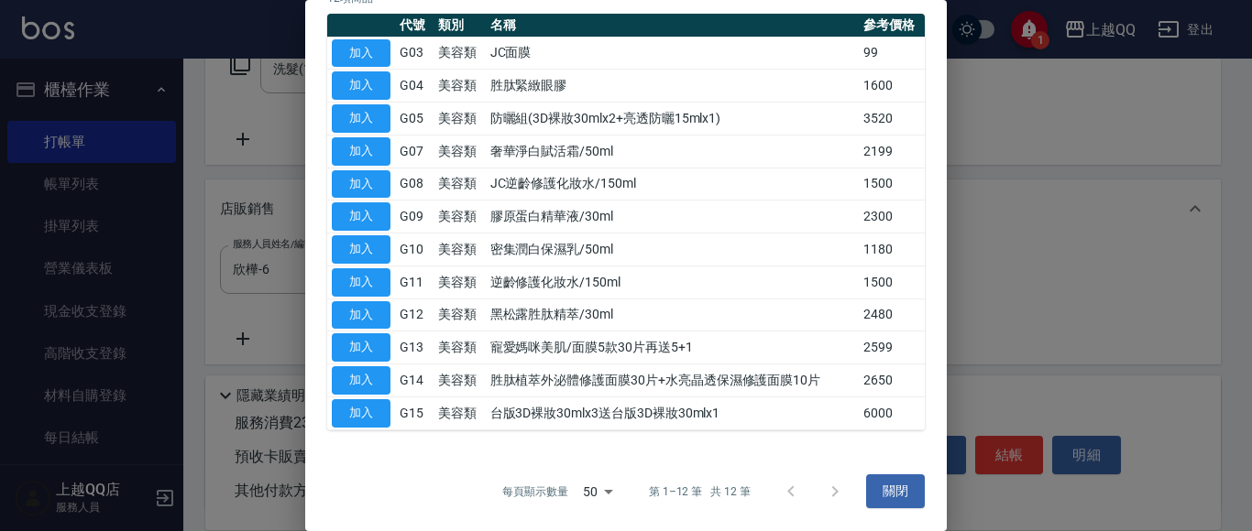
click at [347, 380] on button "加入" at bounding box center [361, 381] width 59 height 28
type input "胜肽植萃外泌體修護面膜30片+水亮晶透保濕修護面膜10片"
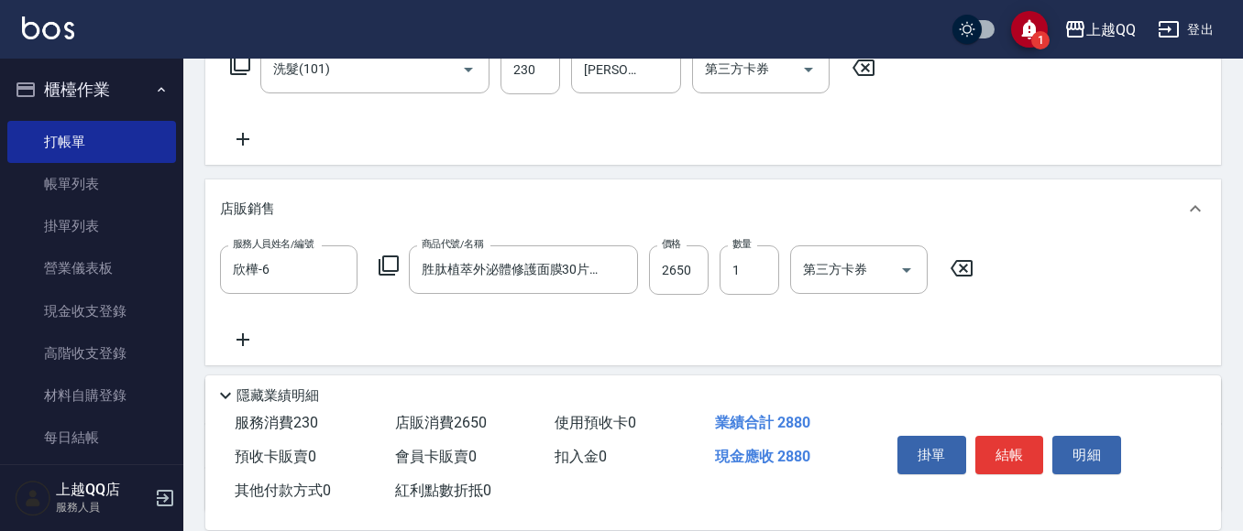
scroll to position [230, 0]
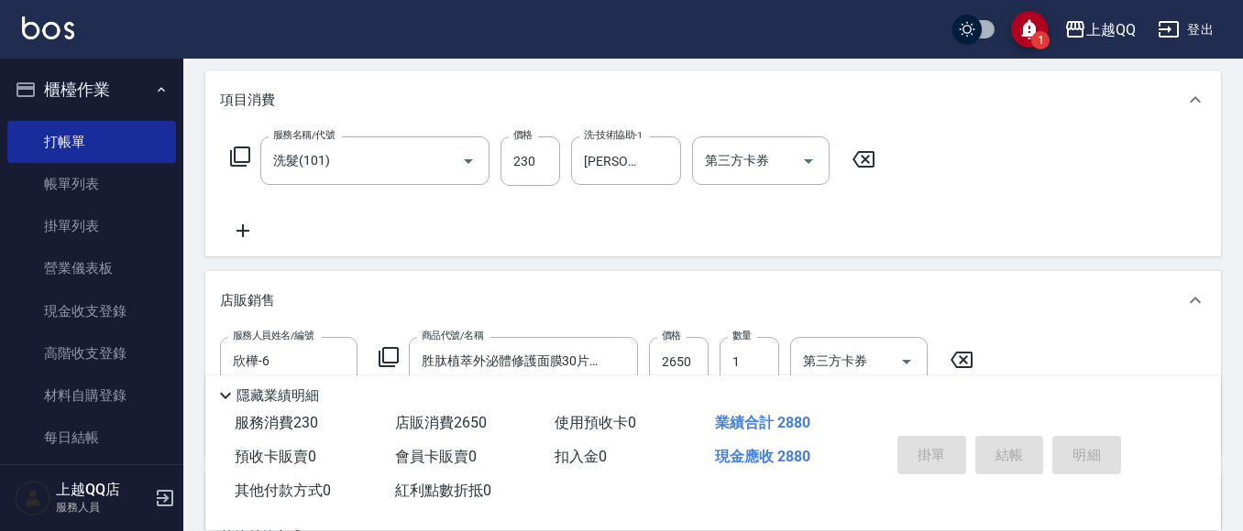
type input "[DATE] 18:50"
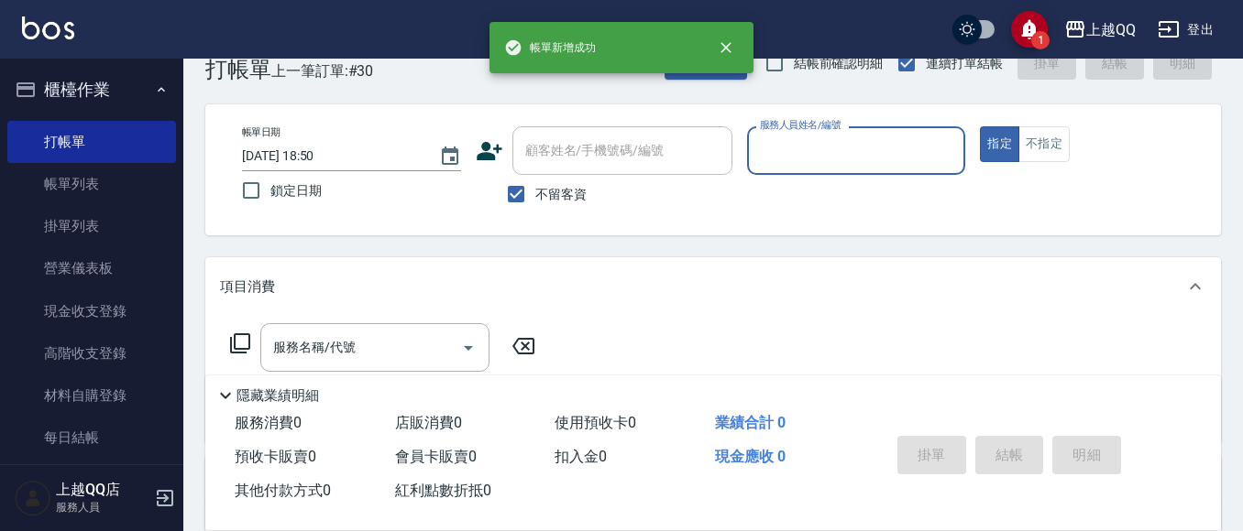
scroll to position [135, 0]
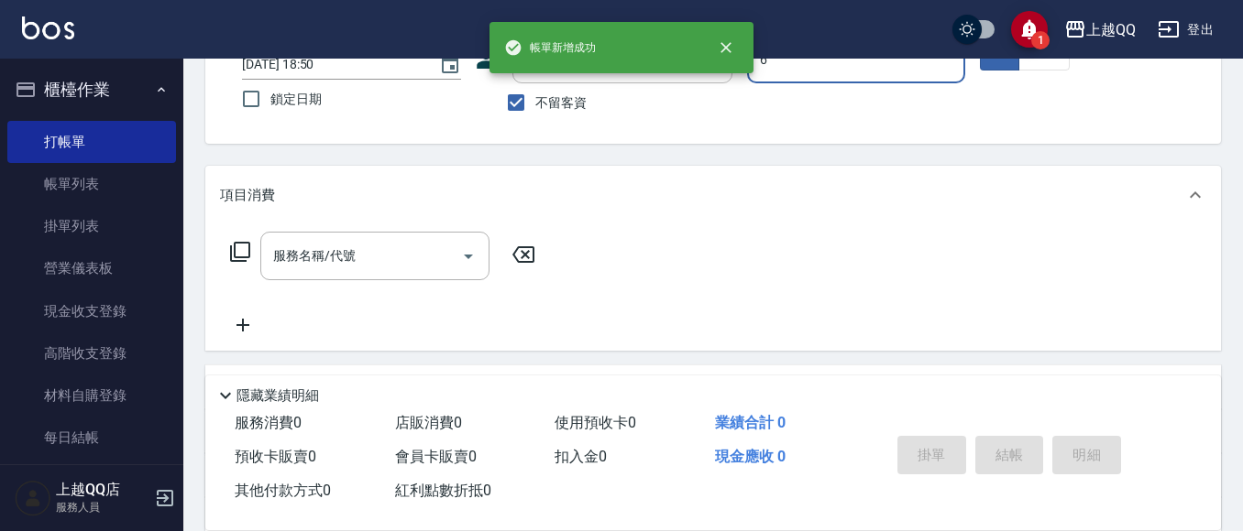
type input "欣樺-6"
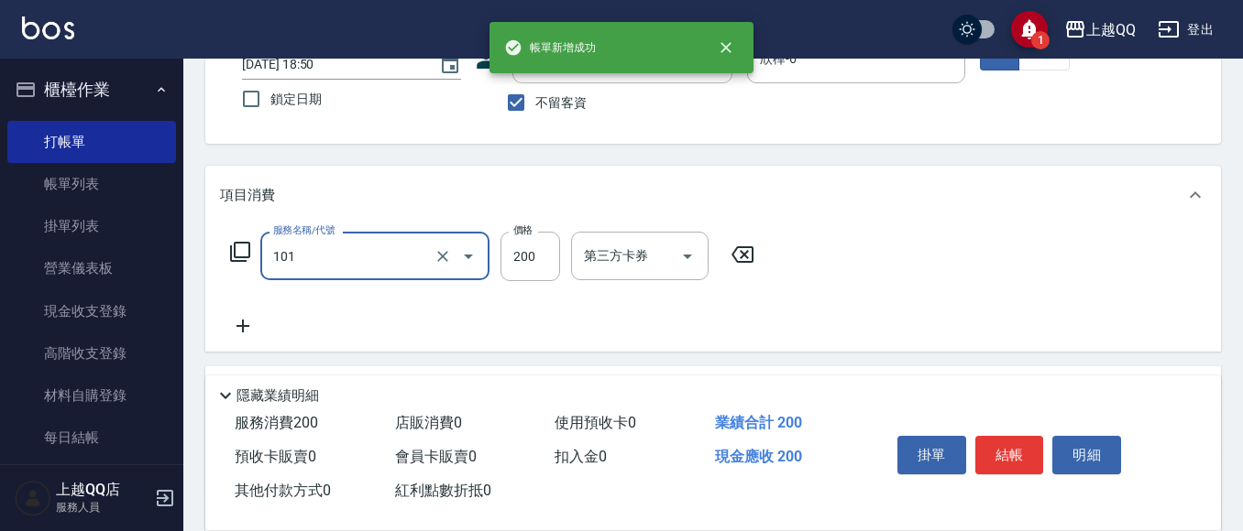
type input "洗髮(101)"
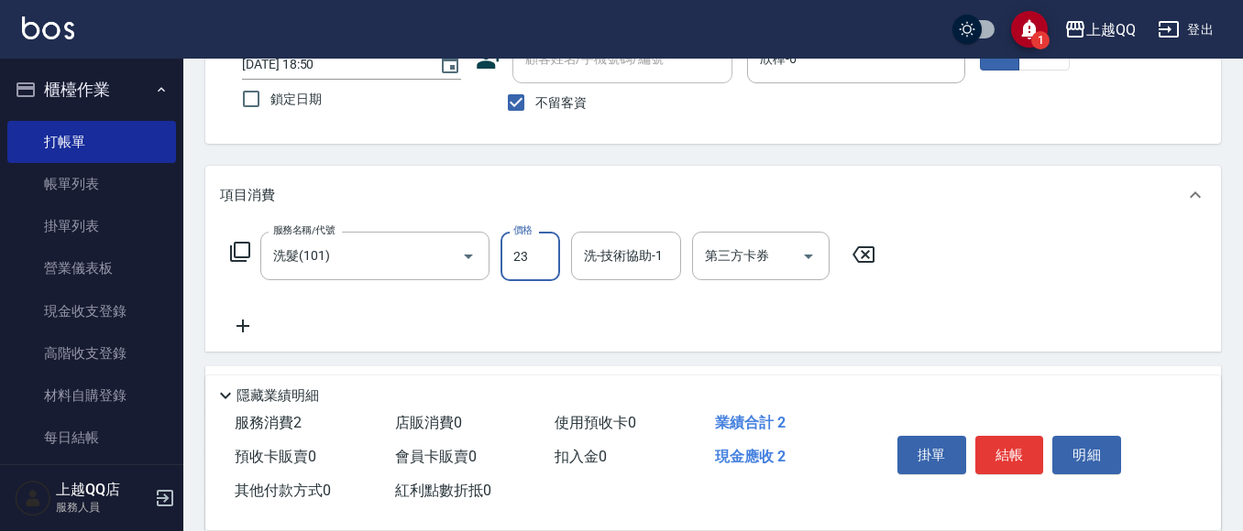
type input "230"
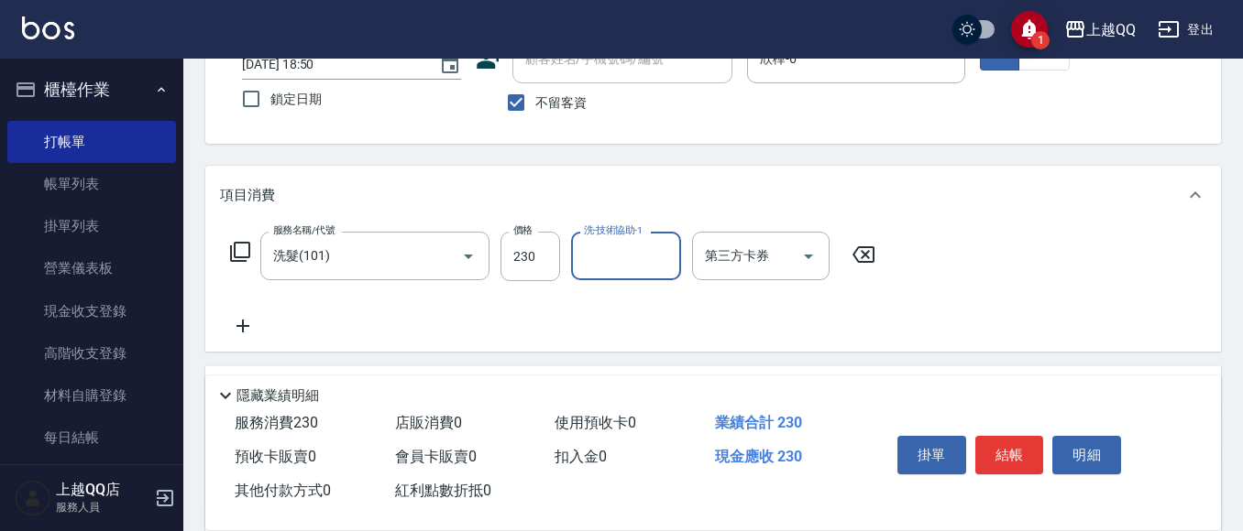
type input "6"
type input "心佑-17"
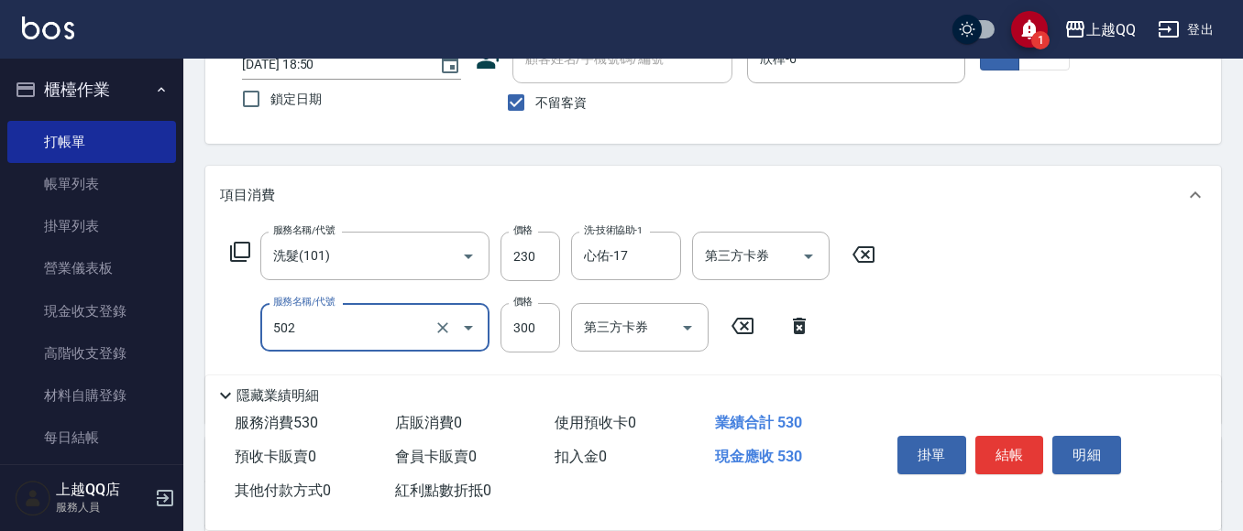
type input "自備護髮(502)"
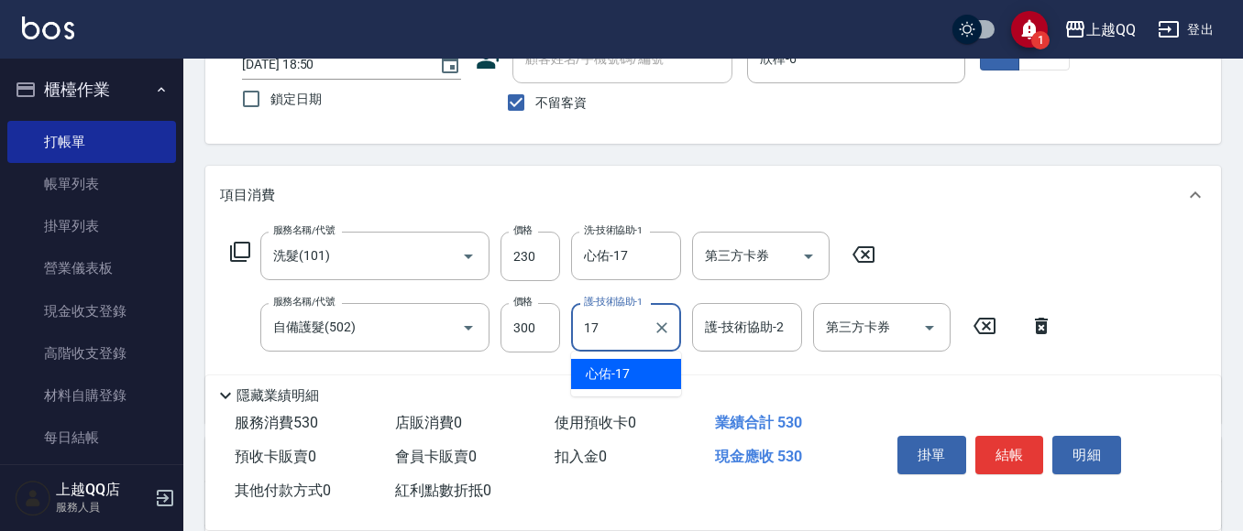
type input "心佑-17"
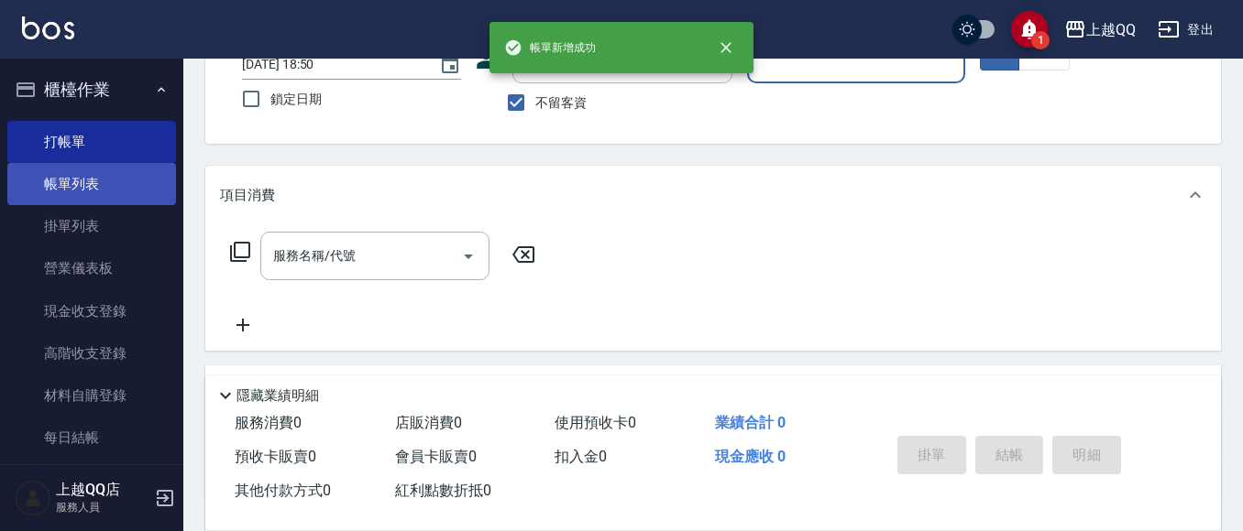
click at [98, 187] on link "帳單列表" at bounding box center [91, 184] width 169 height 42
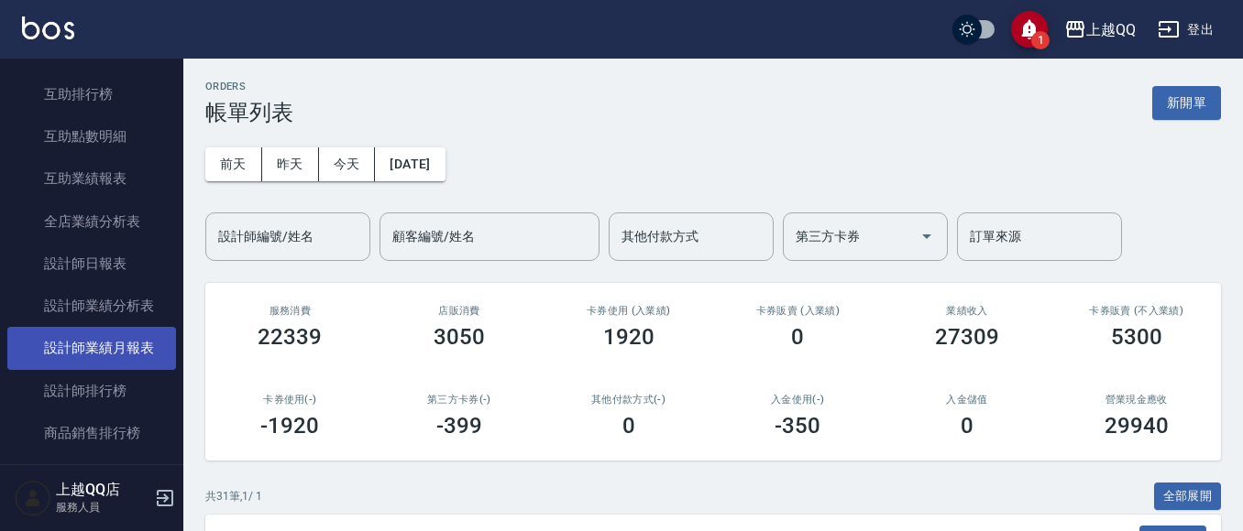
scroll to position [715, 0]
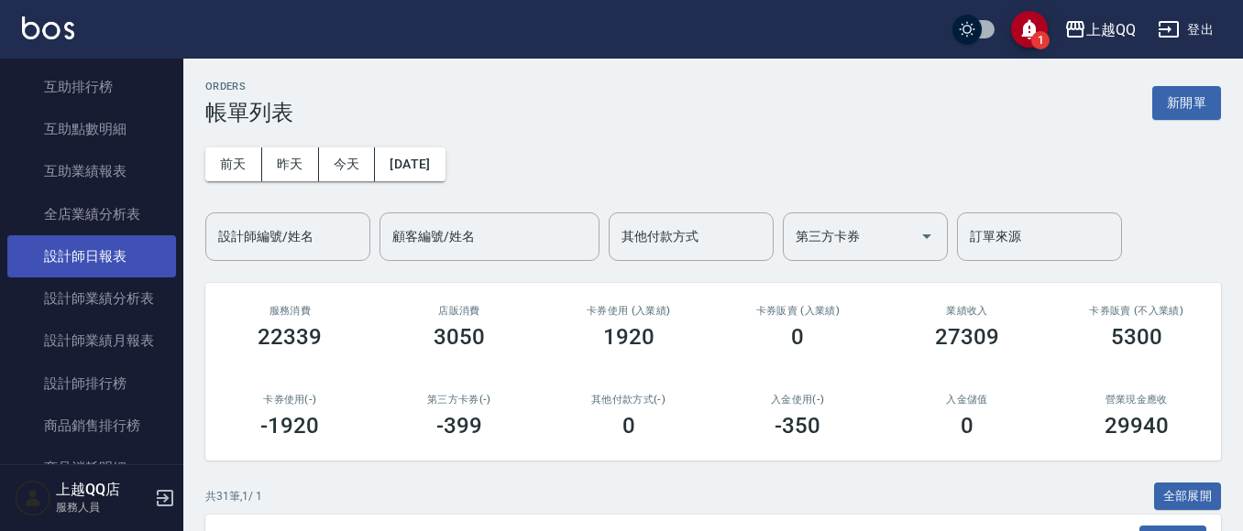
click at [81, 249] on link "設計師日報表" at bounding box center [91, 256] width 169 height 42
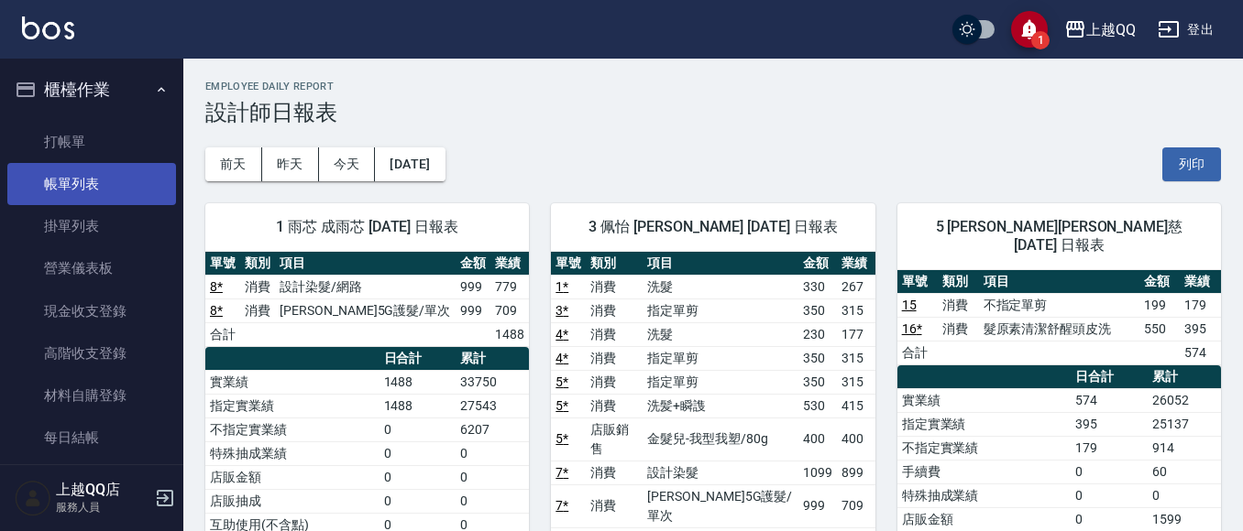
click at [112, 164] on link "帳單列表" at bounding box center [91, 184] width 169 height 42
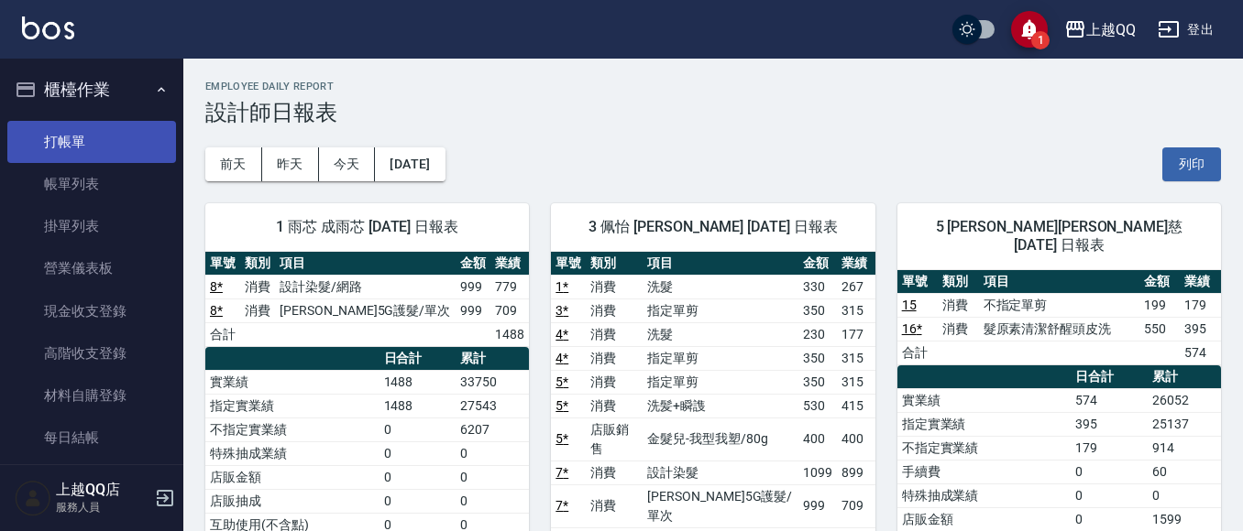
click at [78, 130] on link "打帳單" at bounding box center [91, 142] width 169 height 42
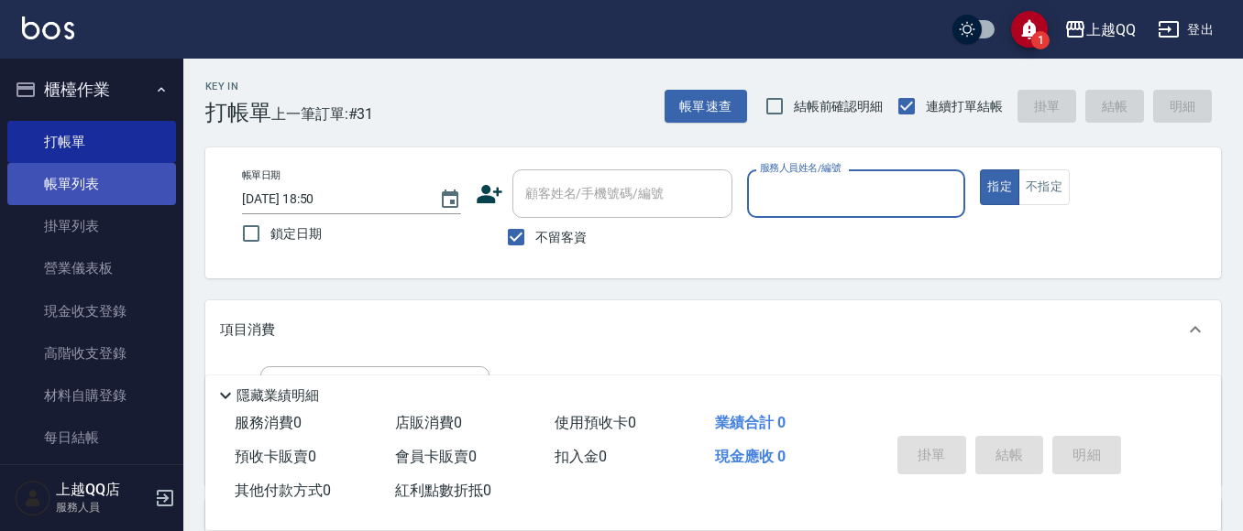
click at [82, 192] on link "帳單列表" at bounding box center [91, 184] width 169 height 42
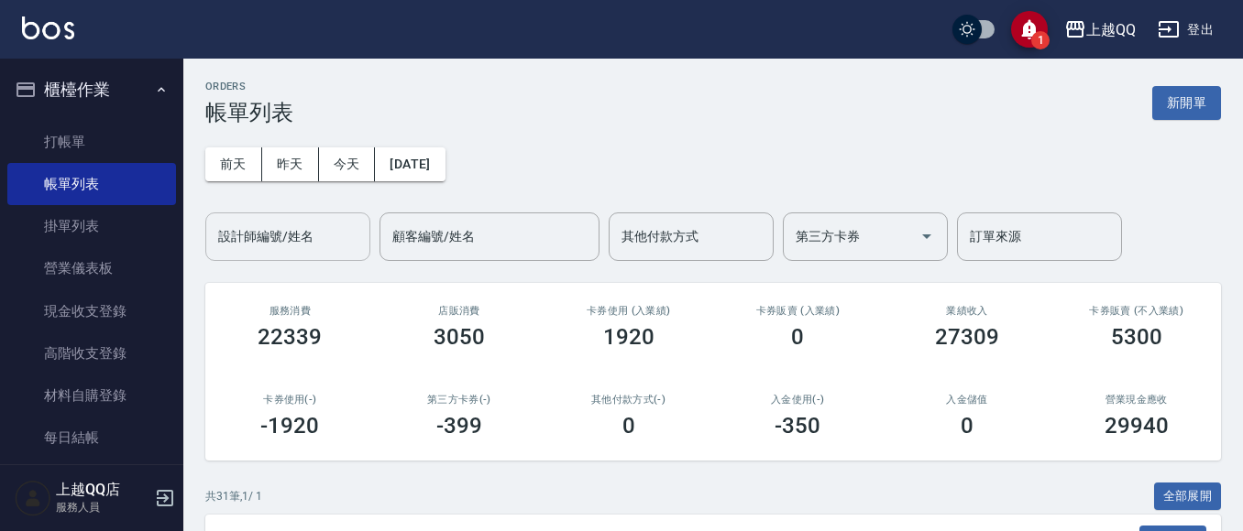
click at [310, 253] on div "設計師編號/姓名" at bounding box center [287, 237] width 165 height 49
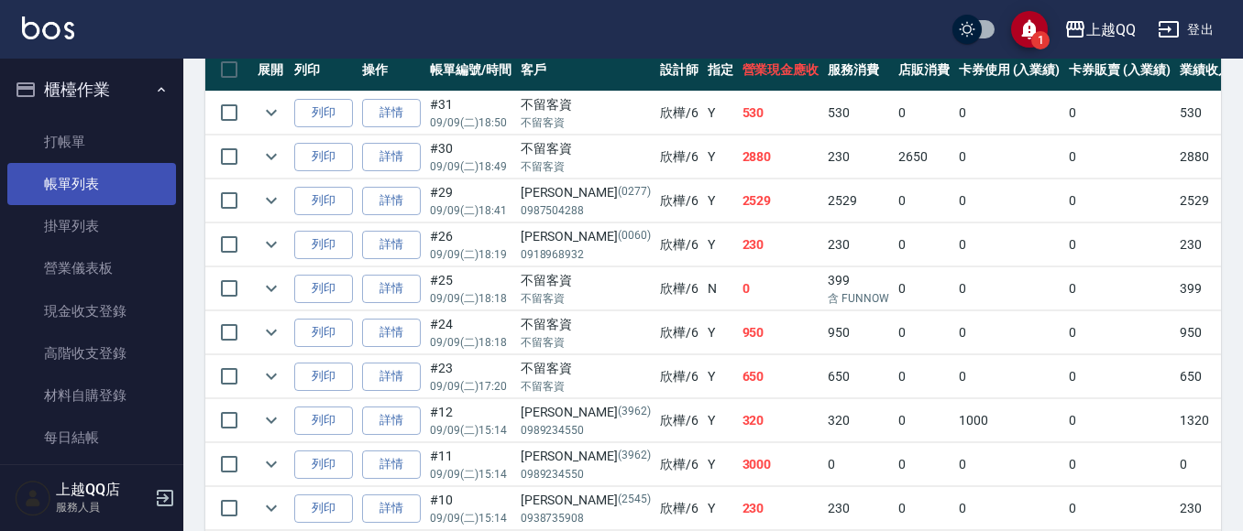
scroll to position [183, 0]
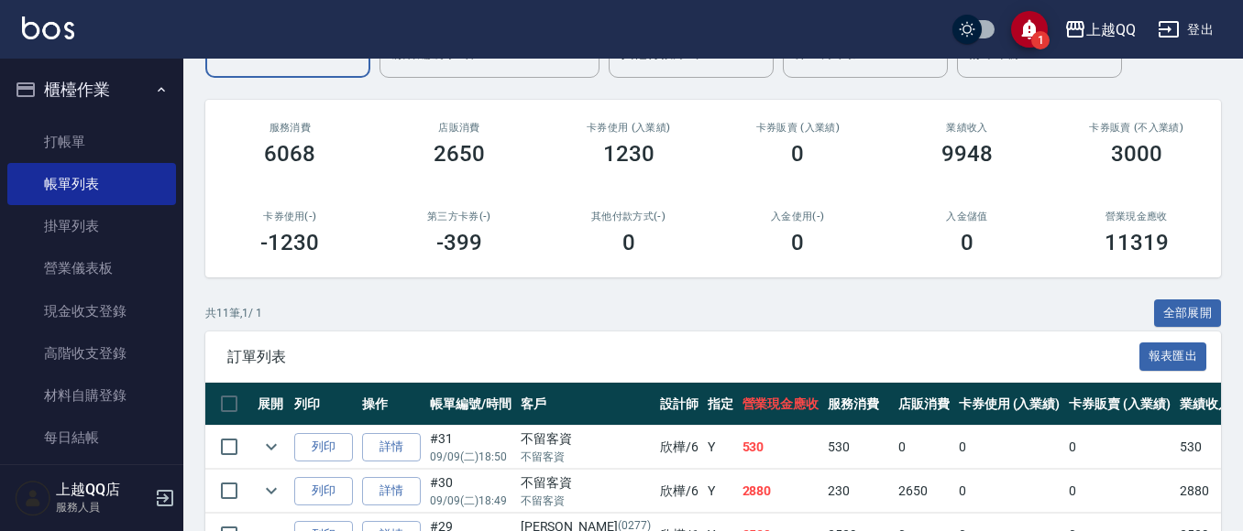
type input "欣樺-6"
click at [145, 118] on ul "打帳單 帳單列表 掛單列表 營業儀表板 現金收支登錄 高階收支登錄 材料自購登錄 每日結帳 排班表 現場電腦打卡" at bounding box center [91, 333] width 169 height 439
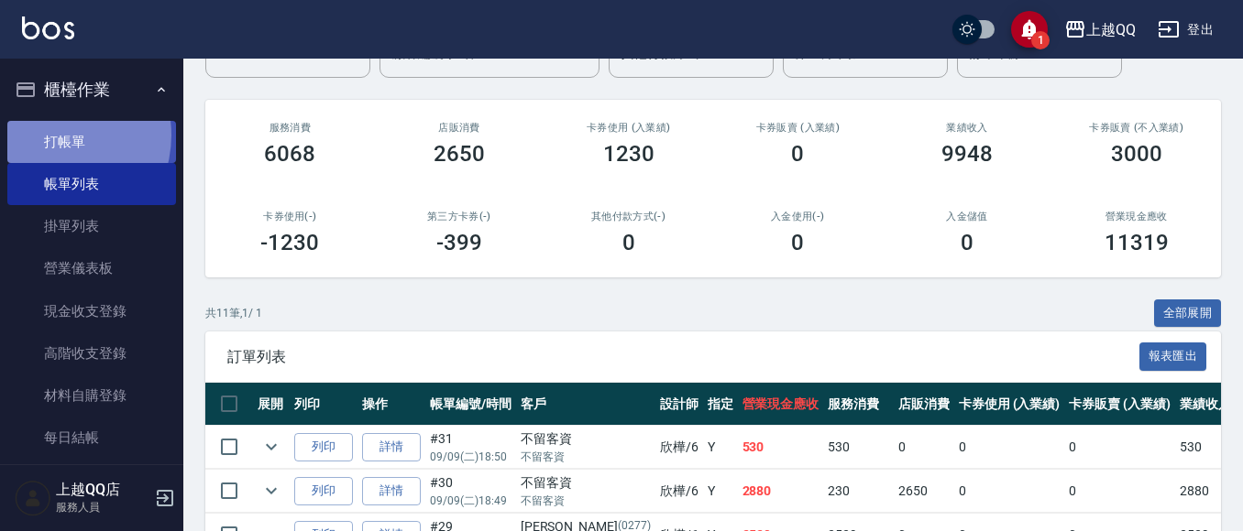
click at [50, 135] on link "打帳單" at bounding box center [91, 142] width 169 height 42
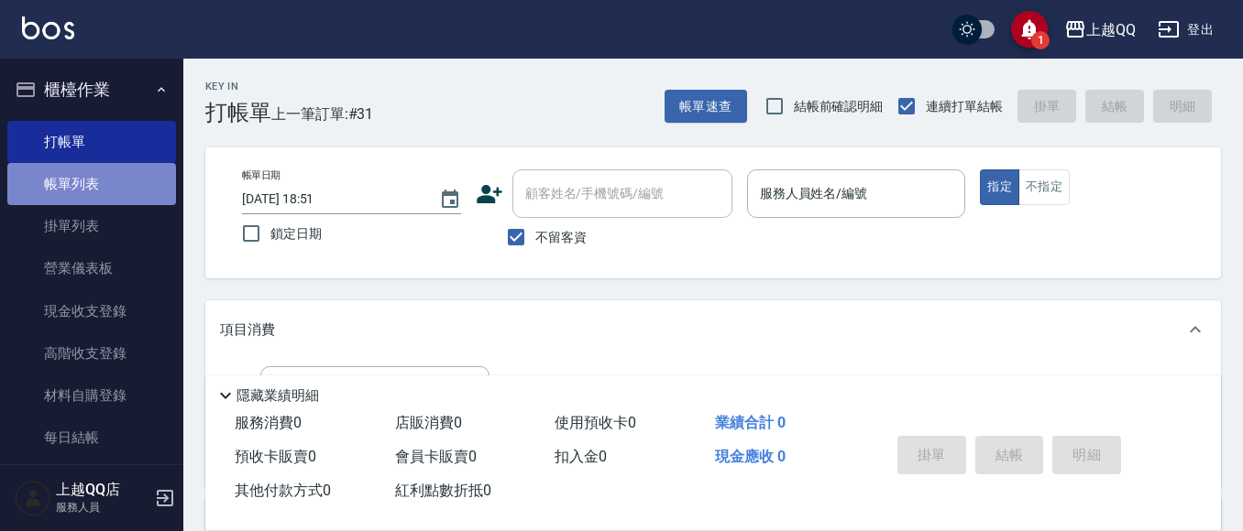
click at [119, 180] on link "帳單列表" at bounding box center [91, 184] width 169 height 42
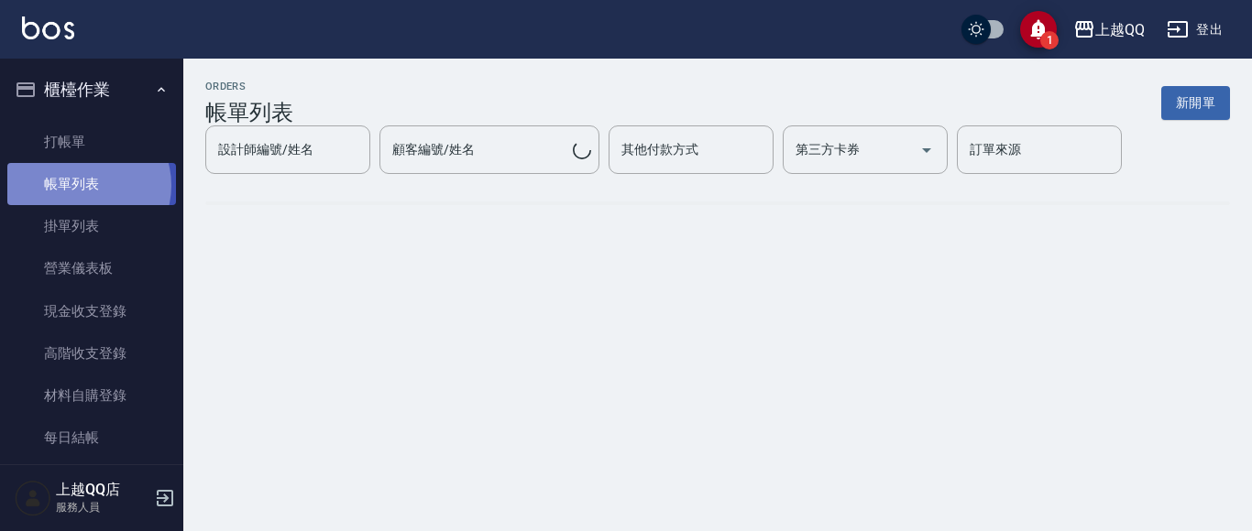
click at [83, 186] on link "帳單列表" at bounding box center [91, 184] width 169 height 42
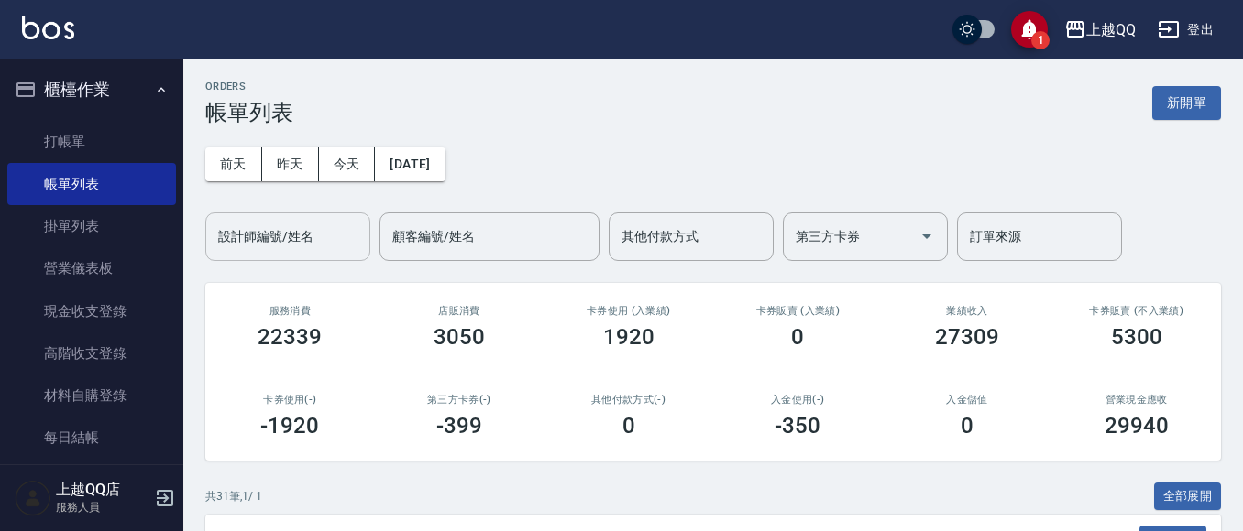
click at [282, 228] on input "設計師編號/姓名" at bounding box center [288, 237] width 148 height 32
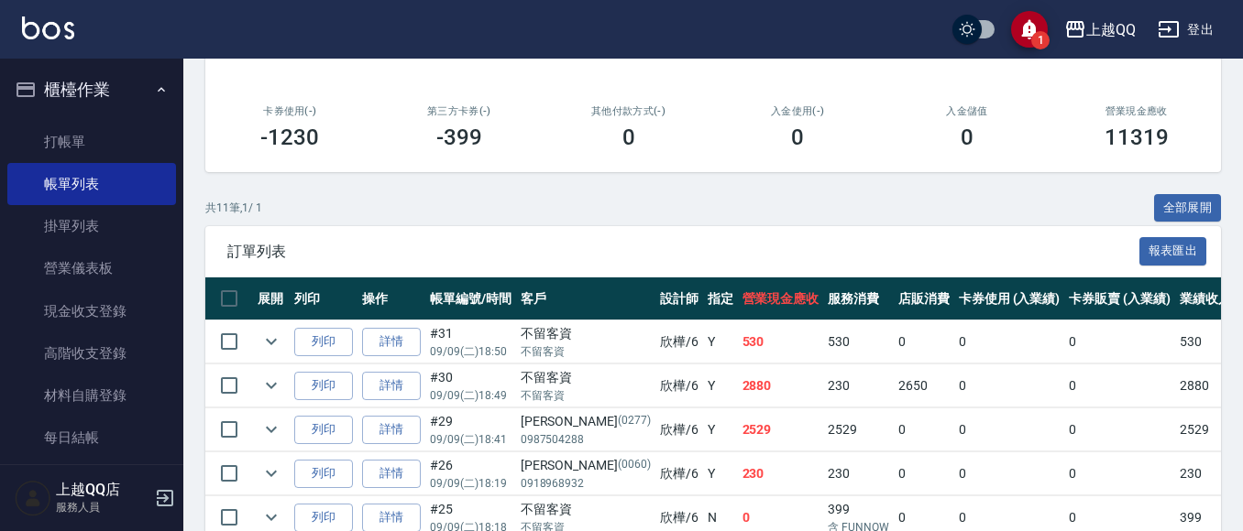
scroll to position [282, 0]
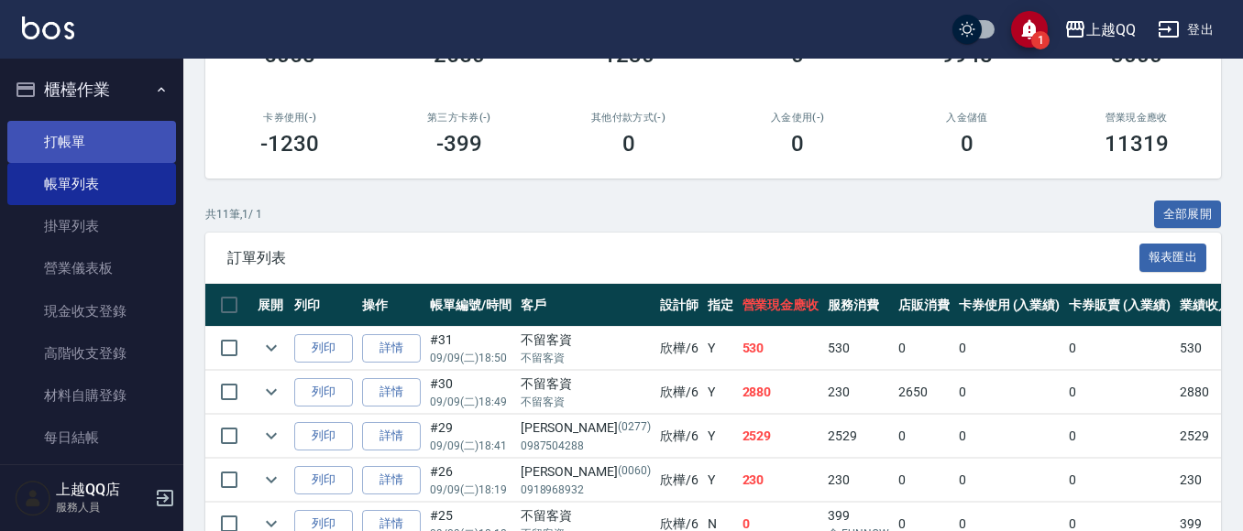
type input "欣樺-6"
click at [59, 147] on link "打帳單" at bounding box center [91, 142] width 169 height 42
